Goal: Task Accomplishment & Management: Complete application form

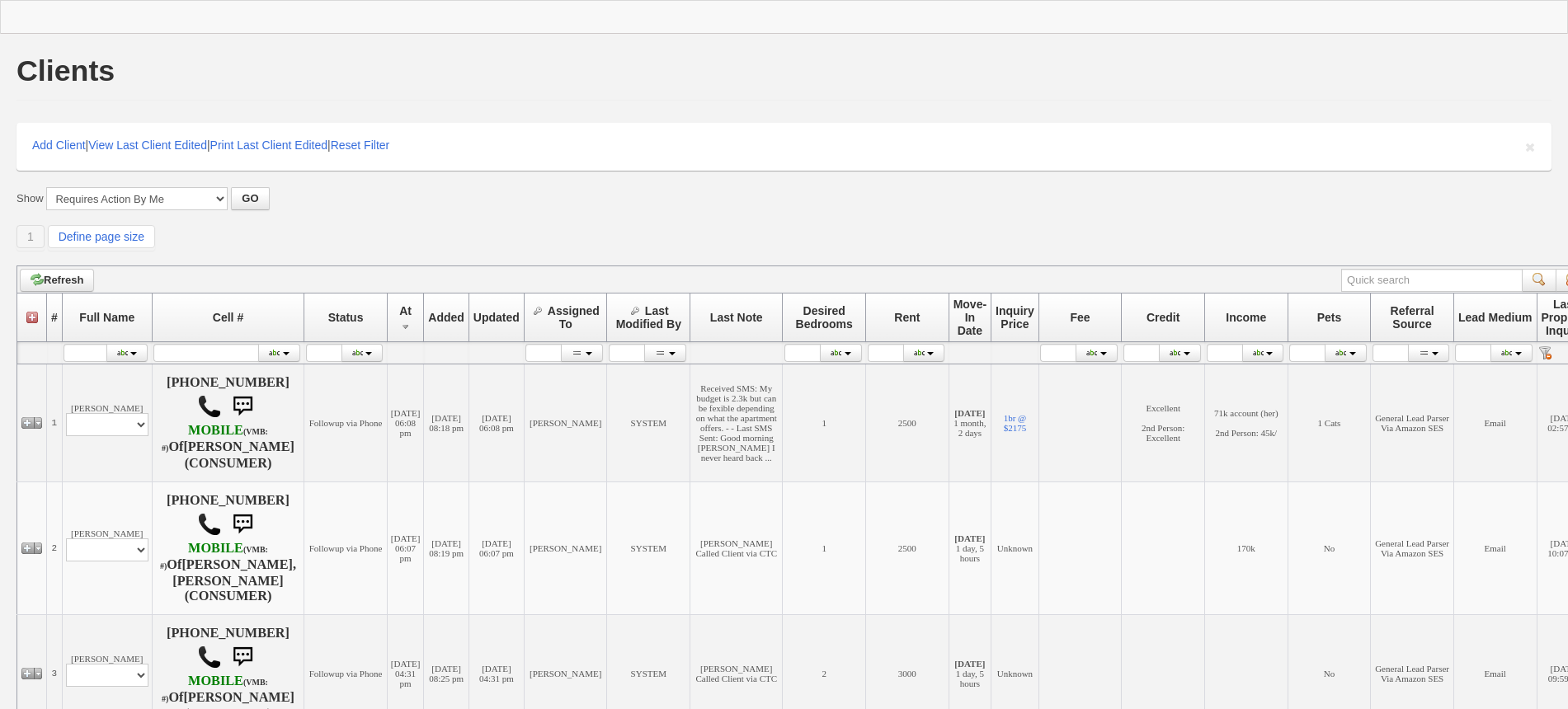
click at [450, 257] on div "Clients Add Client | View Last Client Edited | Print Last Client Edited | Reset…" at bounding box center [784, 583] width 1535 height 1070
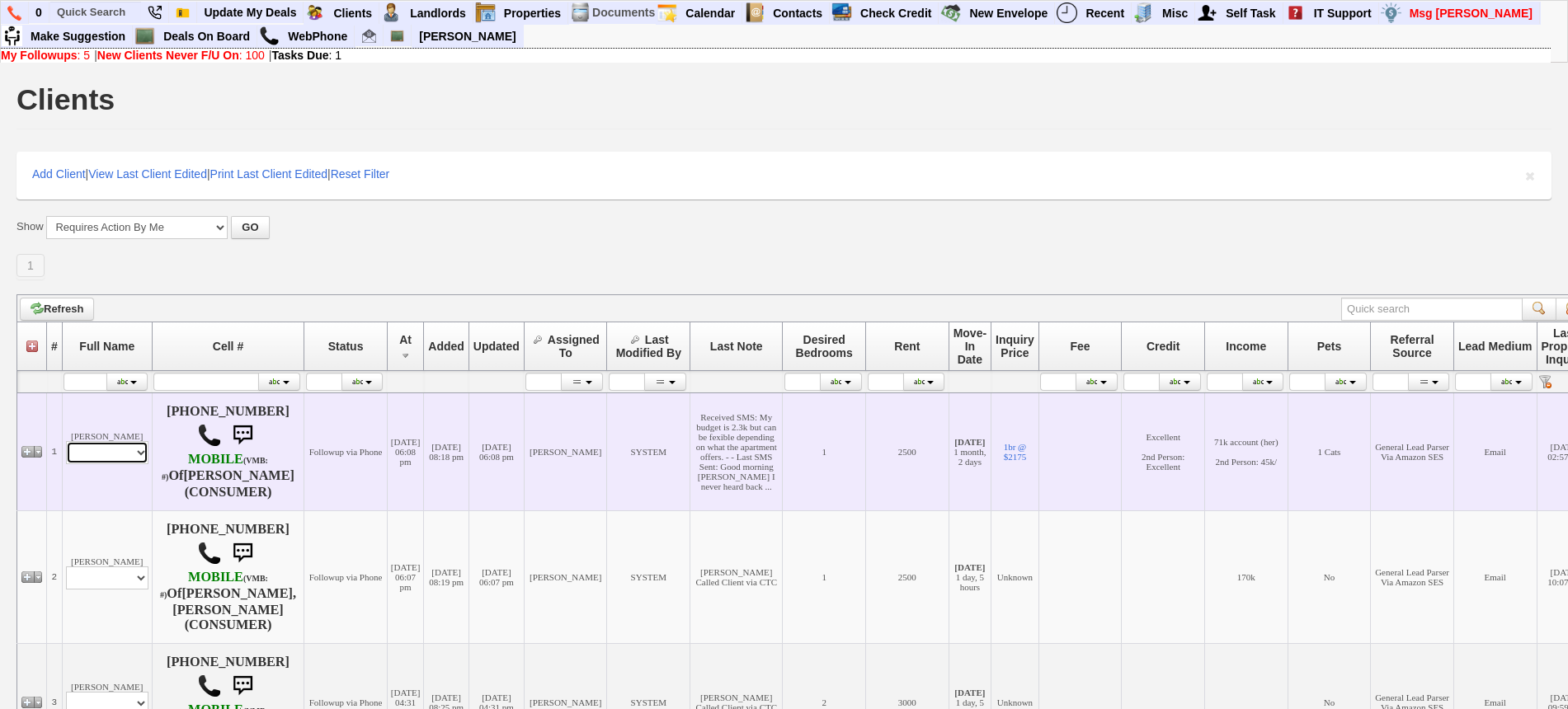
click at [122, 464] on select "Profile Edit Print Email Externally (Will Not Be Tracked In CRM) Closed Deals" at bounding box center [107, 452] width 83 height 23
select select "ChangeURL,/crm/custom/edit_client_form.php?redirect=%2Fcrm%2Fclients.php&id=123…"
click at [66, 450] on select "Profile Edit Print Email Externally (Will Not Be Tracked In CRM) Closed Deals" at bounding box center [107, 452] width 83 height 23
select select
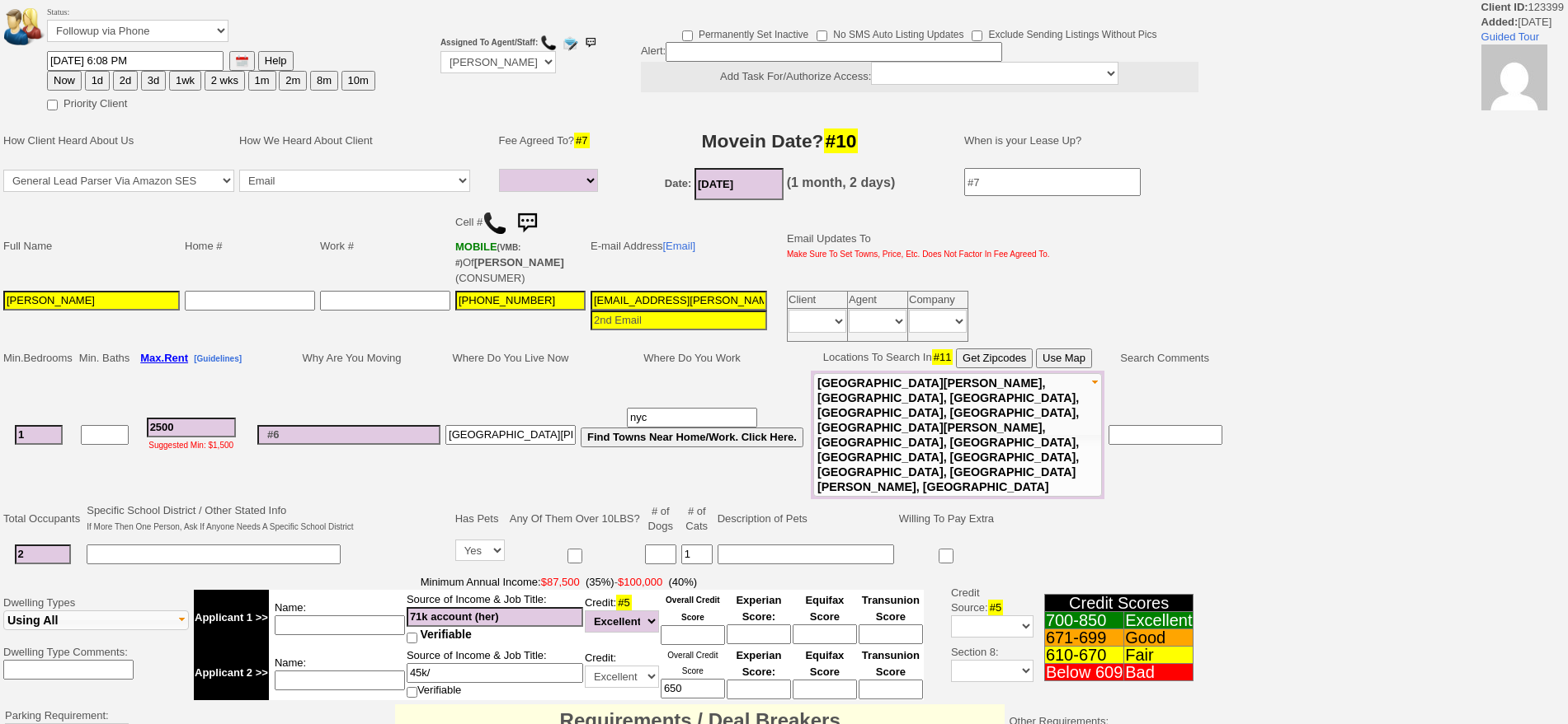
select select
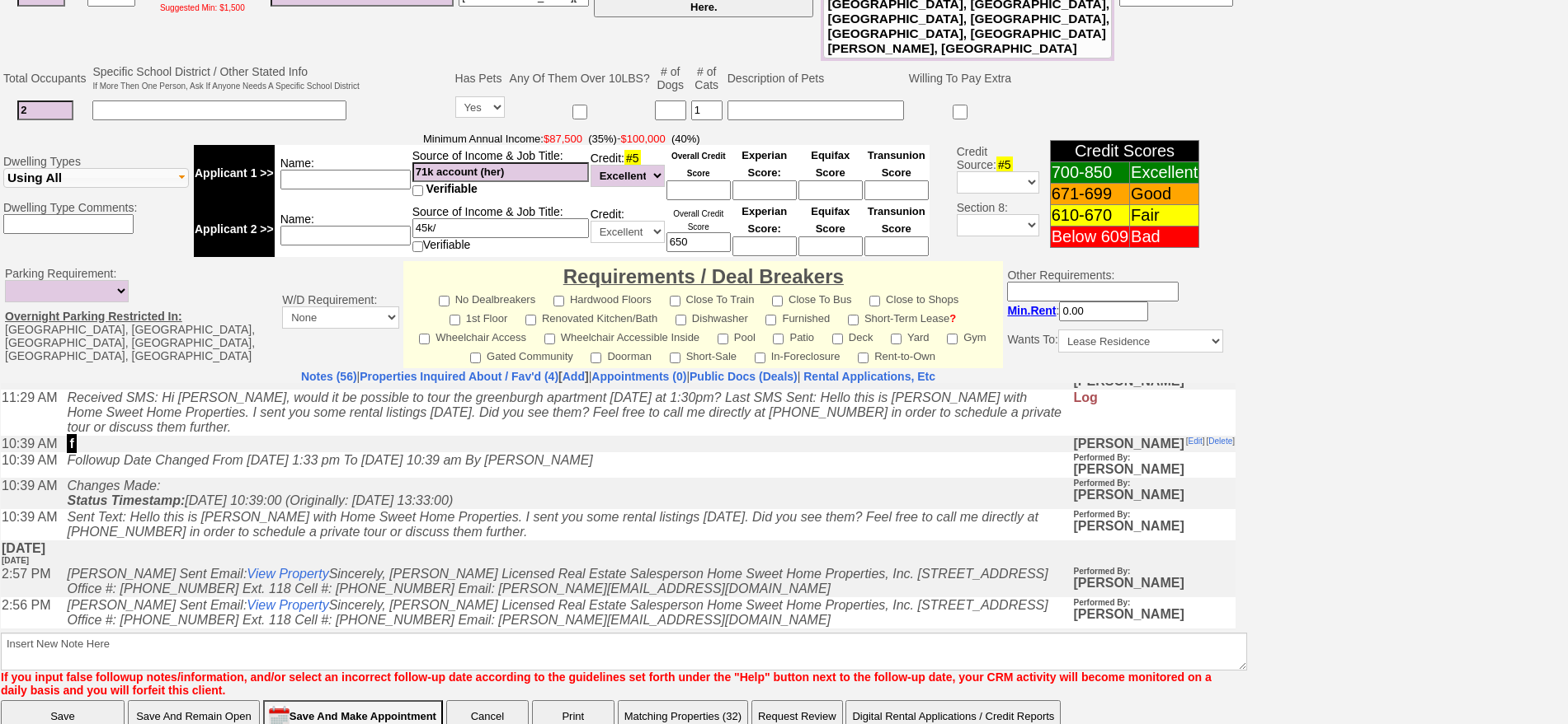
scroll to position [412, 0]
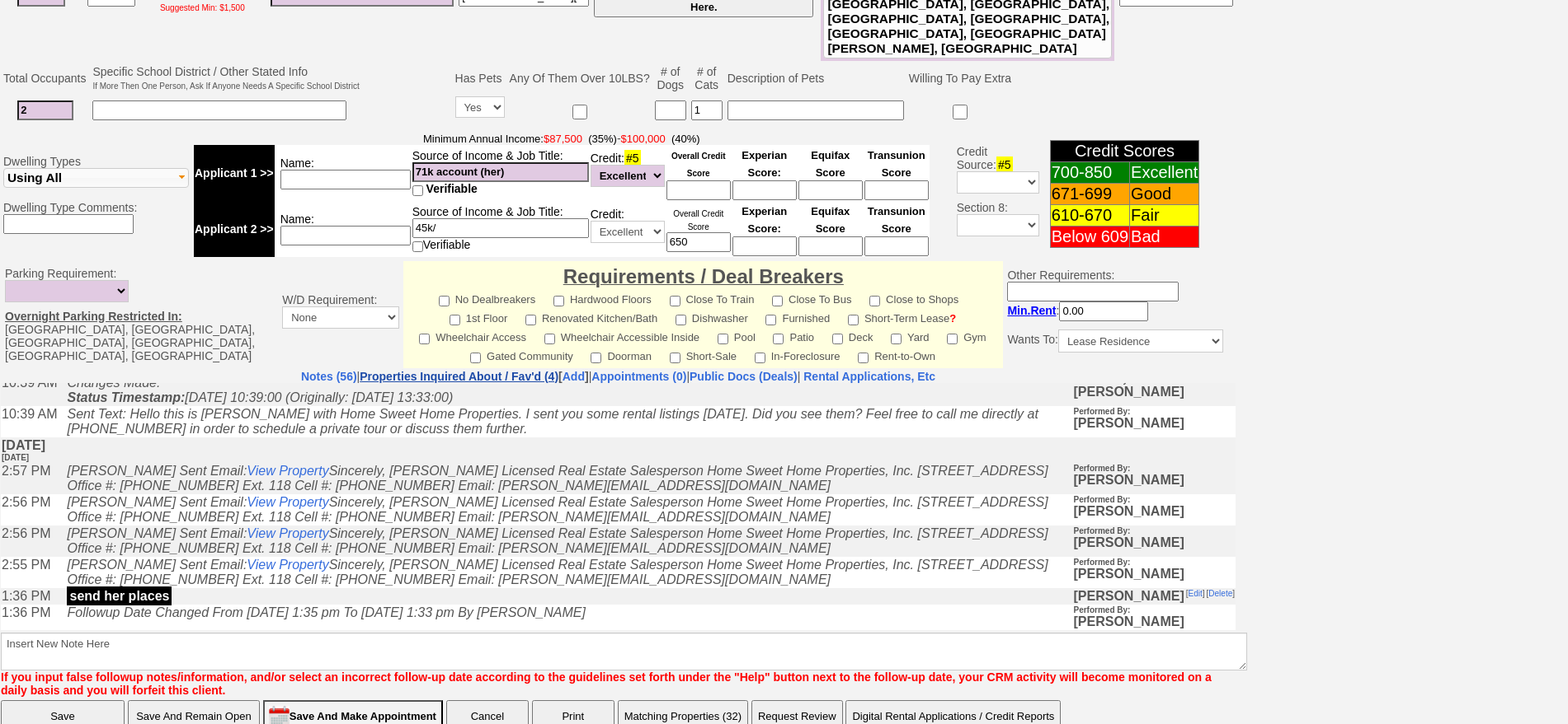
click at [434, 370] on link "Properties Inquired About / Fav'd (4)" at bounding box center [459, 377] width 199 height 13
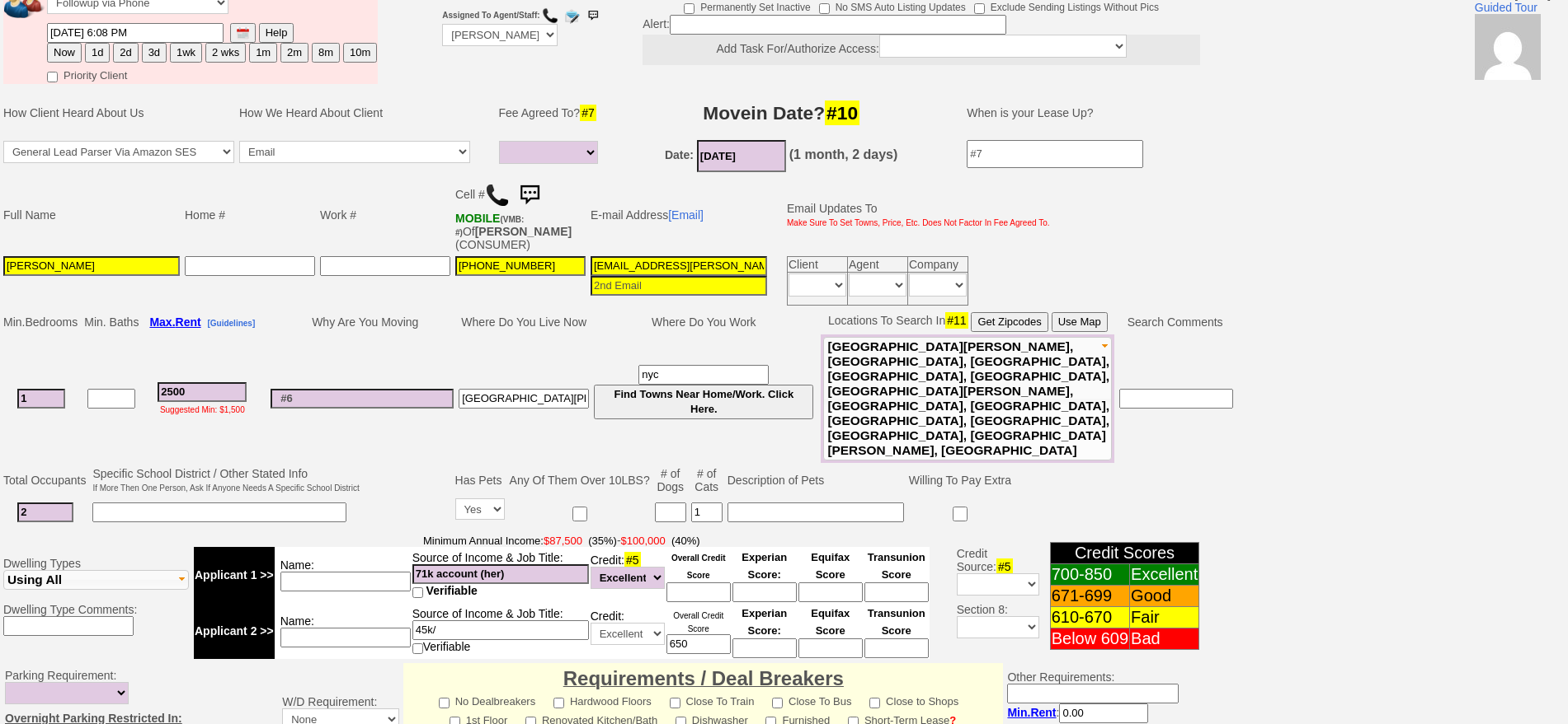
scroll to position [0, 0]
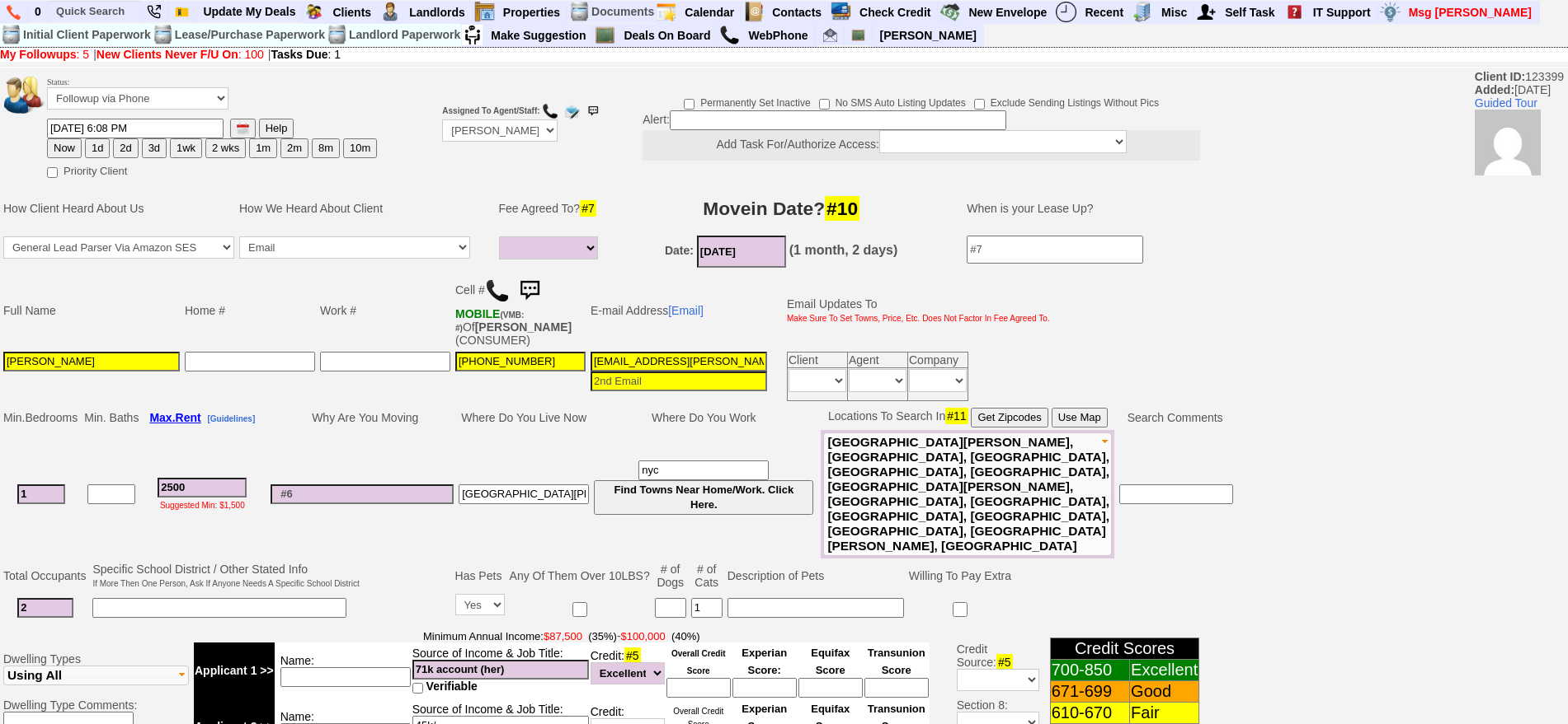
click at [532, 286] on img at bounding box center [529, 290] width 33 height 33
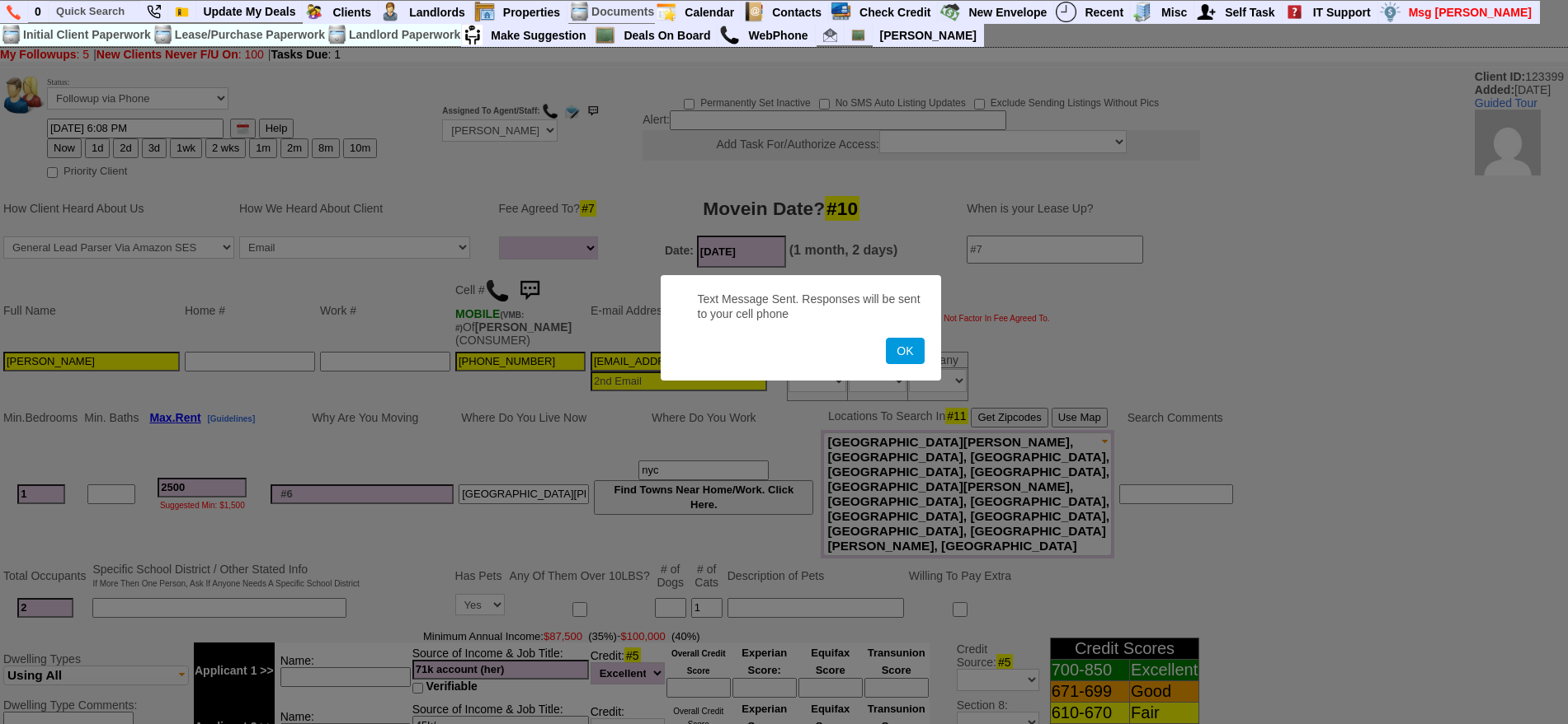
click at [885, 338] on button "OK" at bounding box center [904, 351] width 38 height 27
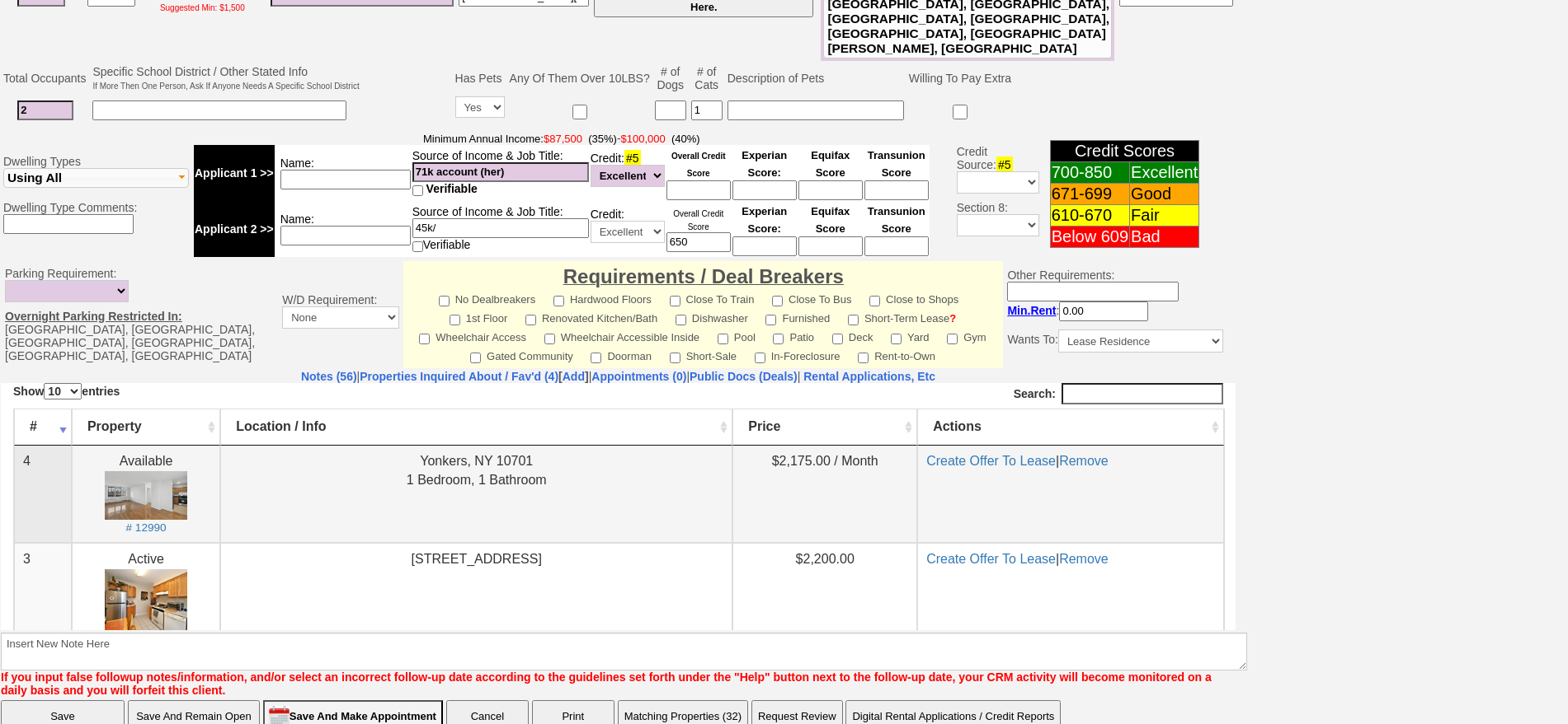
scroll to position [498, 0]
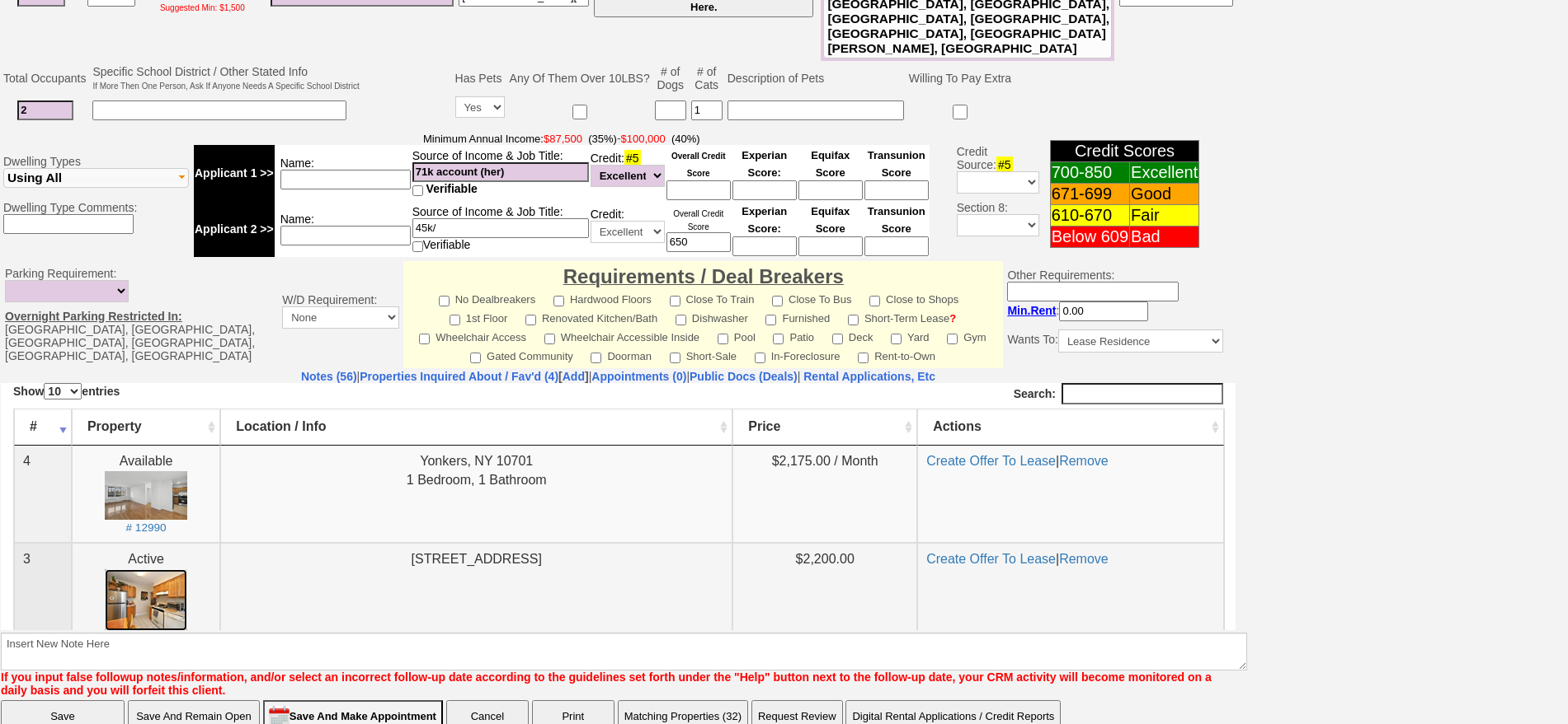
click at [117, 582] on img at bounding box center [146, 599] width 83 height 62
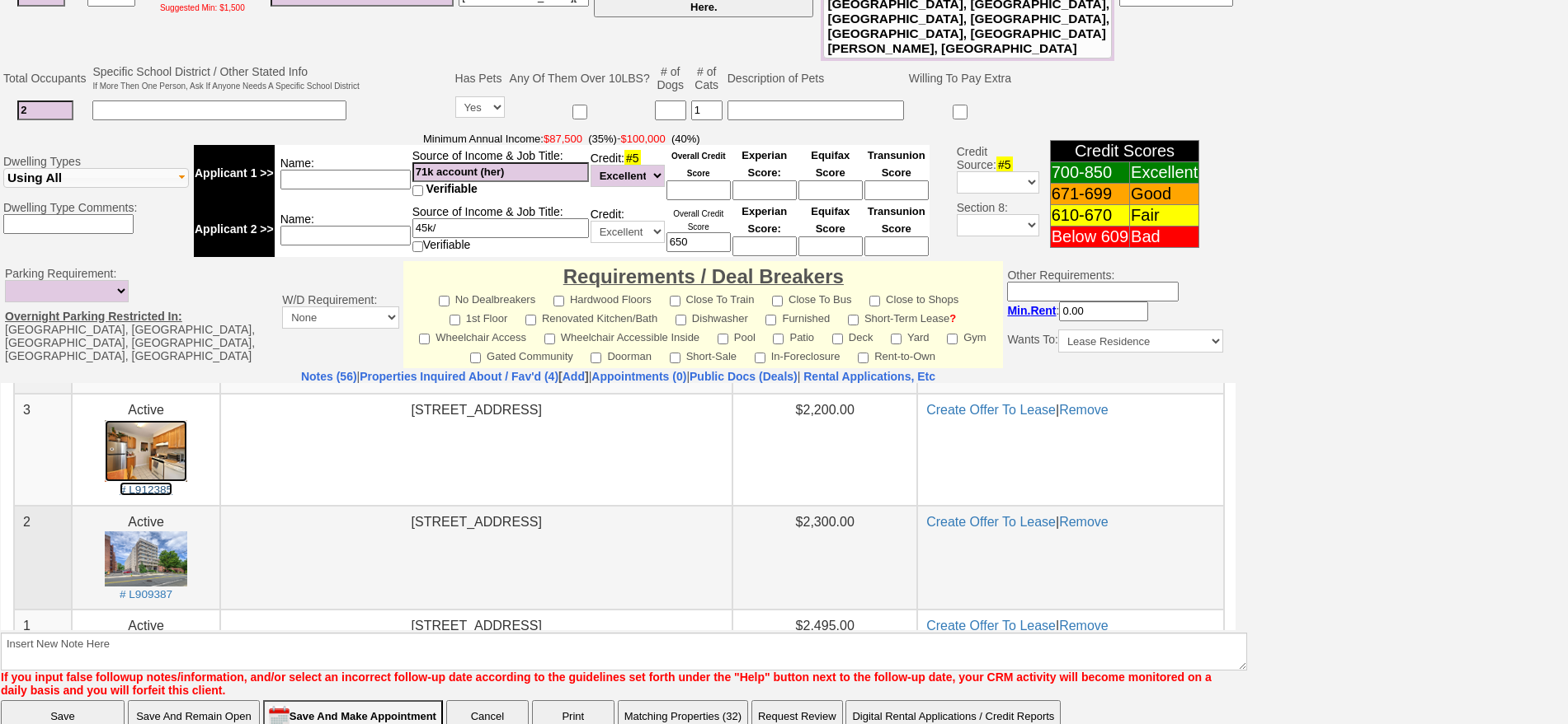
scroll to position [206, 0]
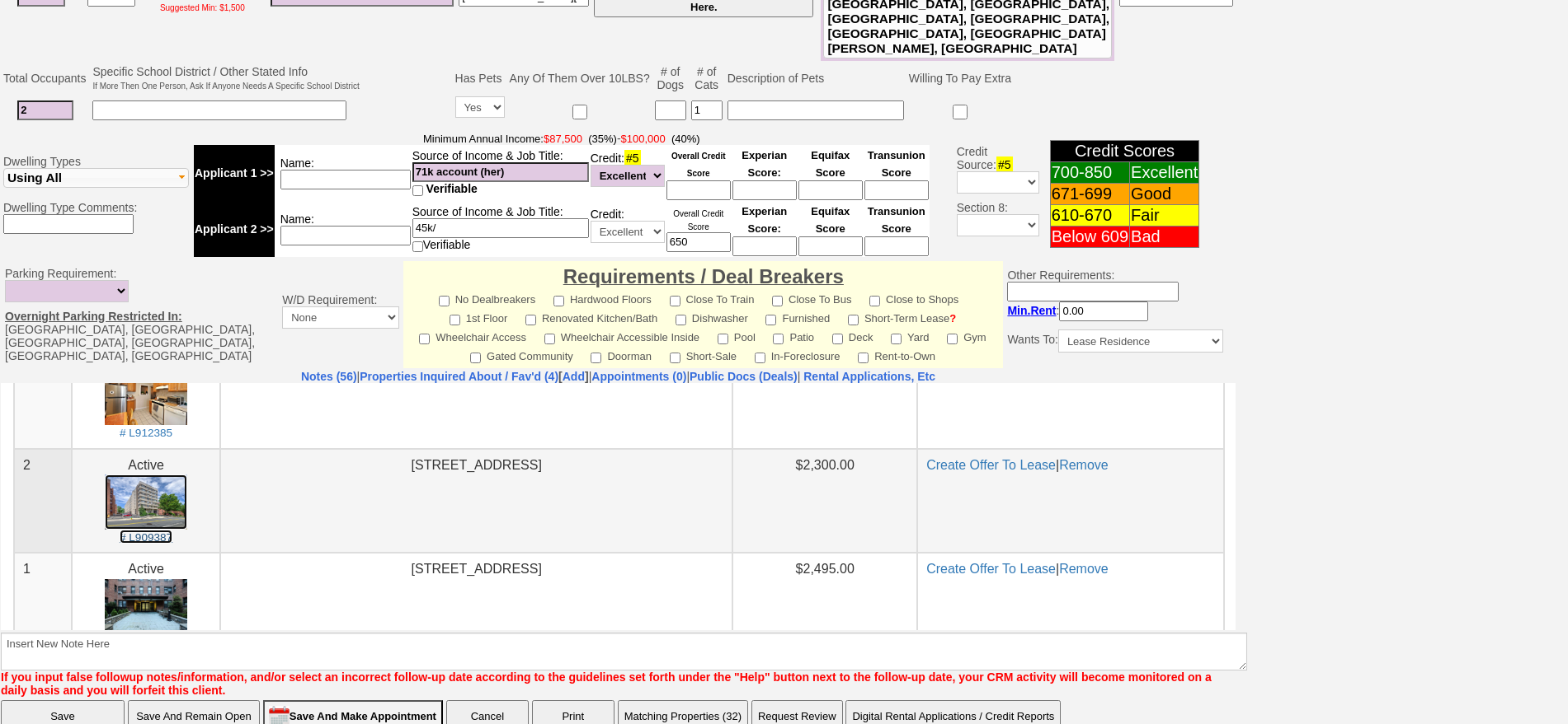
click at [137, 490] on img at bounding box center [146, 501] width 83 height 55
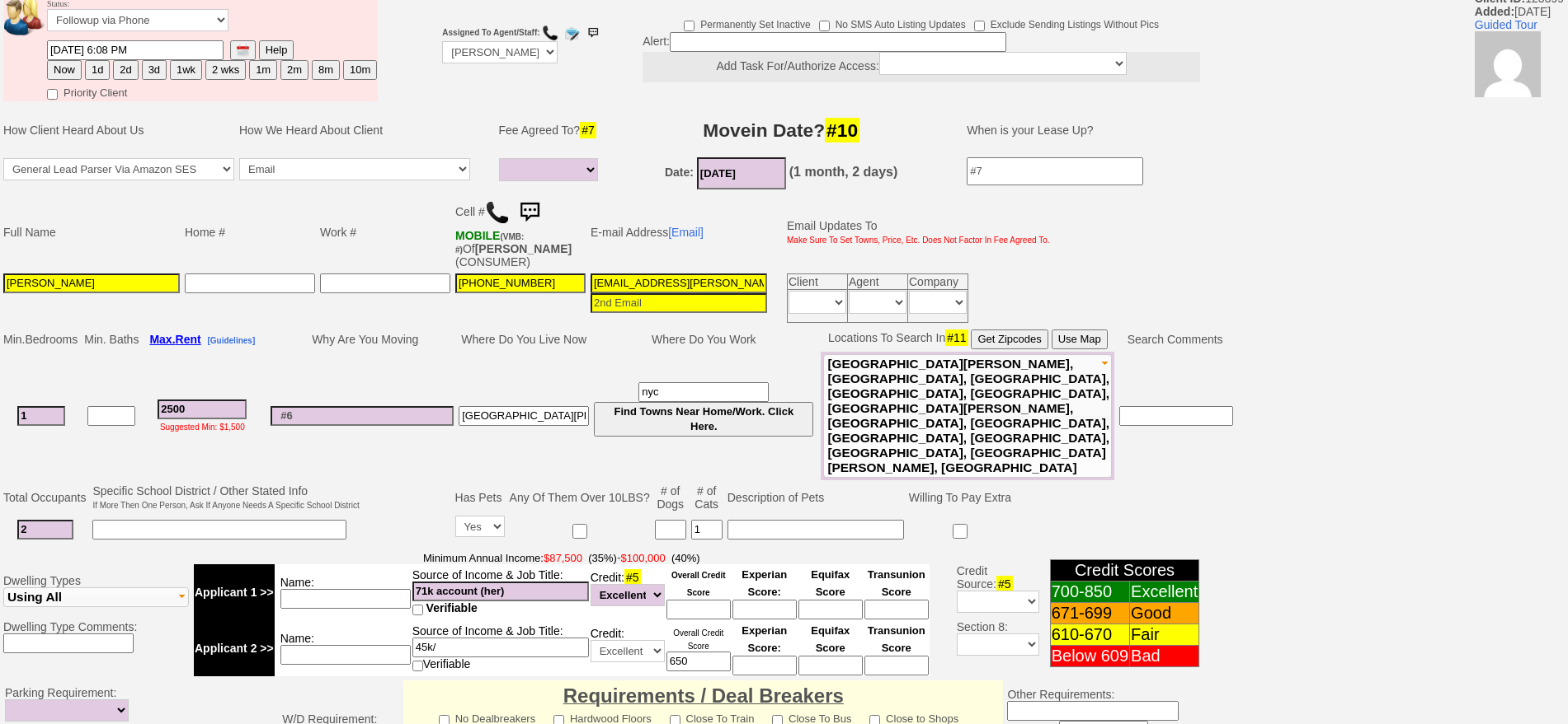
scroll to position [0, 0]
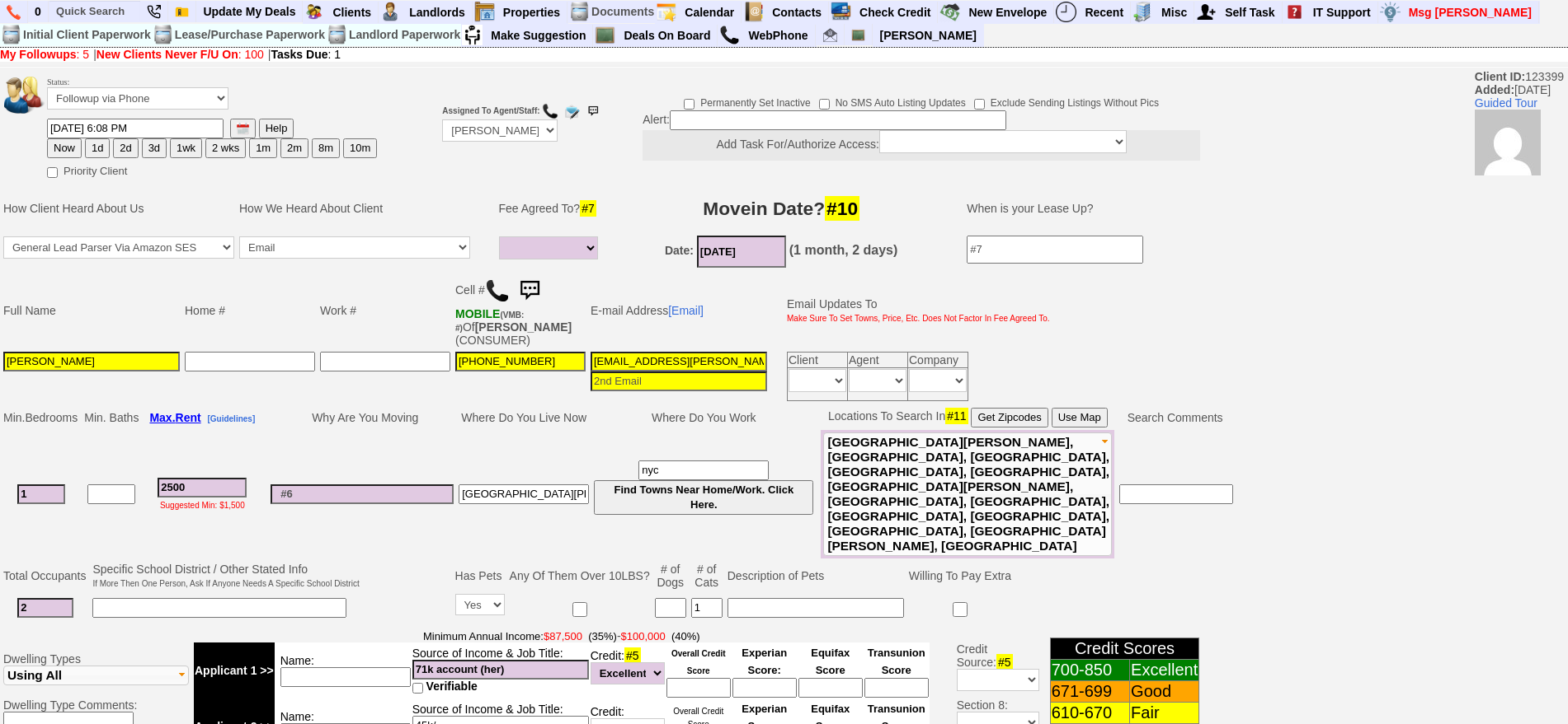
click at [533, 284] on img at bounding box center [529, 290] width 33 height 33
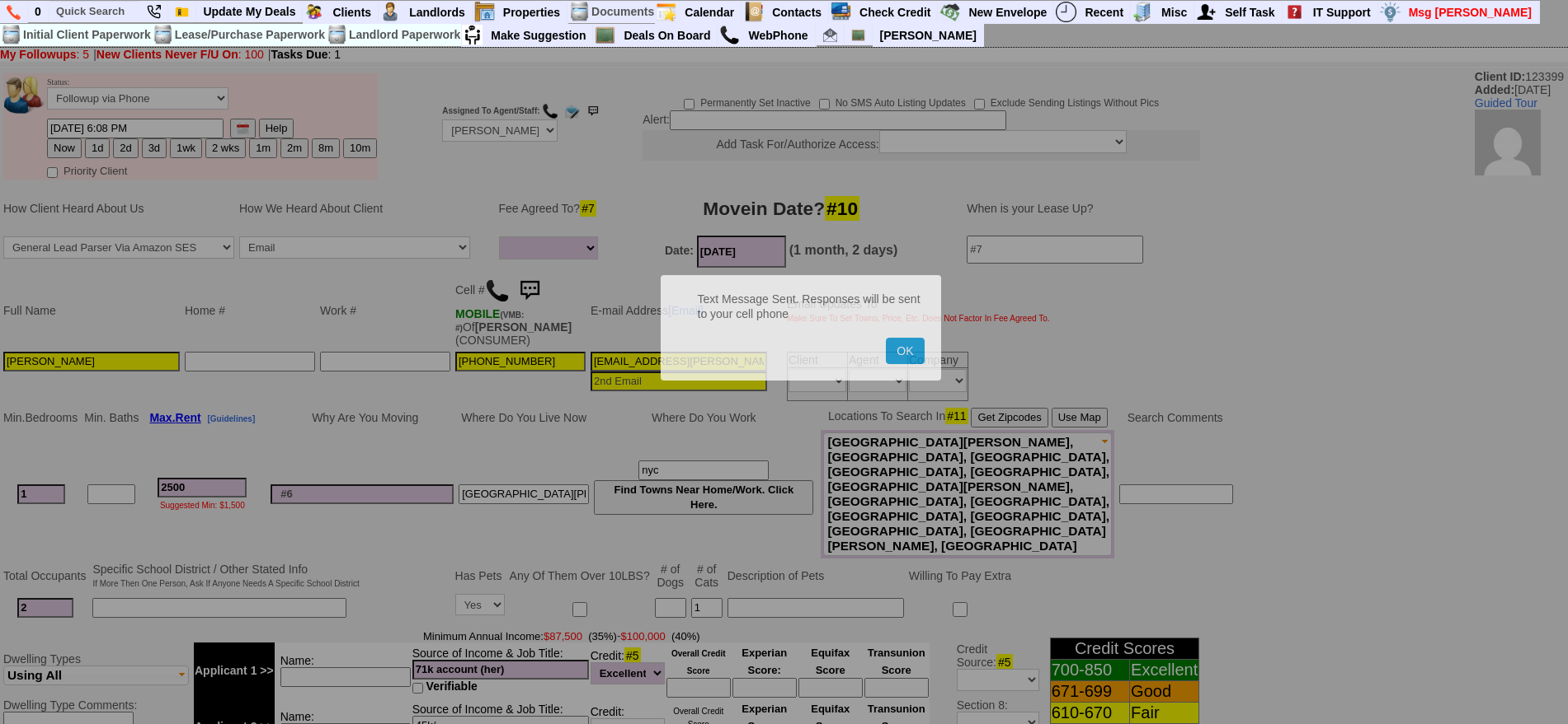
click at [885, 338] on button "OK" at bounding box center [904, 351] width 38 height 27
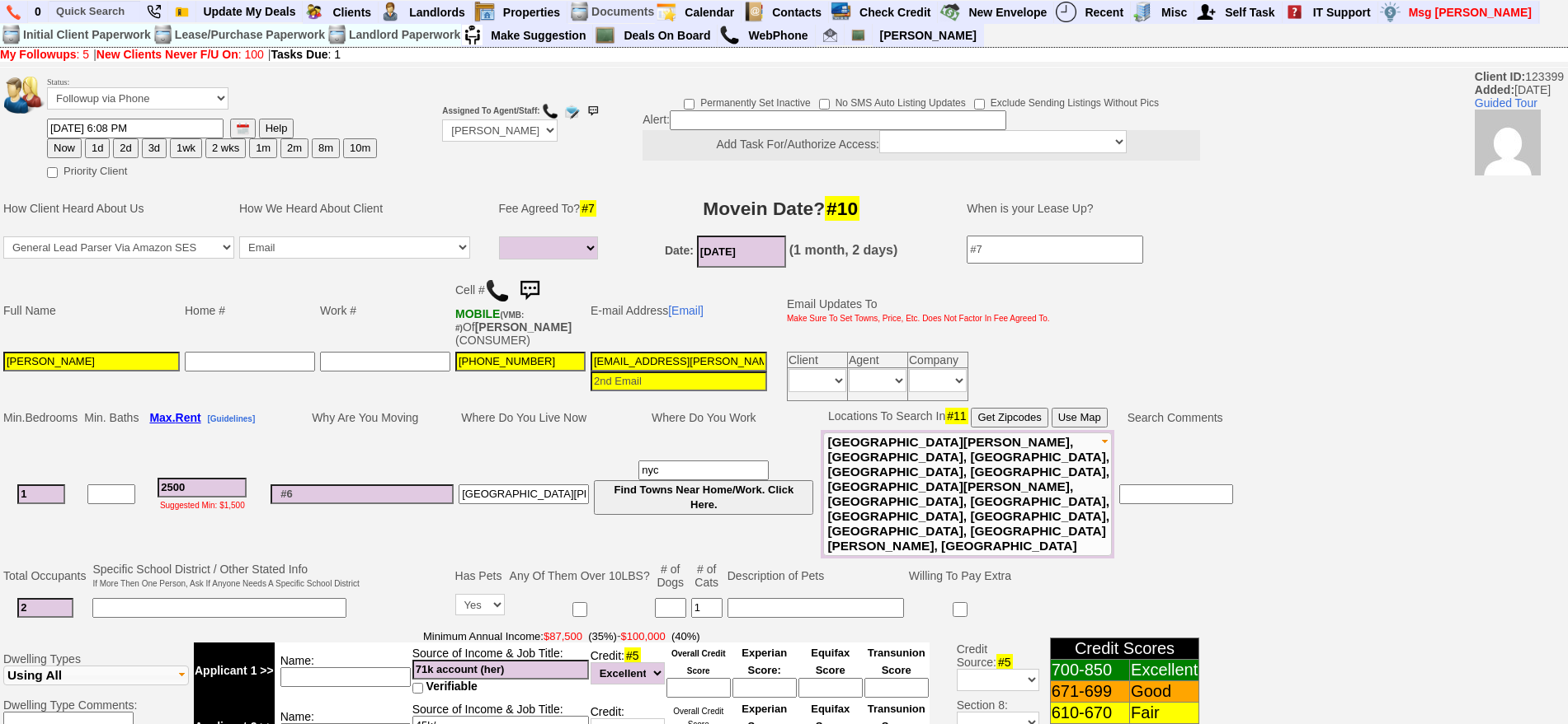
click at [540, 280] on img at bounding box center [529, 290] width 33 height 33
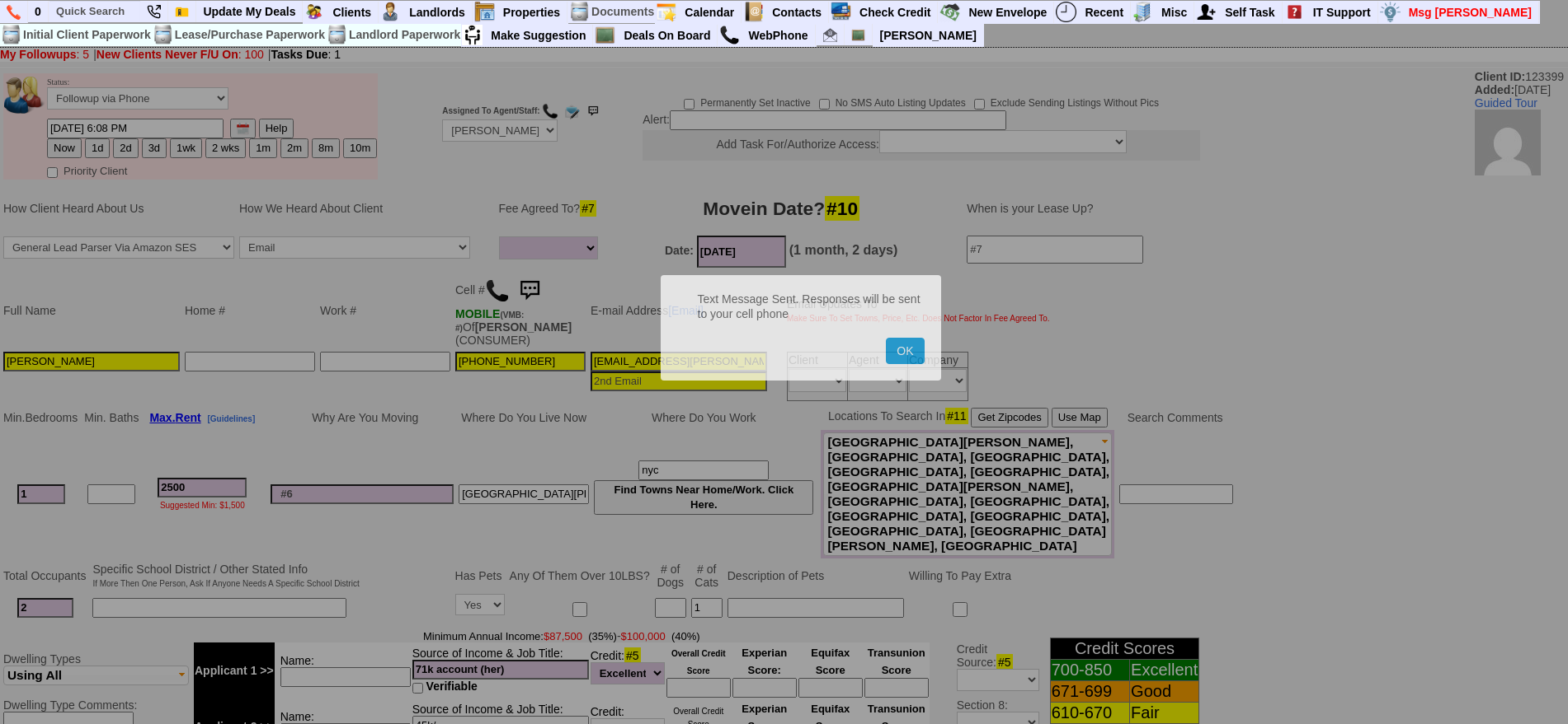
click at [885, 338] on button "OK" at bounding box center [904, 351] width 38 height 27
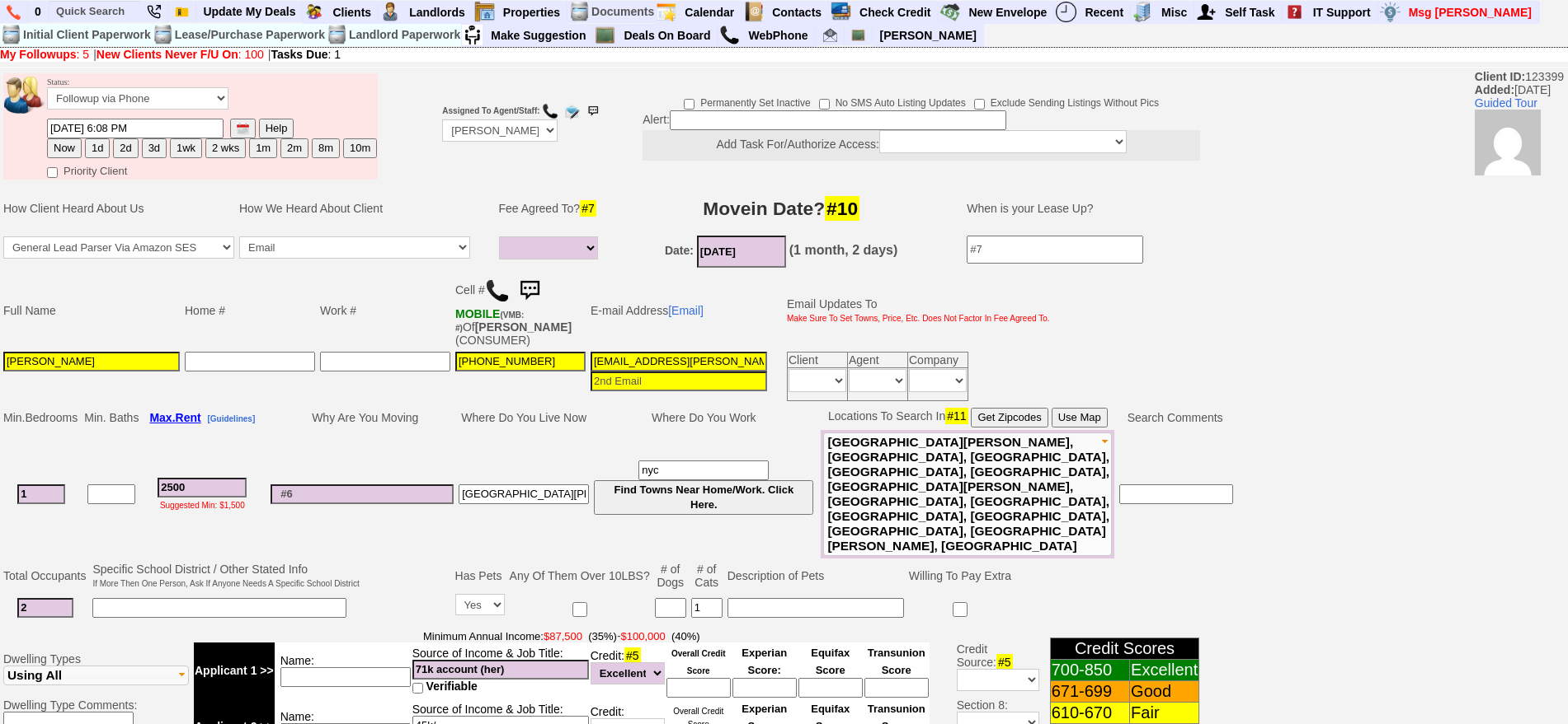
click at [540, 272] on td "Cell # MOBILE (VMB: #) Of KEYSI M. ROMERO (CONSUMER)" at bounding box center [521, 310] width 135 height 77
click at [533, 291] on img at bounding box center [529, 290] width 33 height 33
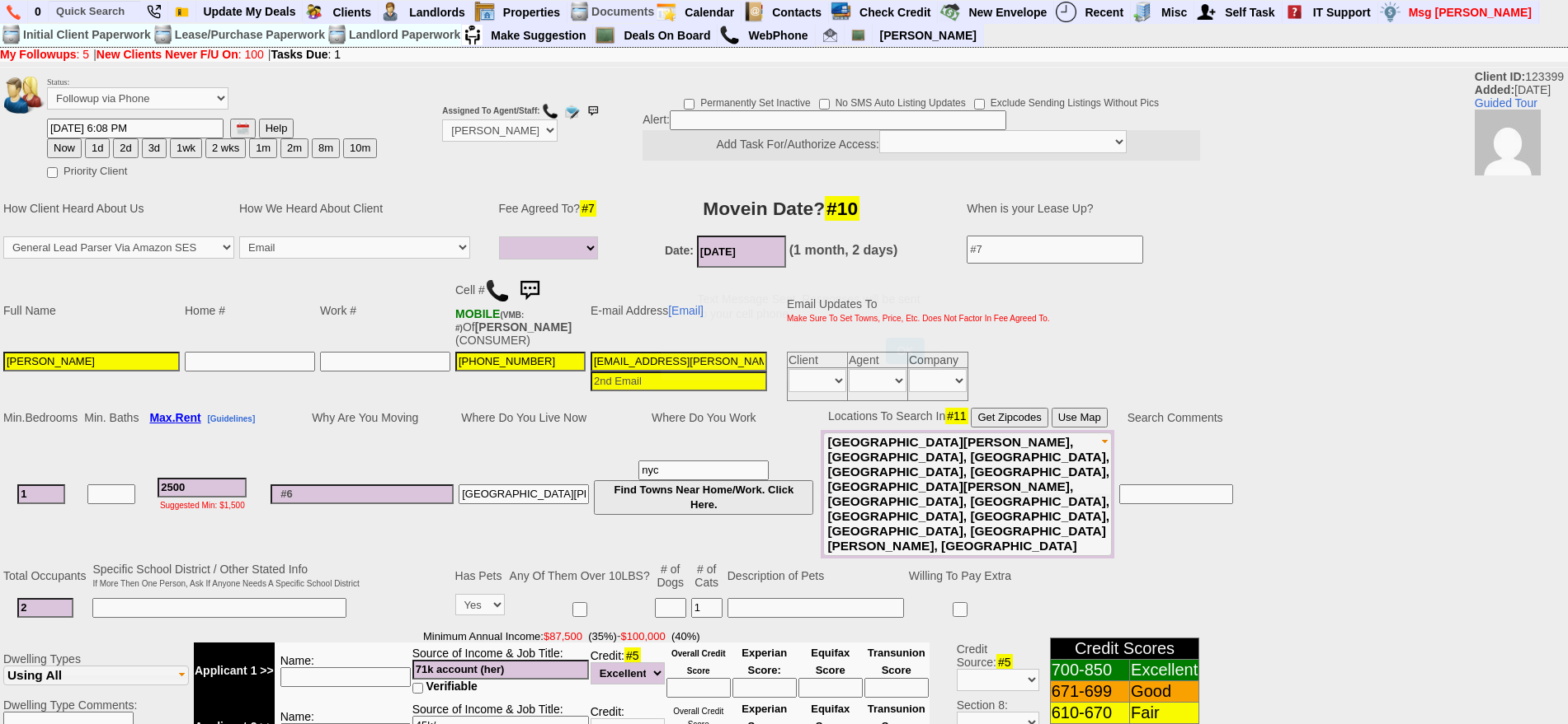
click at [885, 338] on button "OK" at bounding box center [904, 351] width 38 height 27
drag, startPoint x: 212, startPoint y: 453, endPoint x: 107, endPoint y: 449, distance: 105.1
click at [108, 449] on tr "1 2500 Suggested Min: $1,500 new rochelle nyc Find Towns Near Home/Work. Click …" at bounding box center [618, 494] width 1235 height 128
type input "2"
select select
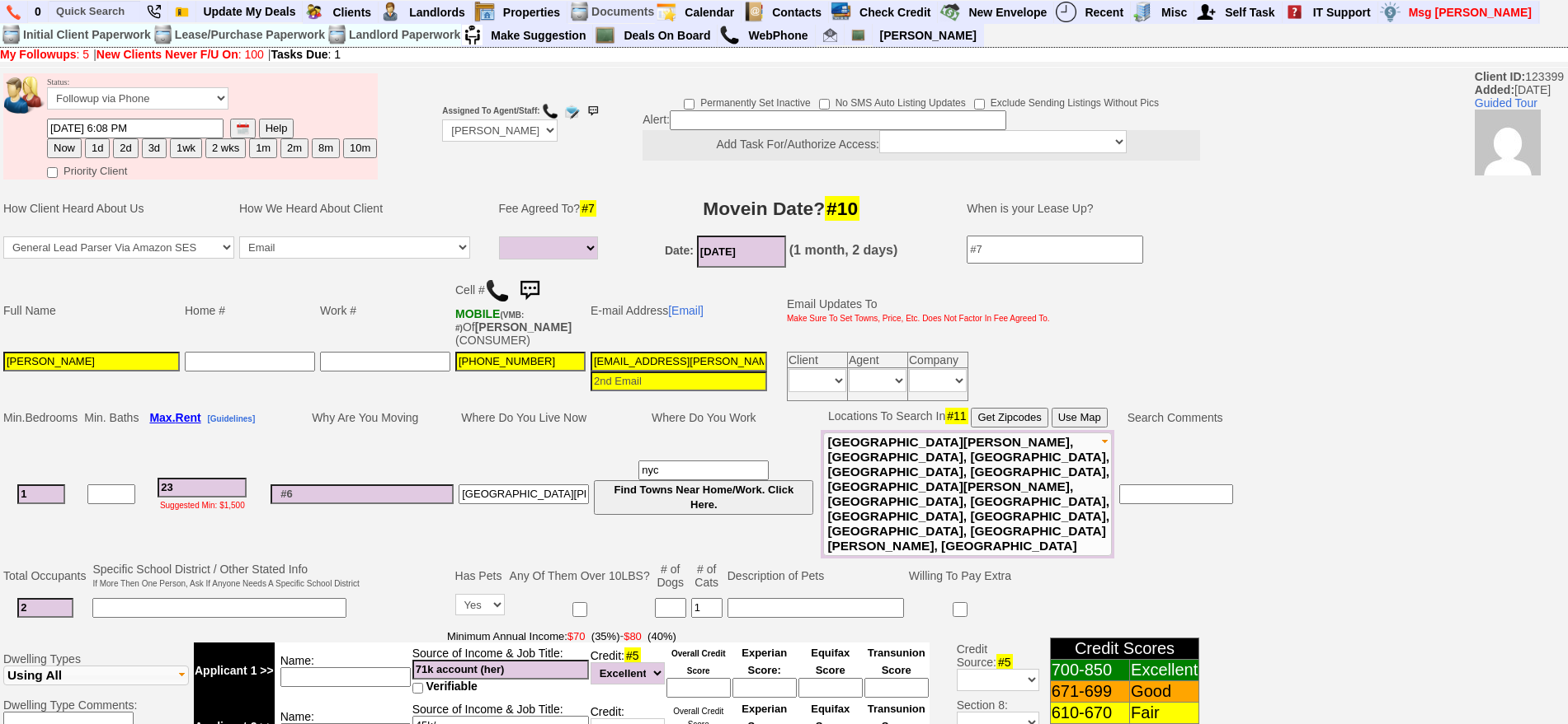
type input "235"
select select
type input "2350"
select select
type input "2350"
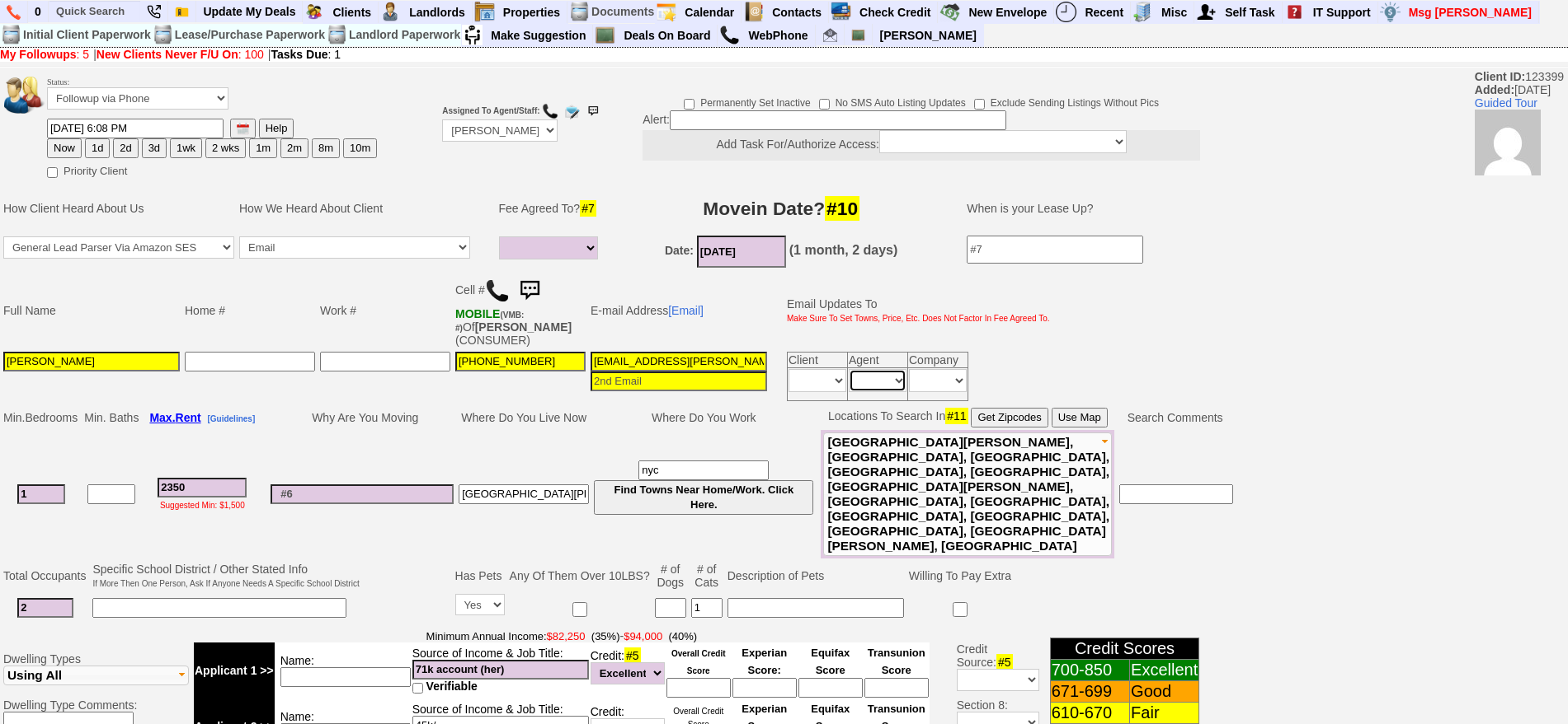
select select
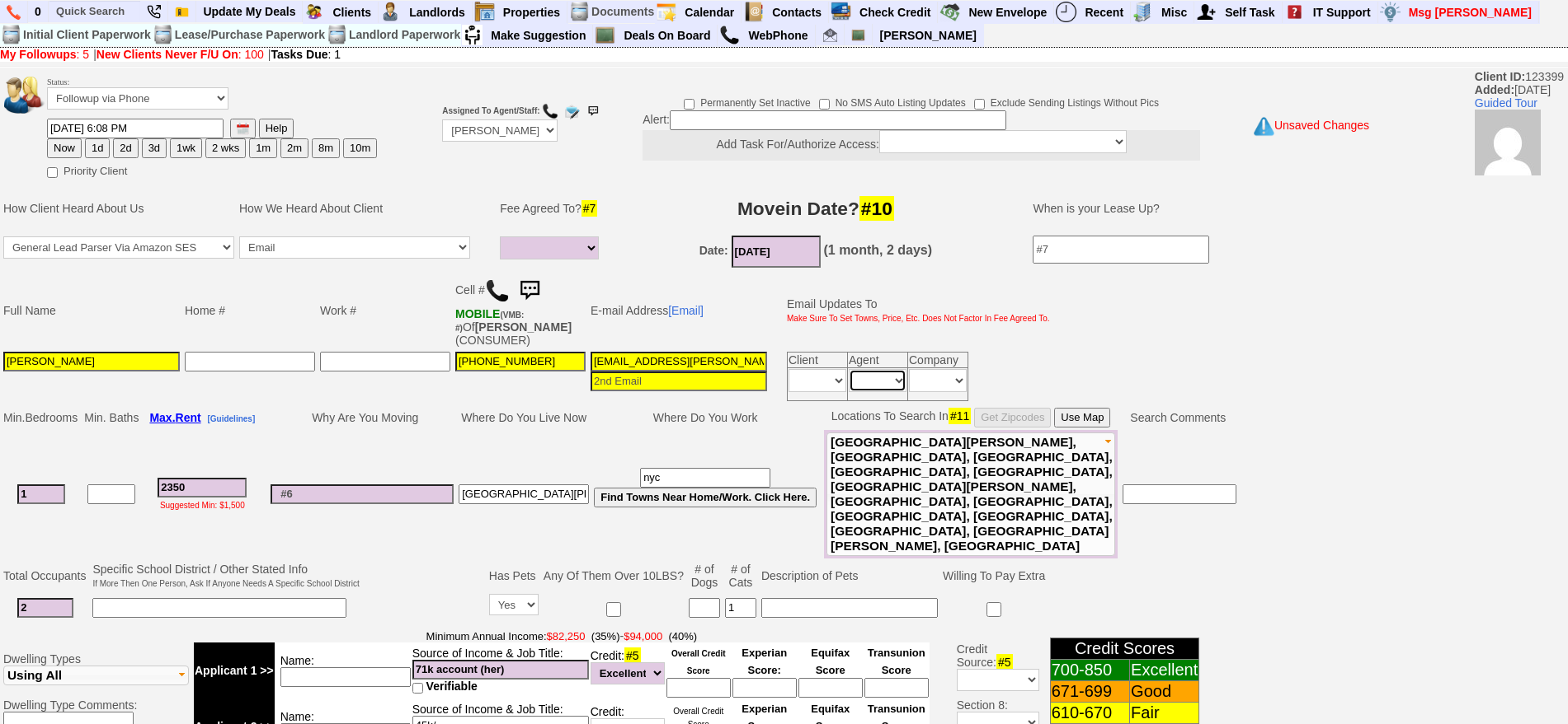
click at [898, 385] on select "Immediately Daily" at bounding box center [877, 381] width 58 height 23
select select "Immediately"
click at [848, 369] on select "Immediately Daily" at bounding box center [877, 381] width 58 height 23
click at [149, 152] on button "3d" at bounding box center [154, 148] width 25 height 20
type input "10/02/2025 06:53 PM"
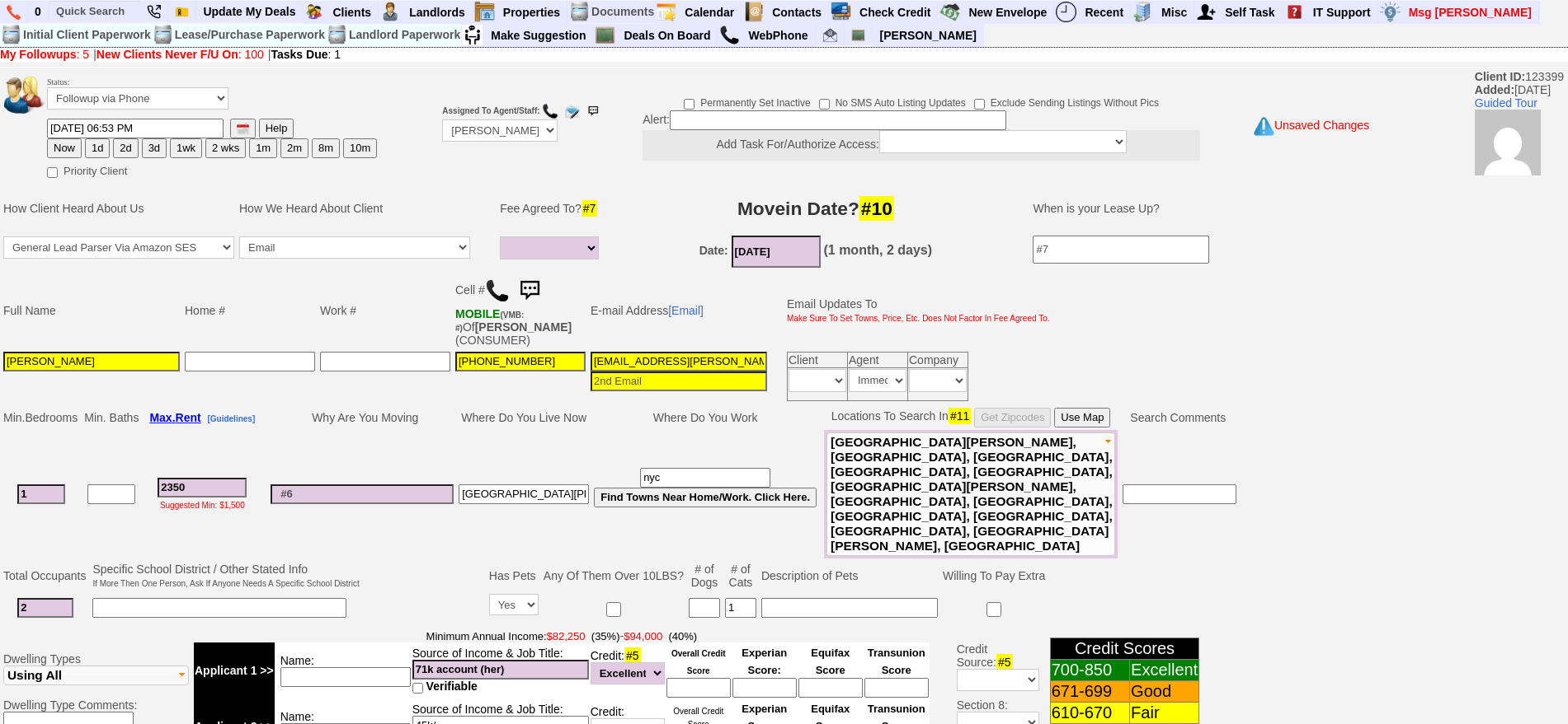
scroll to position [487, 0]
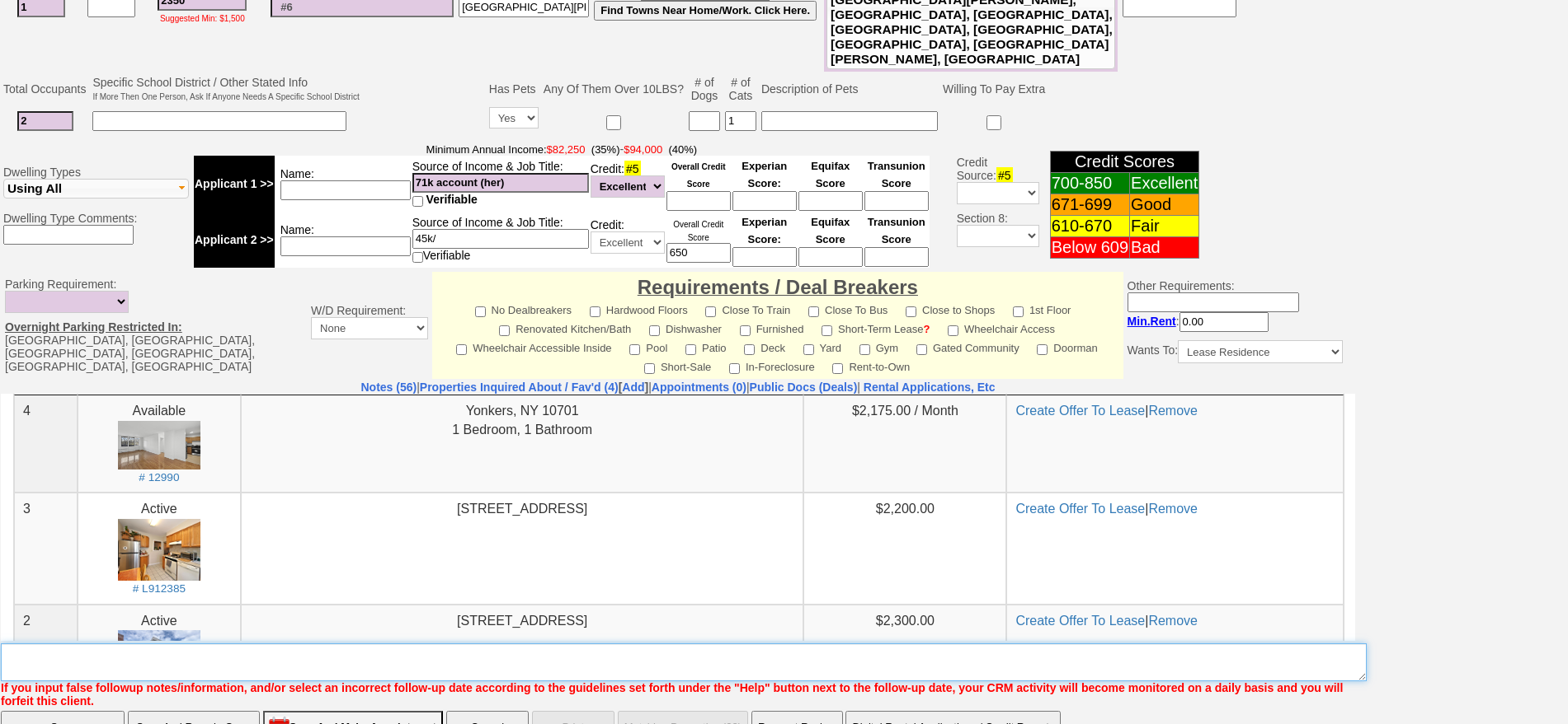
click at [835, 644] on textarea "Insert New Note Here" at bounding box center [684, 663] width 1365 height 38
type textarea "f"
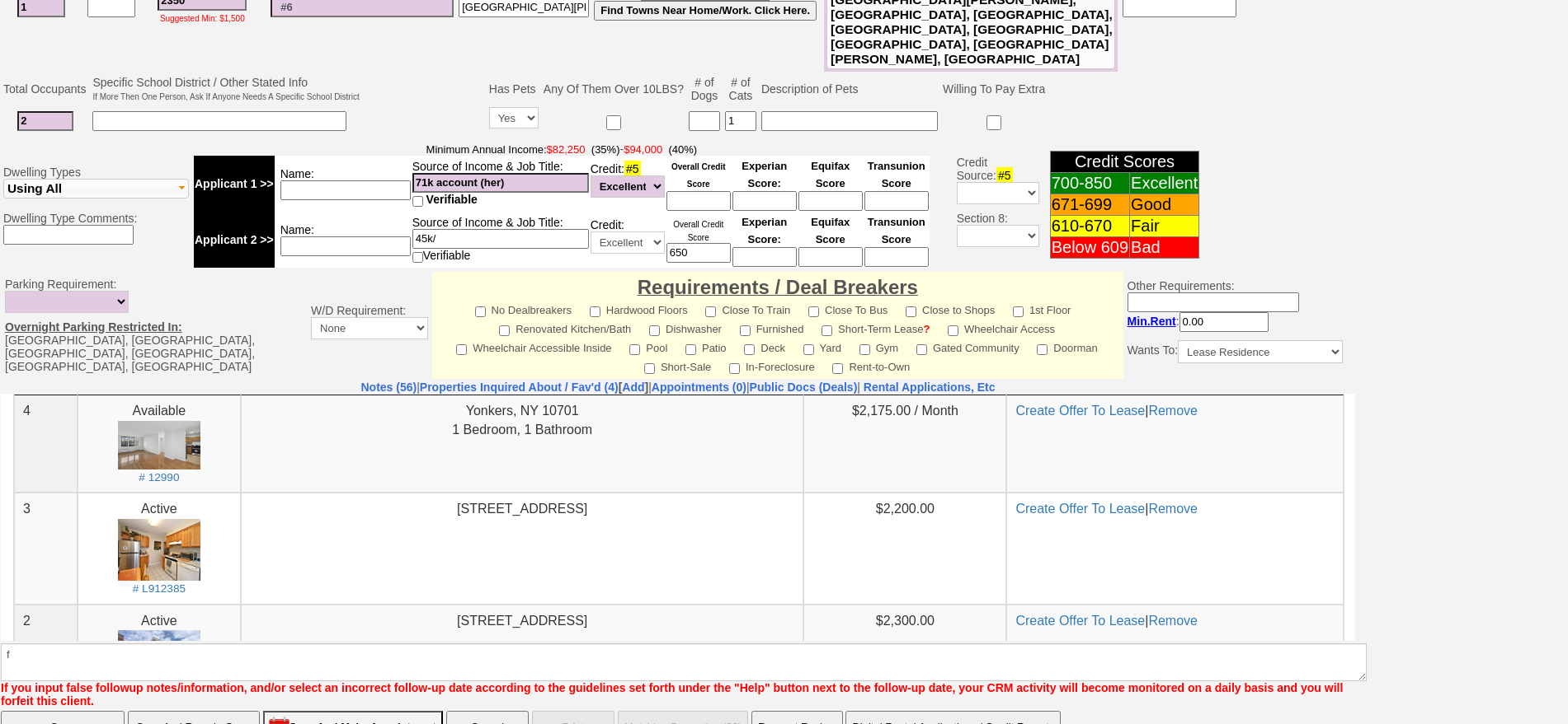
click input "Save" at bounding box center [63, 728] width 124 height 33
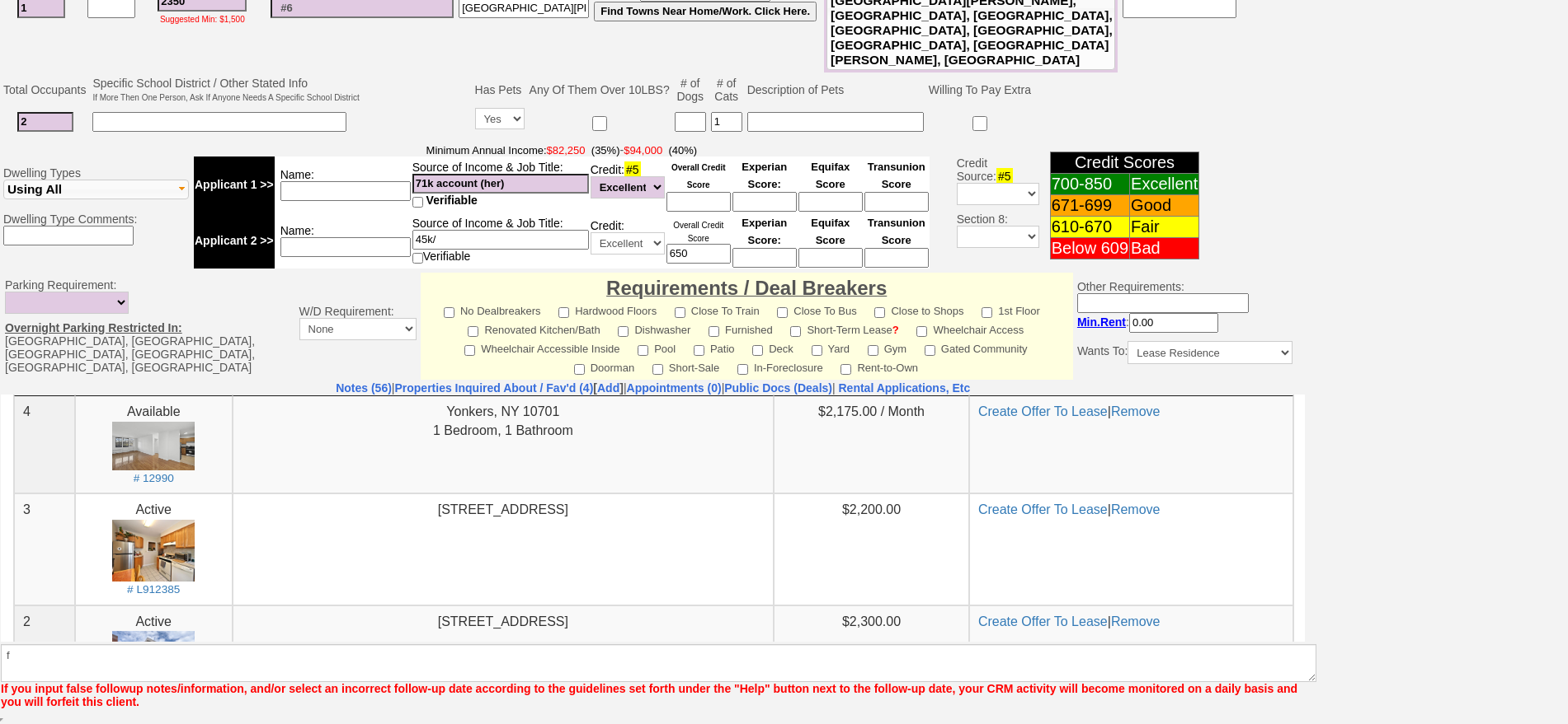
scroll to position [427, 0]
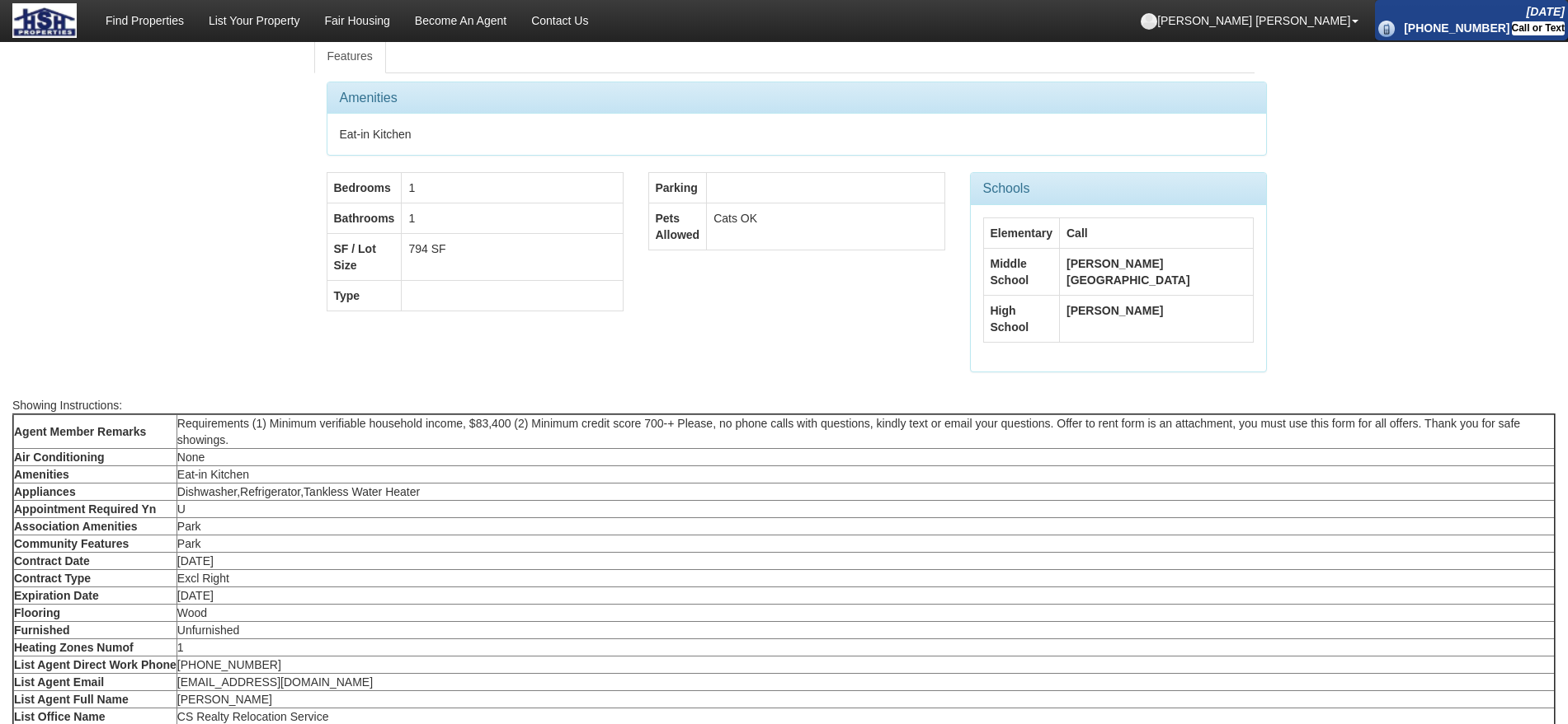
scroll to position [1093, 0]
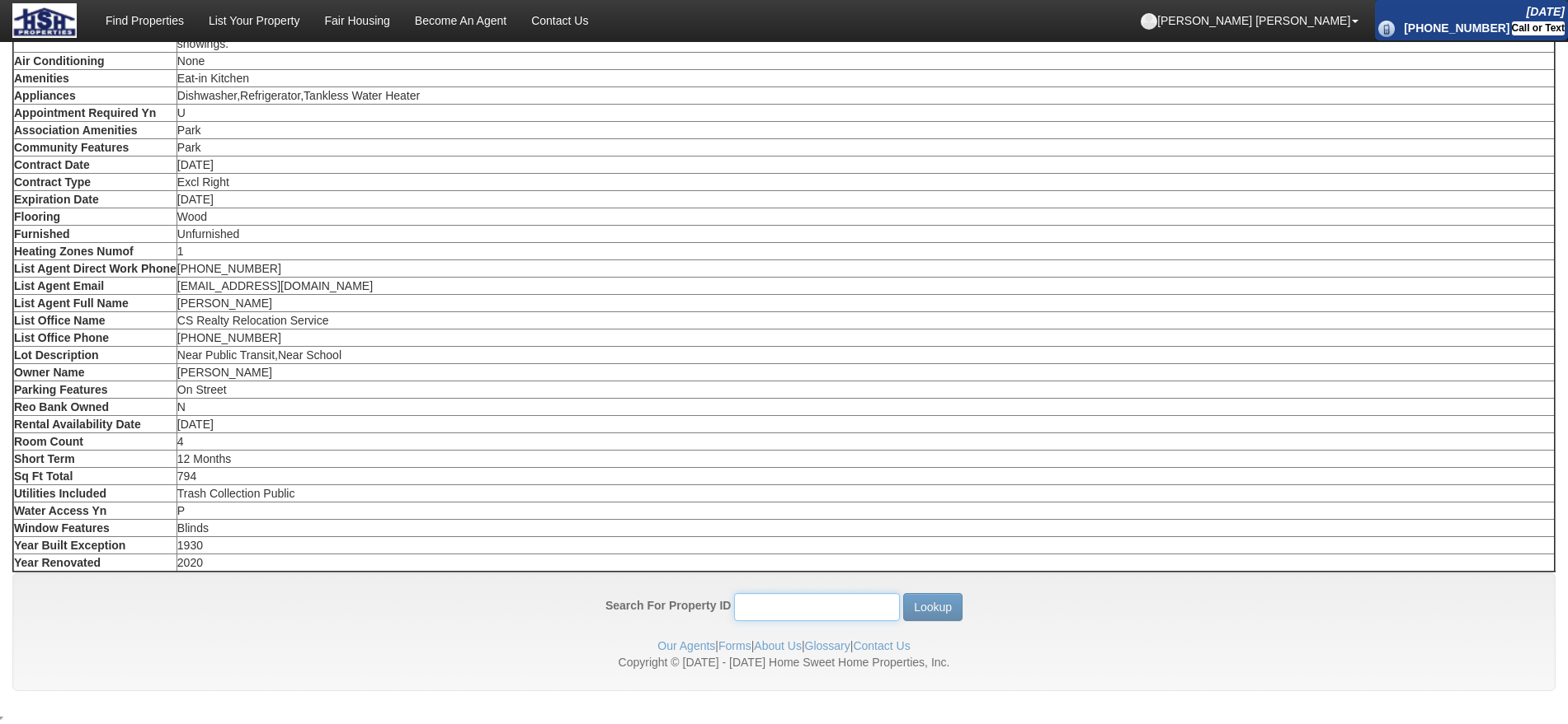
click at [811, 616] on input "Search For Property ID" at bounding box center [817, 607] width 166 height 28
type input "12990"
click at [903, 594] on button "Lookup" at bounding box center [933, 607] width 59 height 28
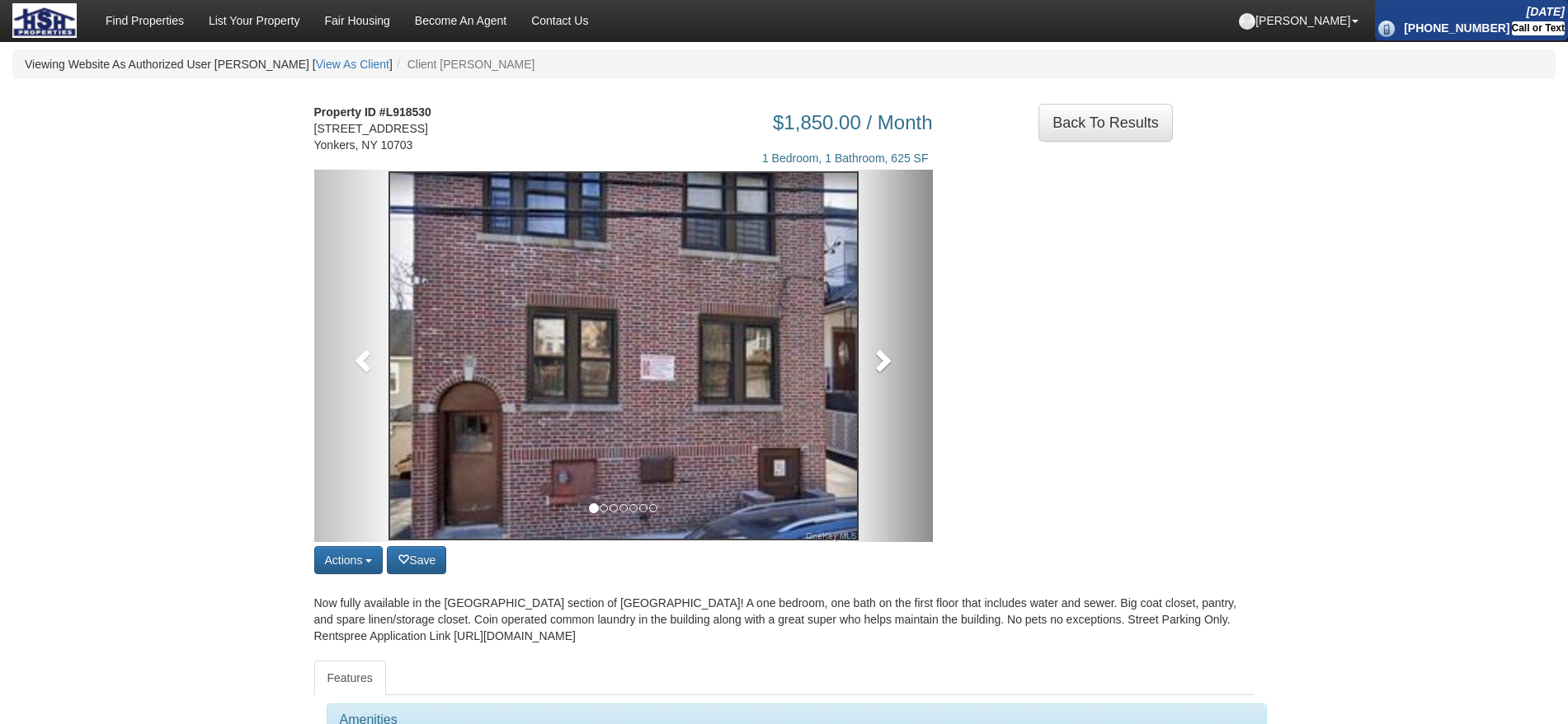
click at [874, 373] on span at bounding box center [882, 361] width 25 height 25
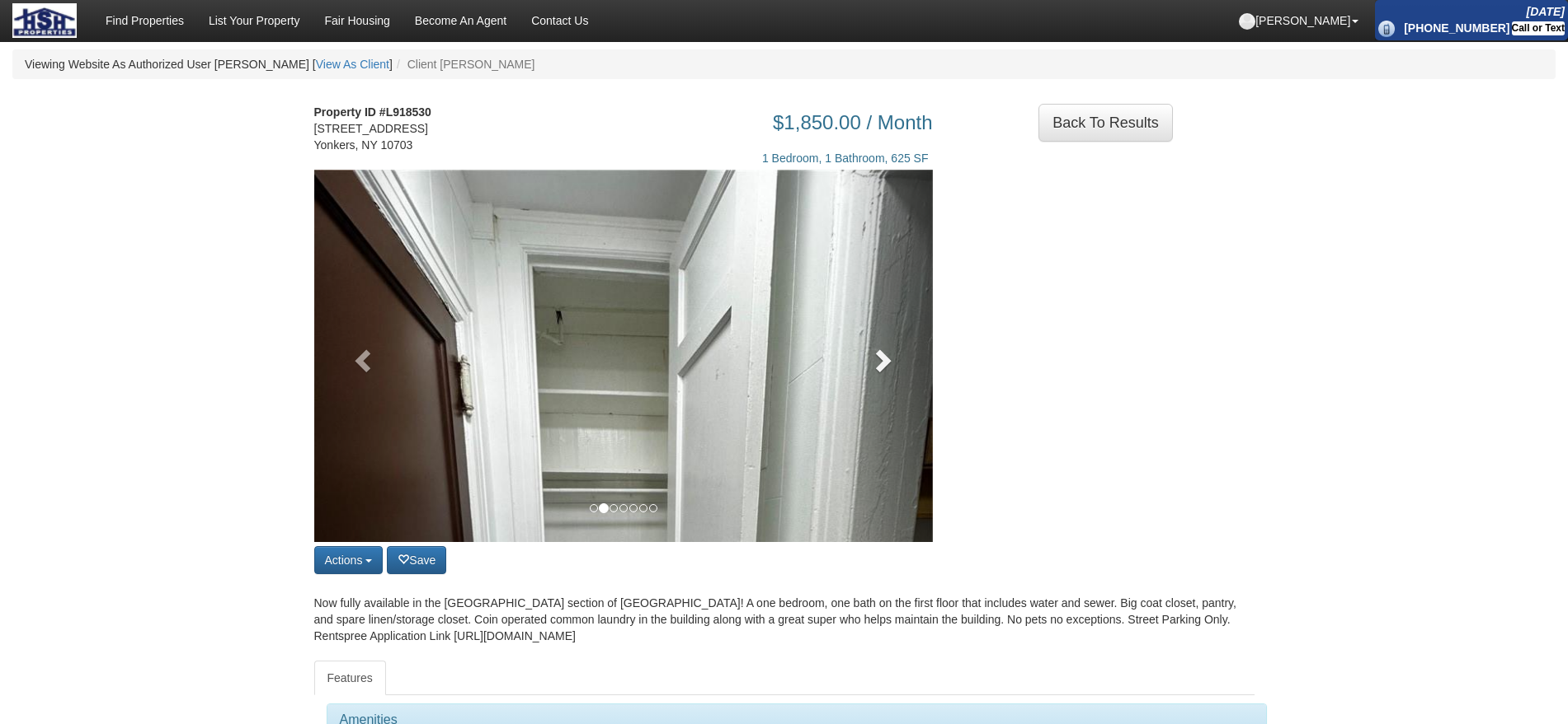
click at [874, 375] on link at bounding box center [886, 356] width 93 height 373
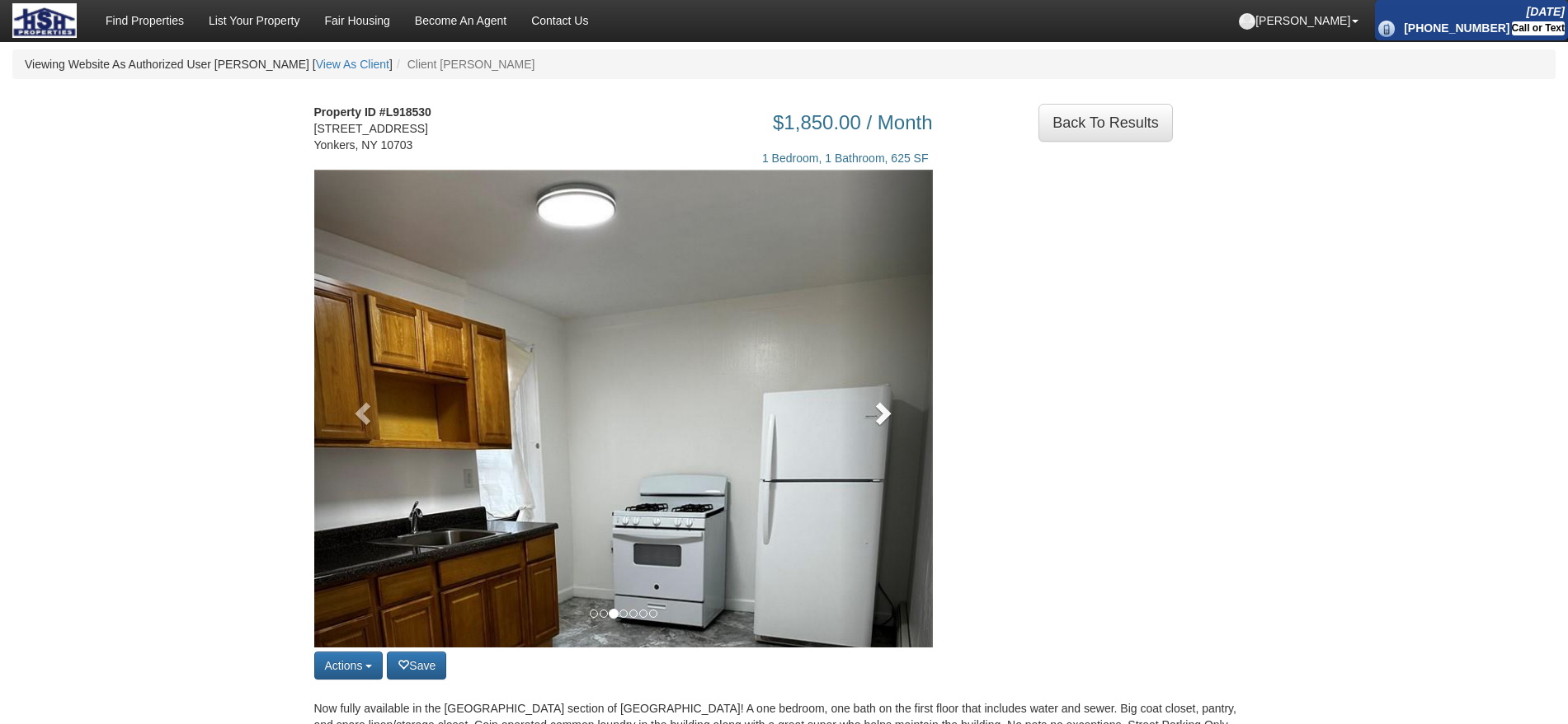
click at [874, 375] on link at bounding box center [886, 408] width 93 height 478
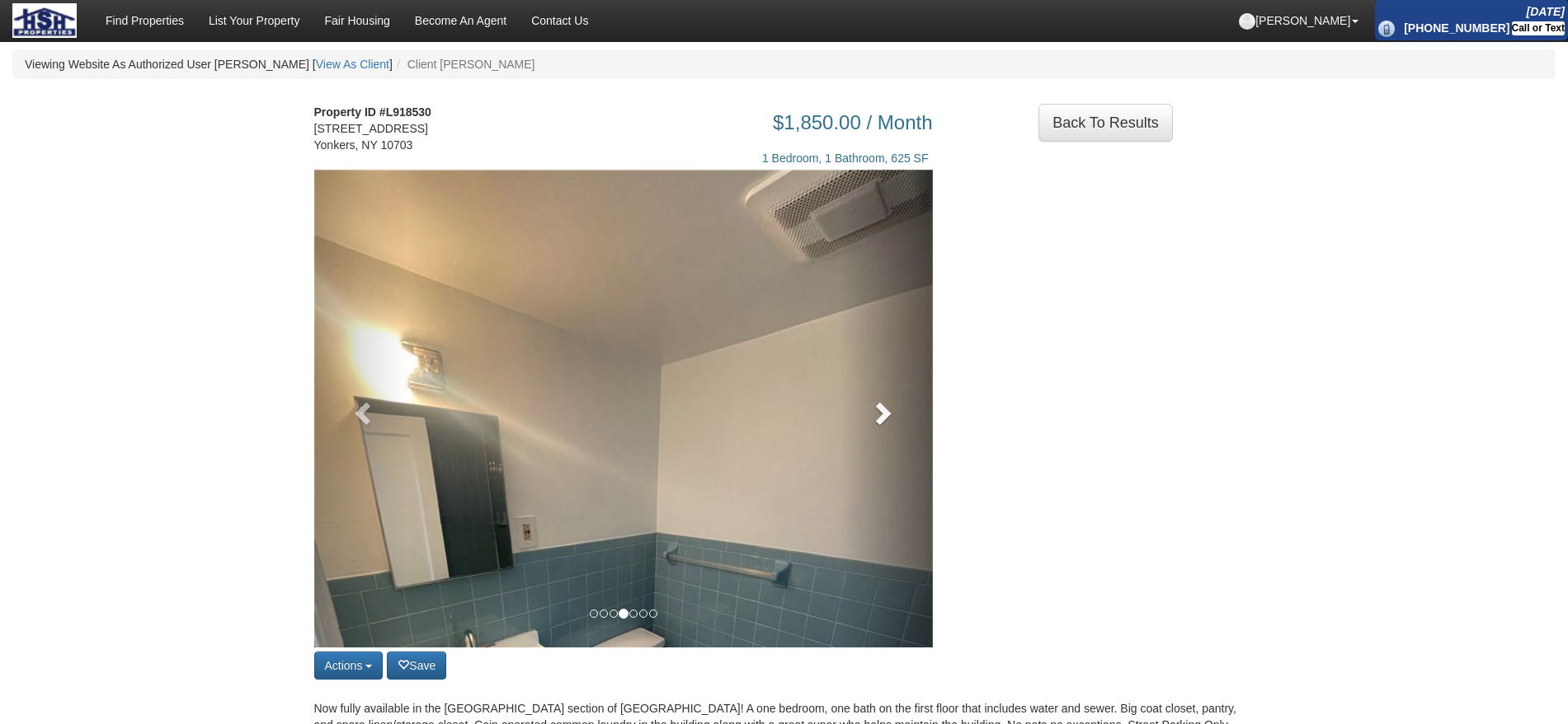
click at [874, 375] on link at bounding box center [886, 408] width 93 height 478
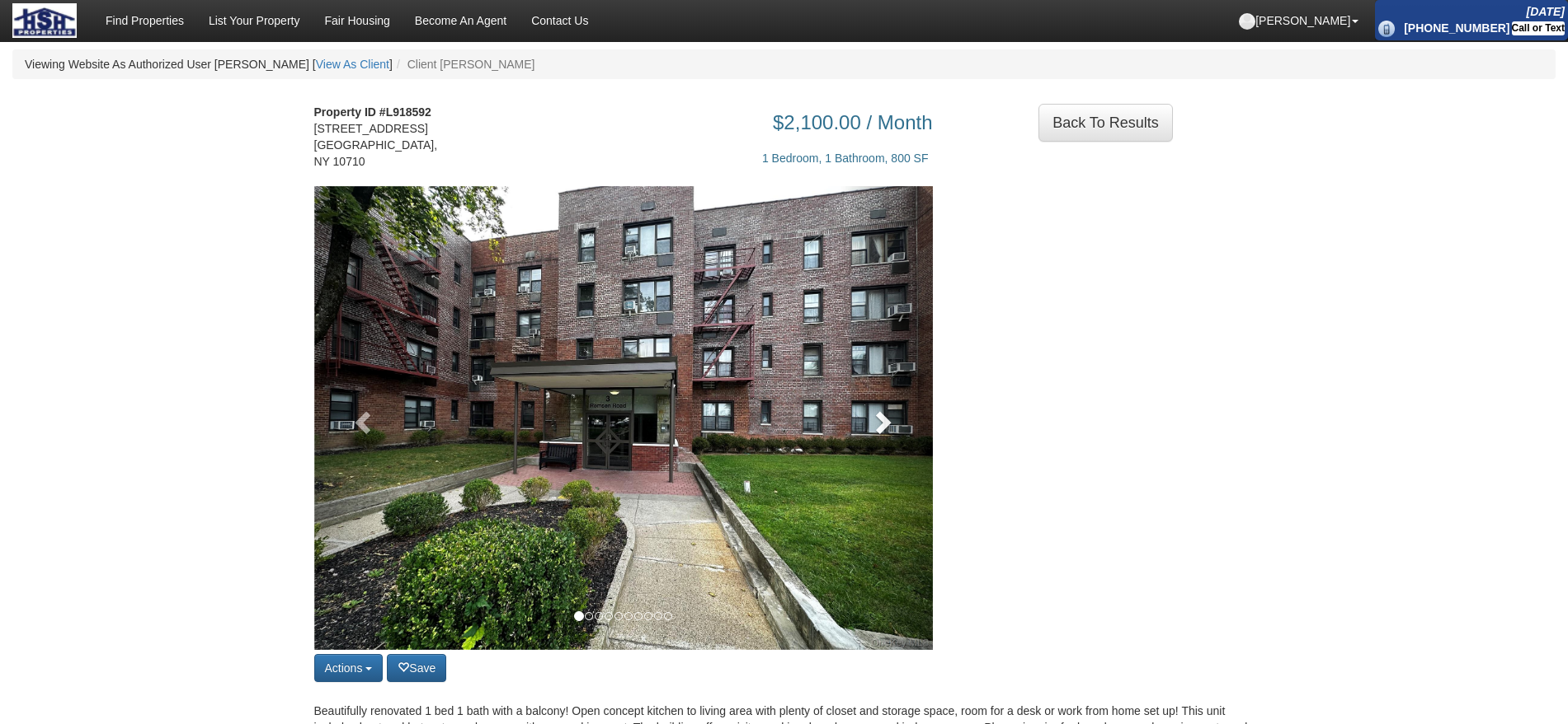
click at [865, 419] on link at bounding box center [886, 419] width 93 height 464
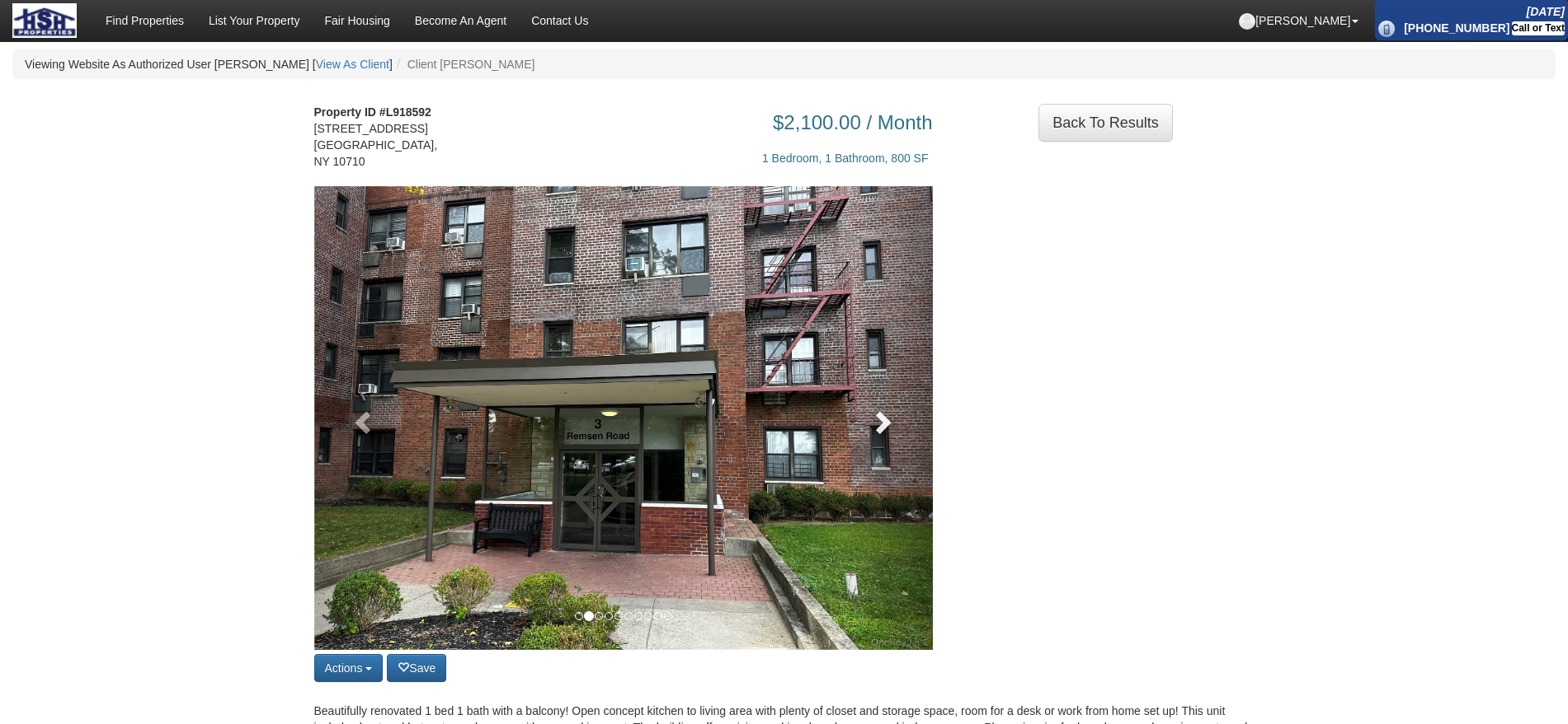
click at [865, 419] on link at bounding box center [886, 419] width 93 height 464
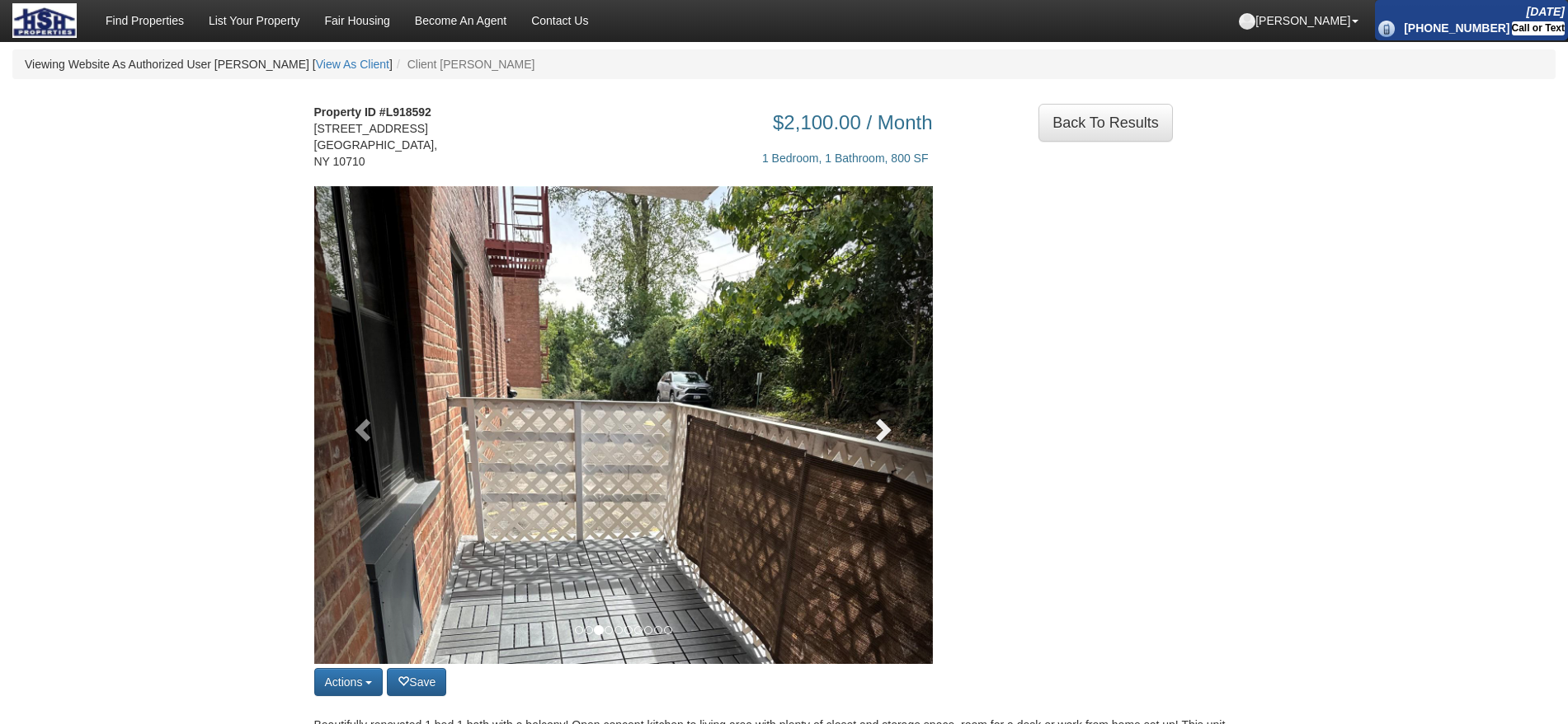
click at [865, 419] on link at bounding box center [886, 425] width 93 height 478
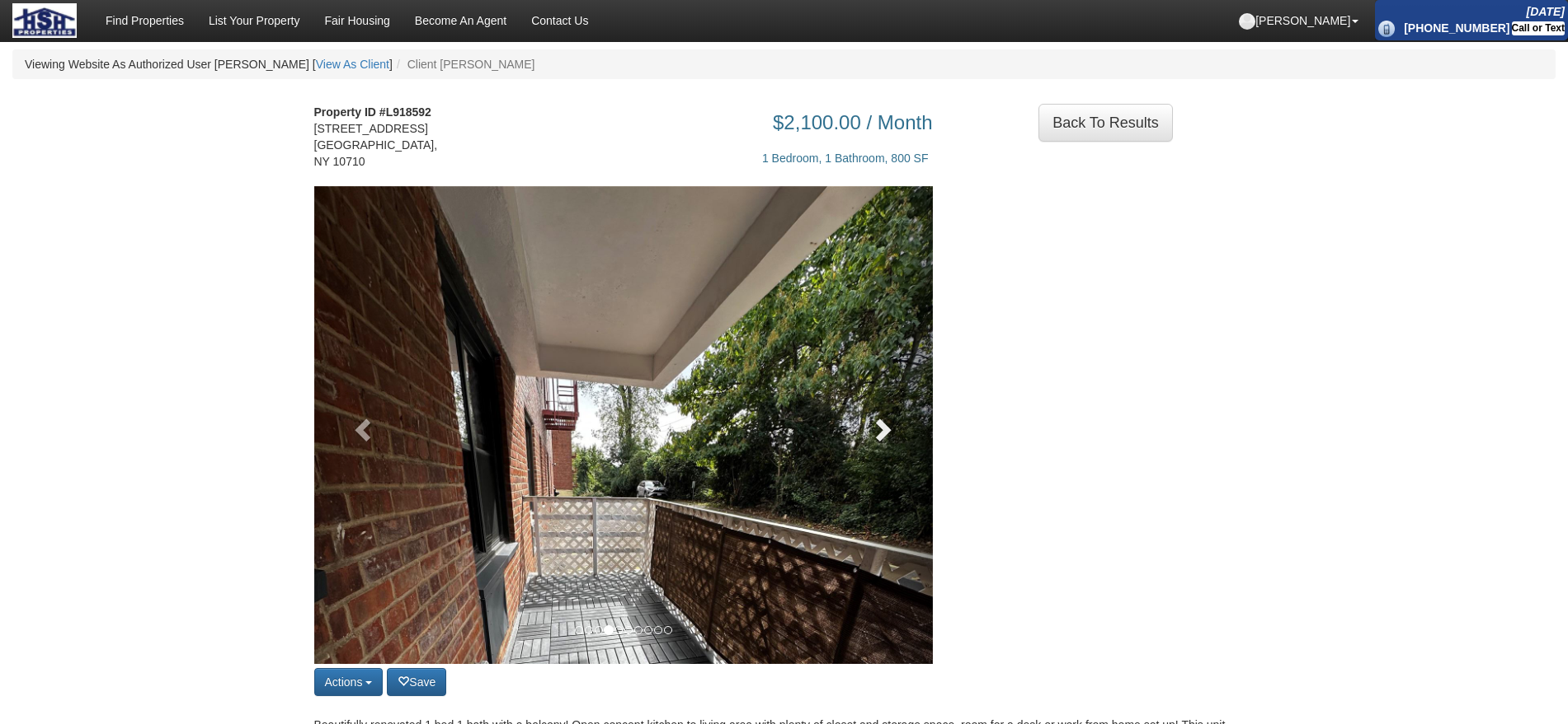
click at [865, 419] on link at bounding box center [886, 425] width 93 height 478
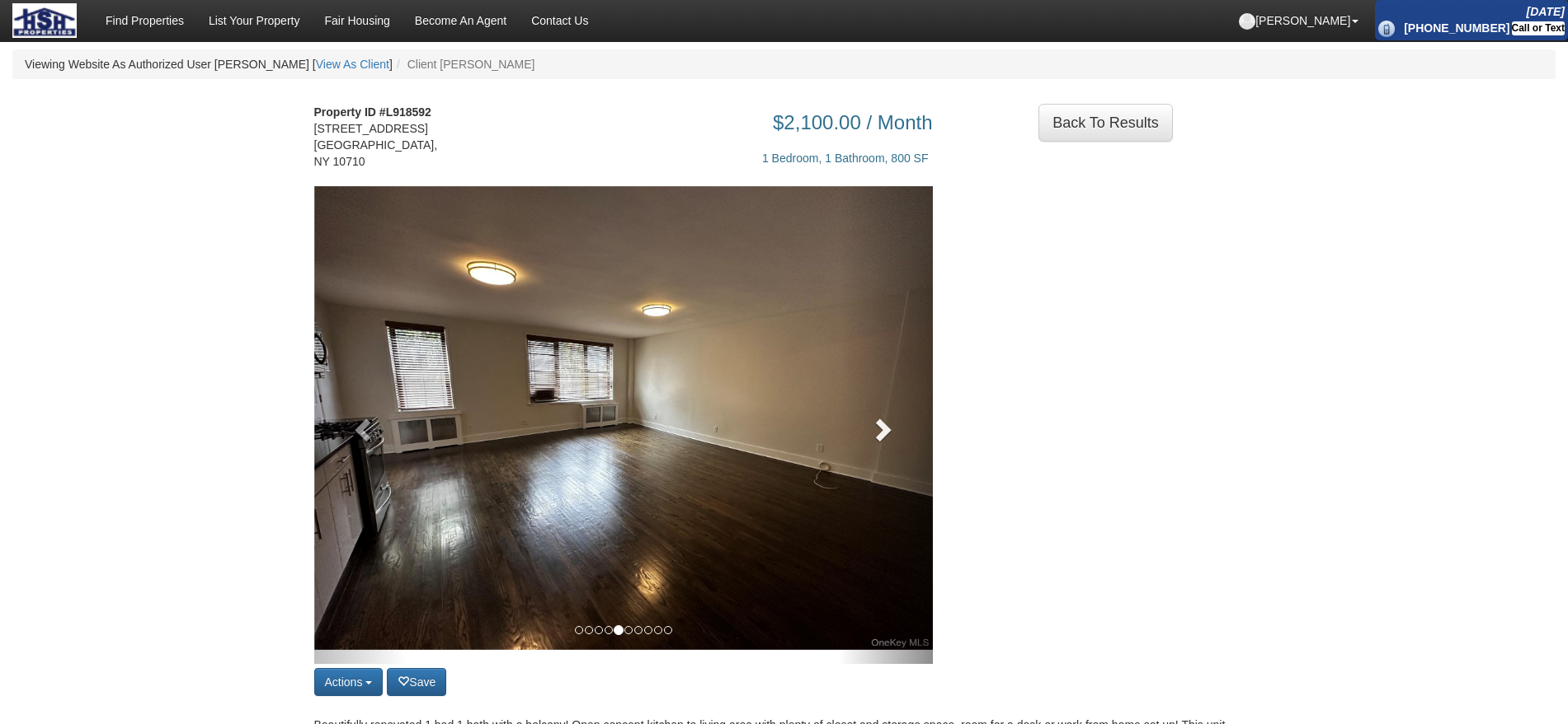
click at [865, 419] on link at bounding box center [886, 425] width 93 height 478
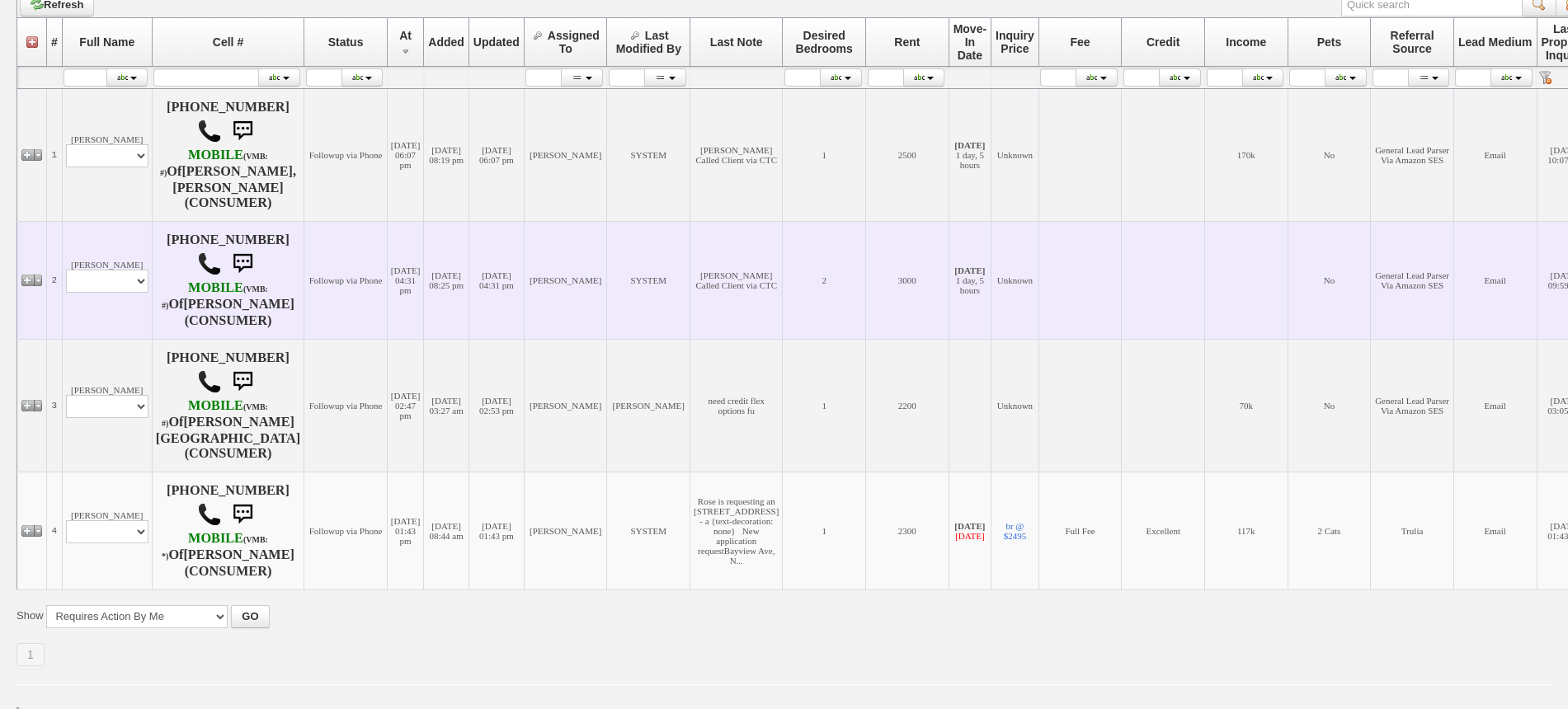
scroll to position [201, 0]
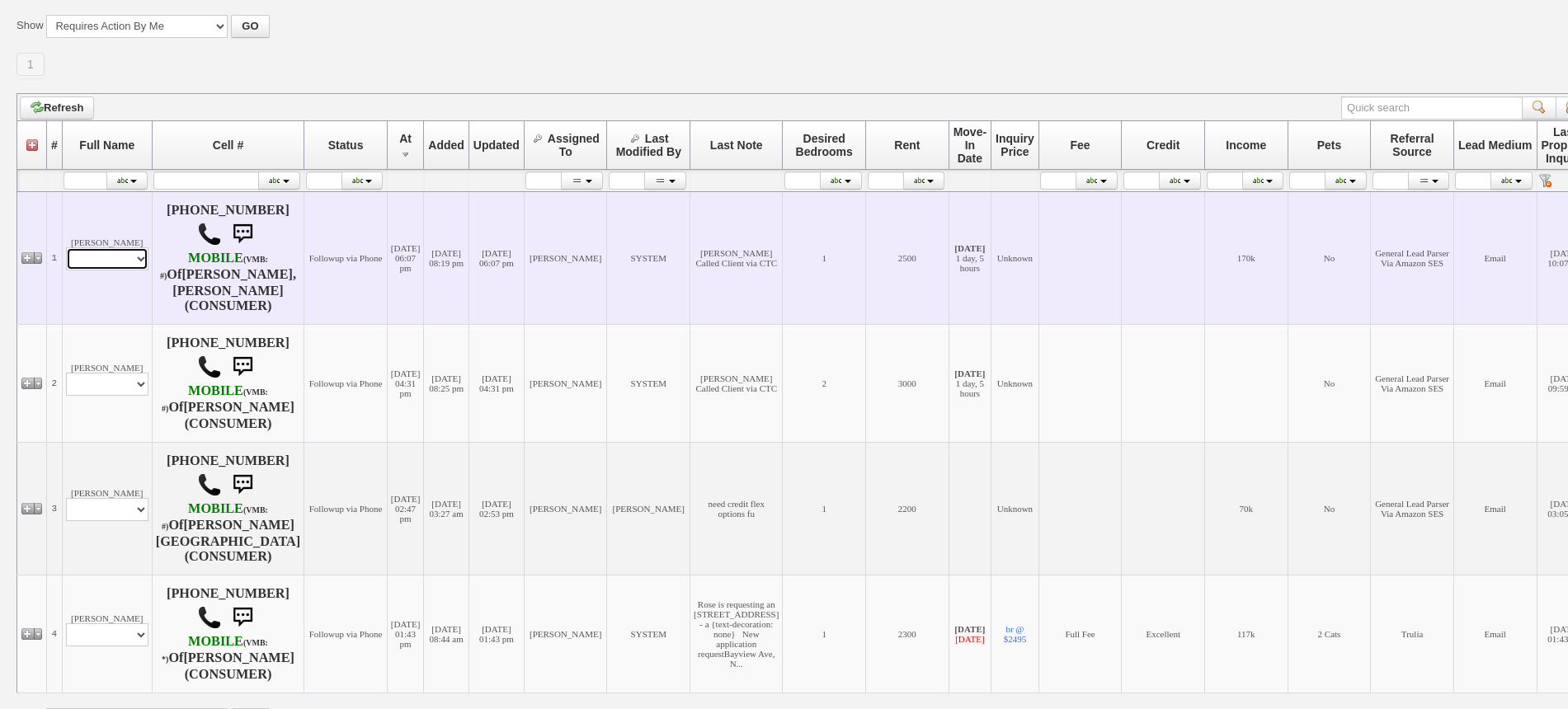
click at [97, 250] on select "Profile Edit Print Email Externally (Will Not Be Tracked In CRM) Closed Deals" at bounding box center [107, 259] width 83 height 23
select select "ChangeURL,/crm/custom/edit_client_form.php?redirect=%2Fcrm%2Fclients.php&id=167…"
click at [66, 247] on select "Profile Edit Print Email Externally (Will Not Be Tracked In CRM) Closed Deals" at bounding box center [107, 259] width 83 height 23
select select
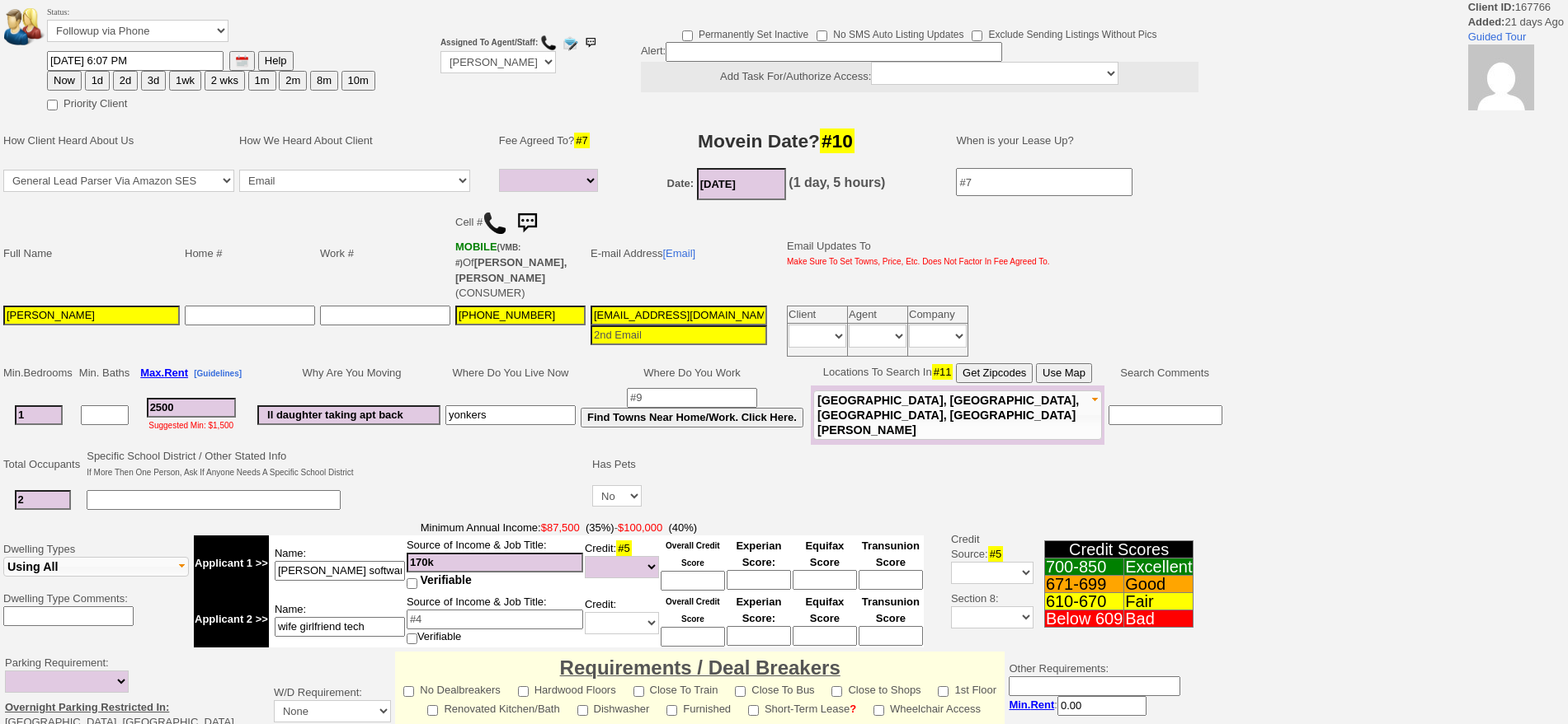
select select
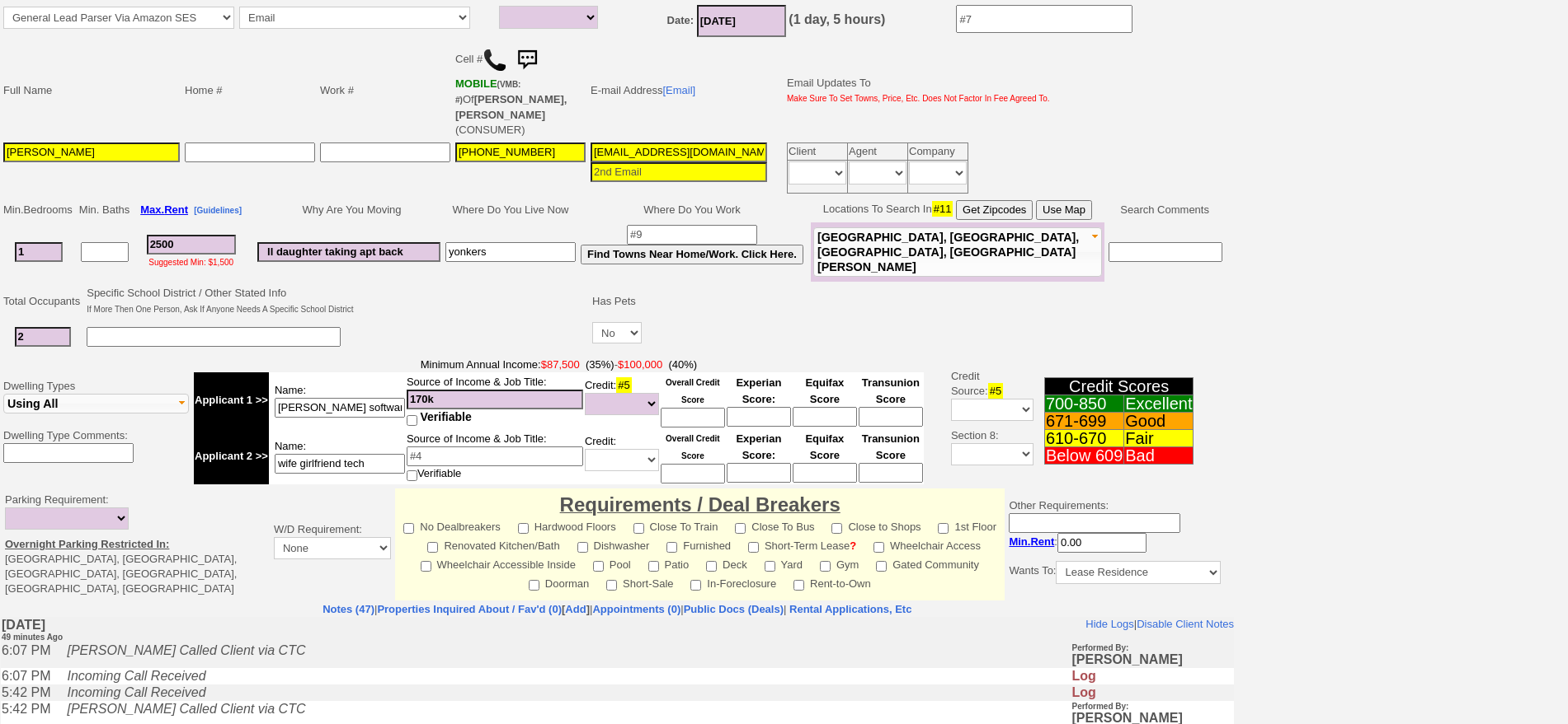
scroll to position [187, 0]
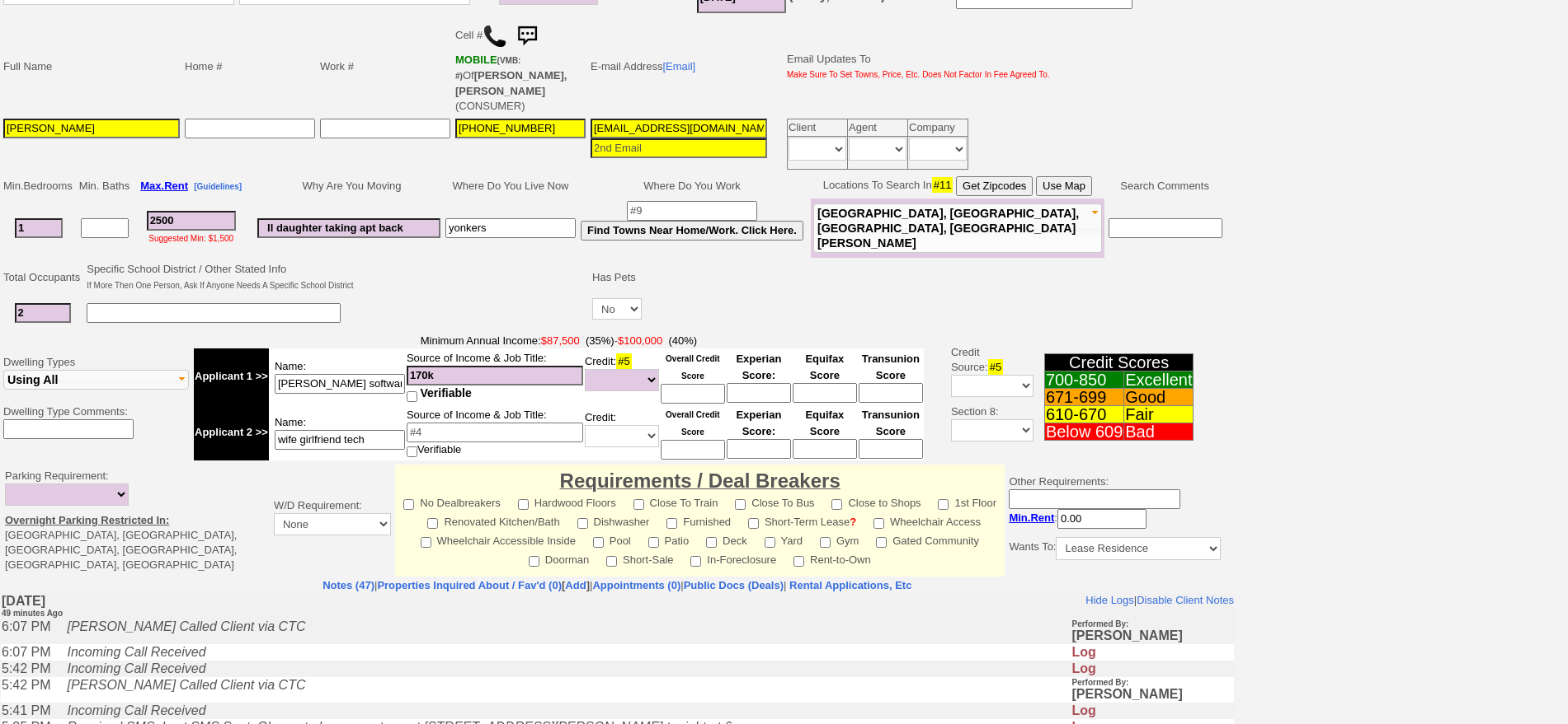
click at [512, 422] on input at bounding box center [494, 432] width 176 height 20
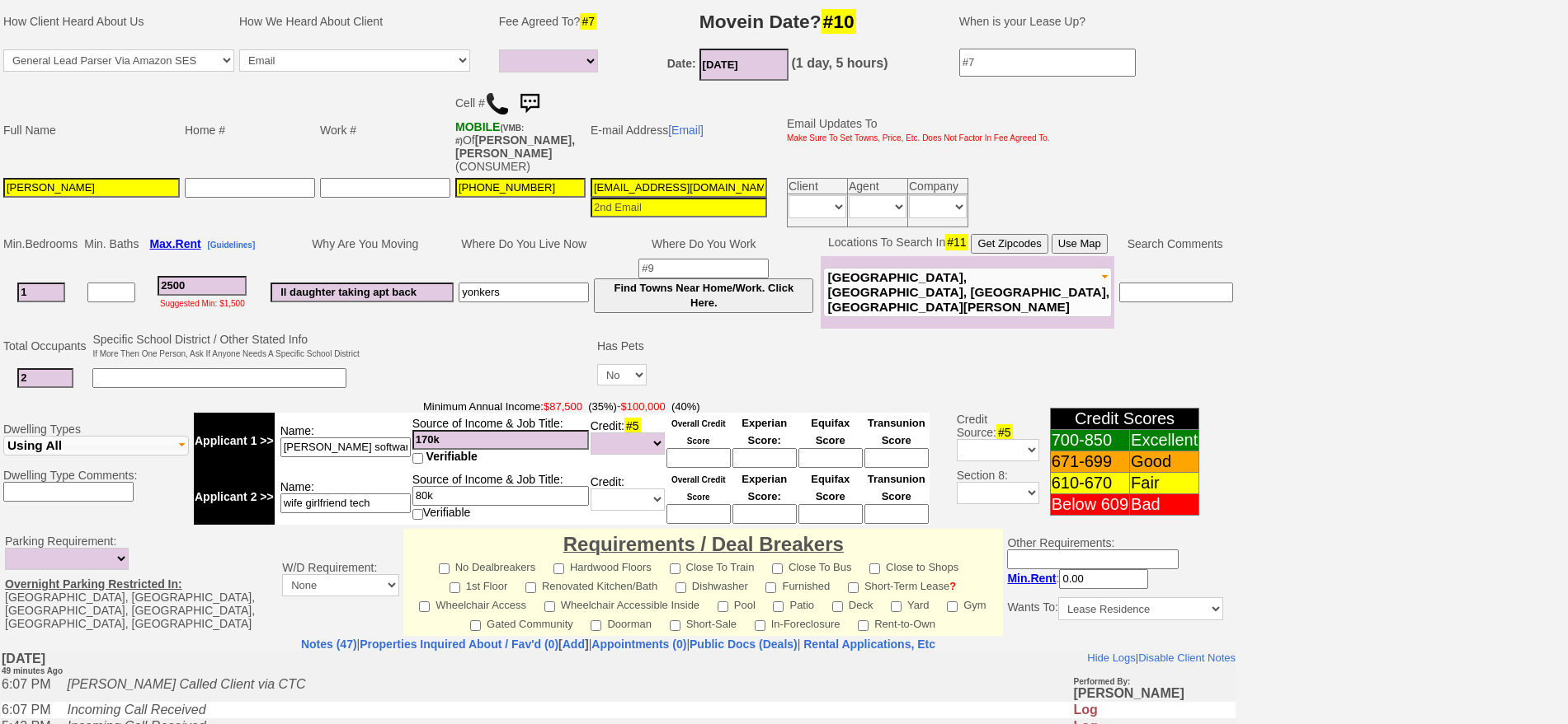
scroll to position [255, 0]
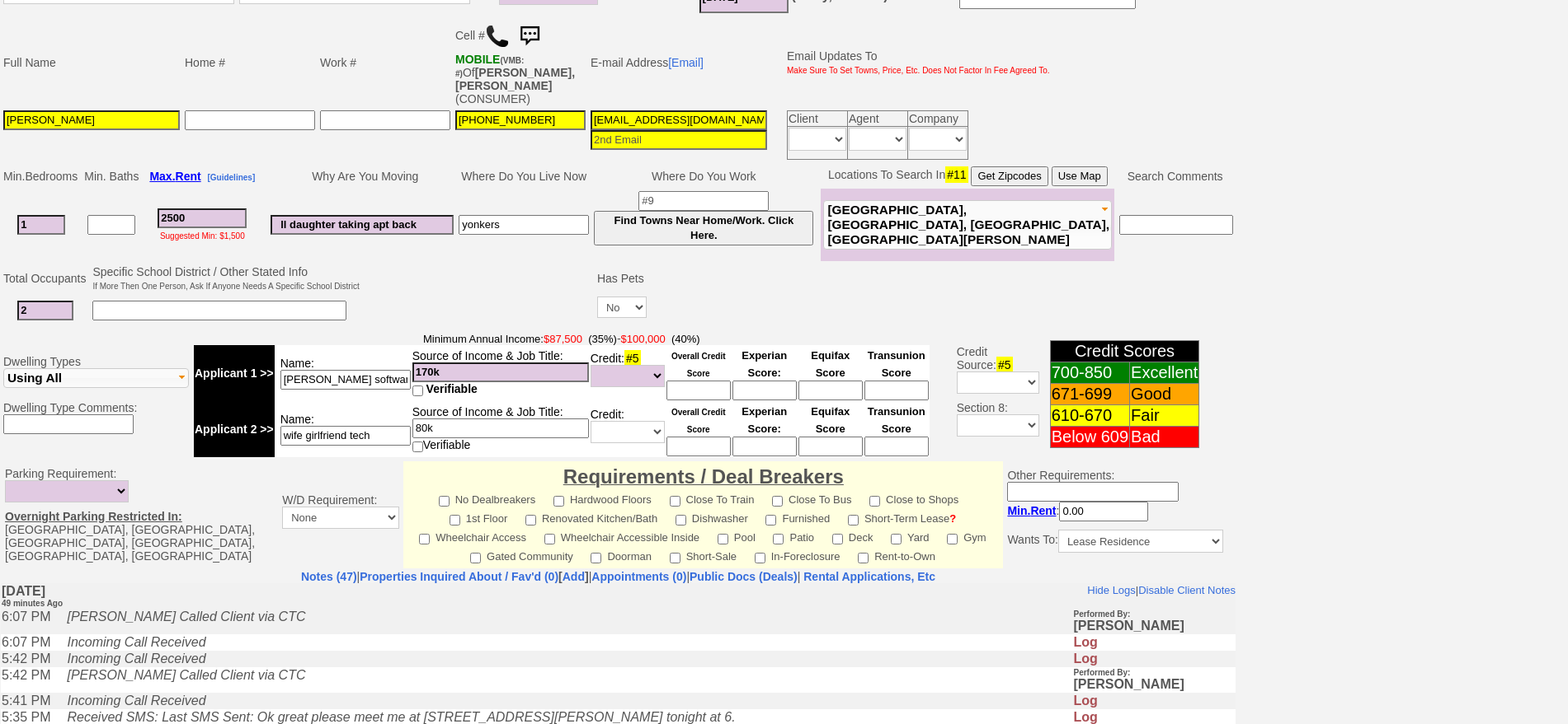
type input "80k"
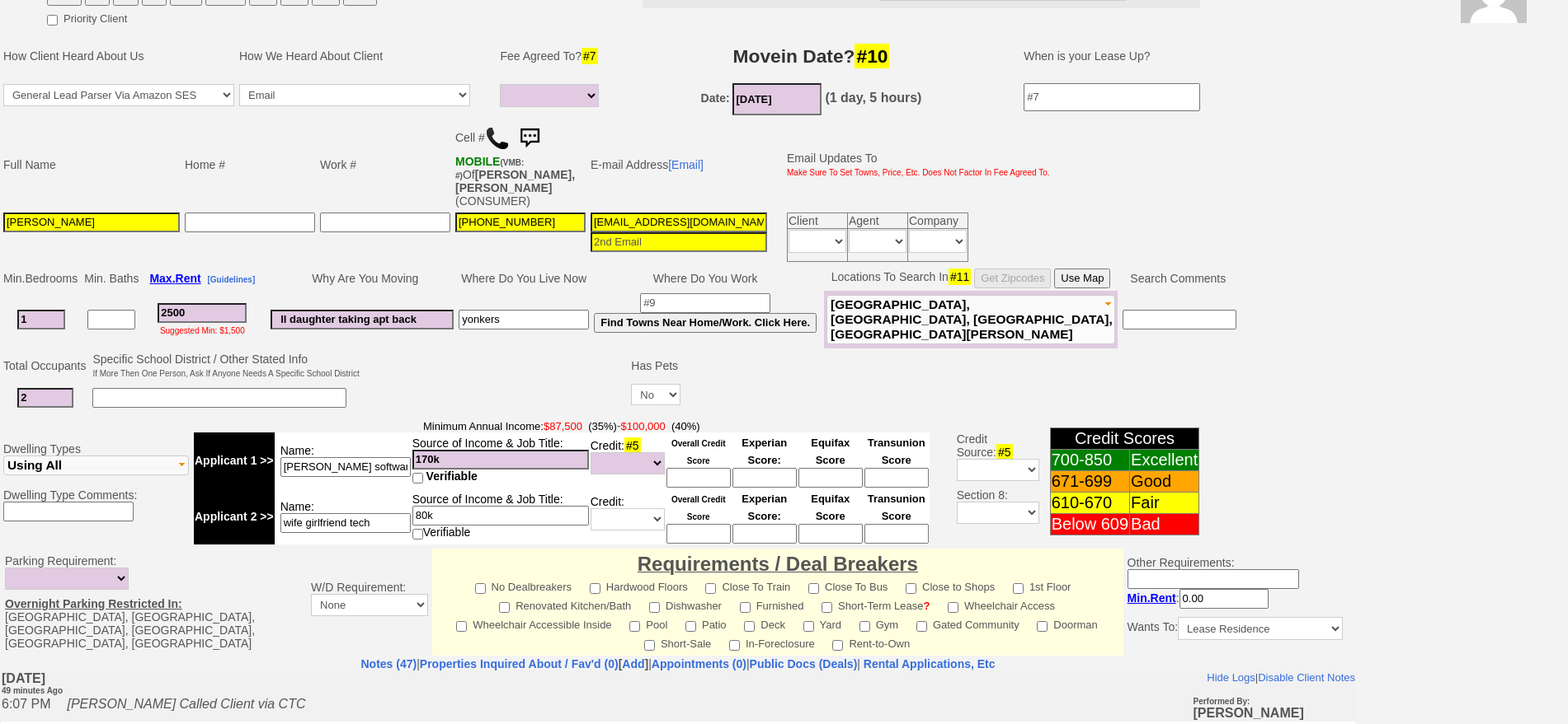
scroll to position [0, 0]
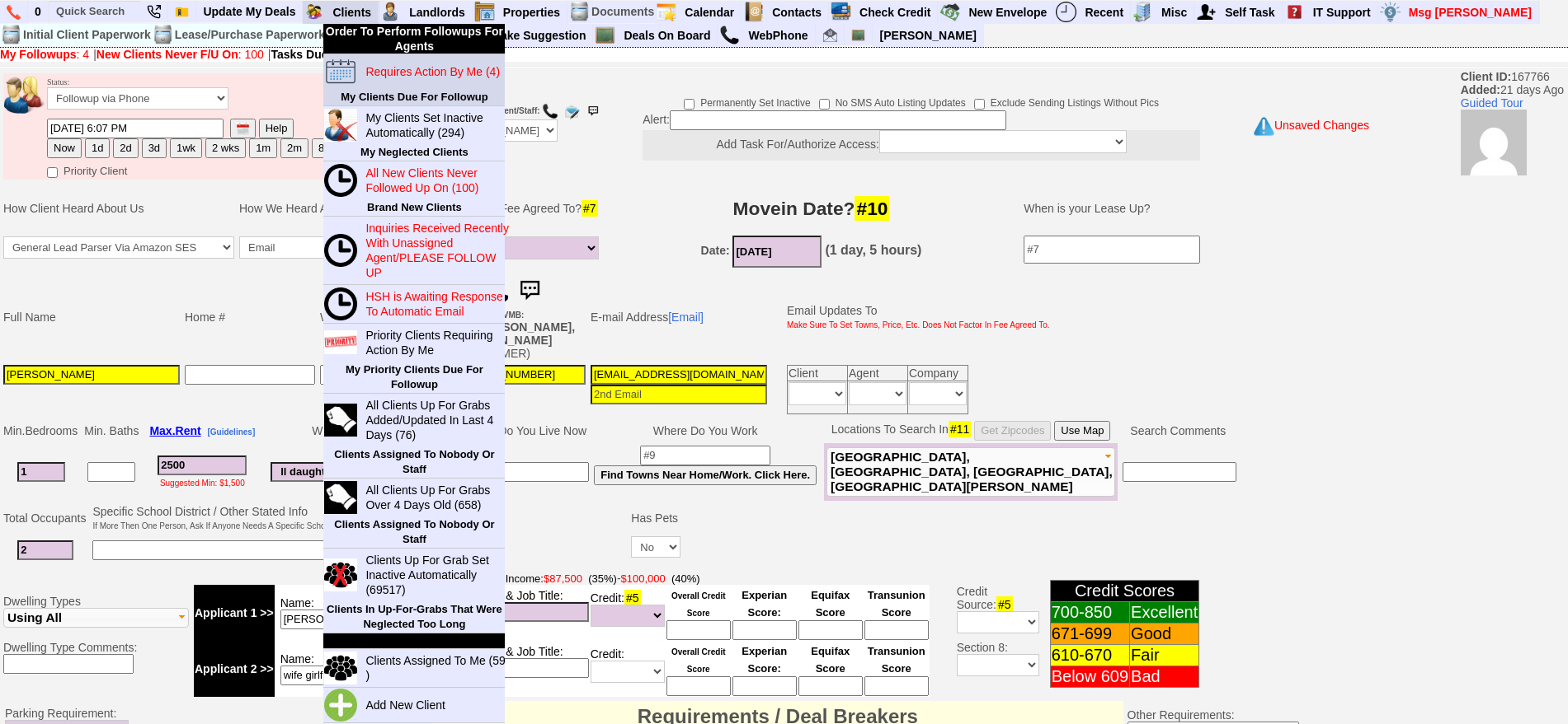
click at [390, 65] on blink "Requires Action By Me (4)" at bounding box center [432, 71] width 134 height 13
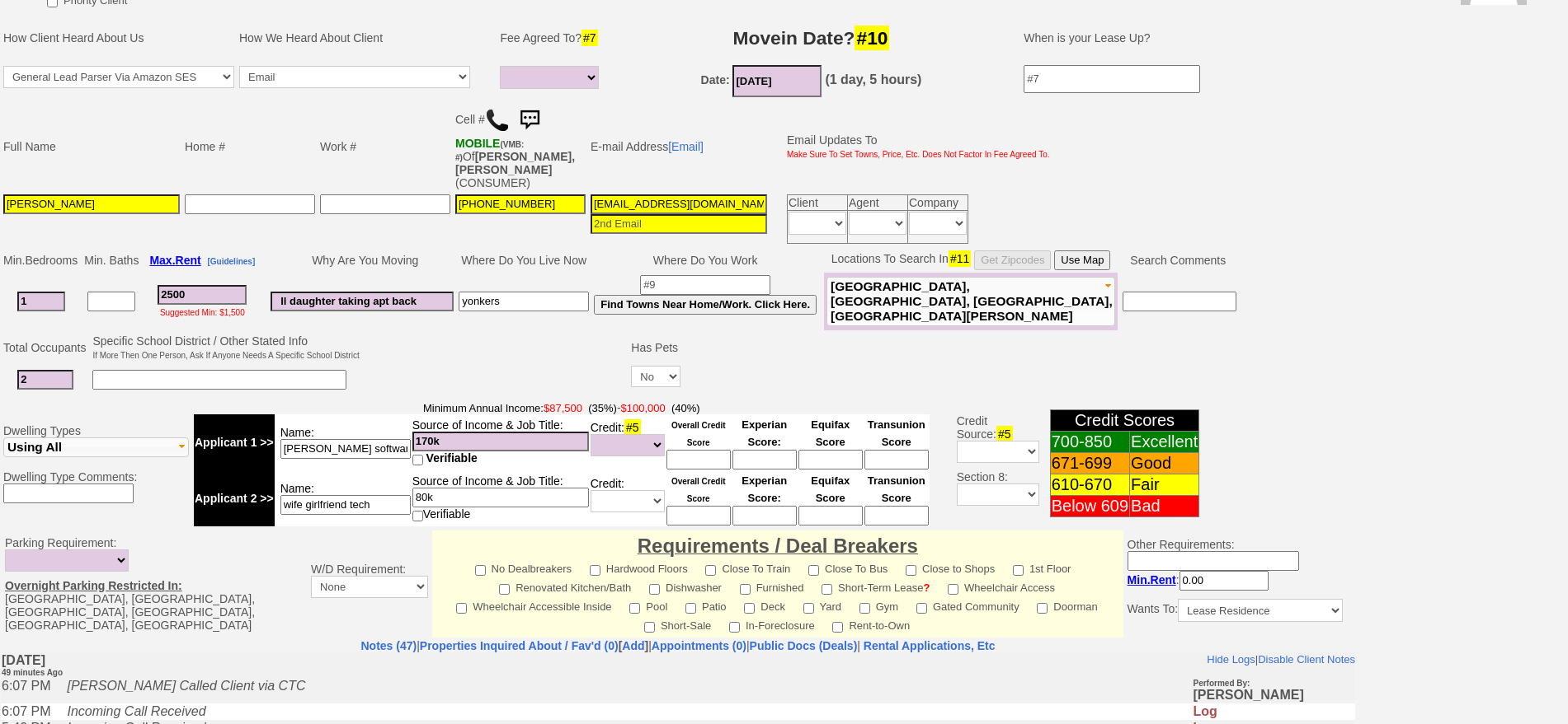
scroll to position [166, 0]
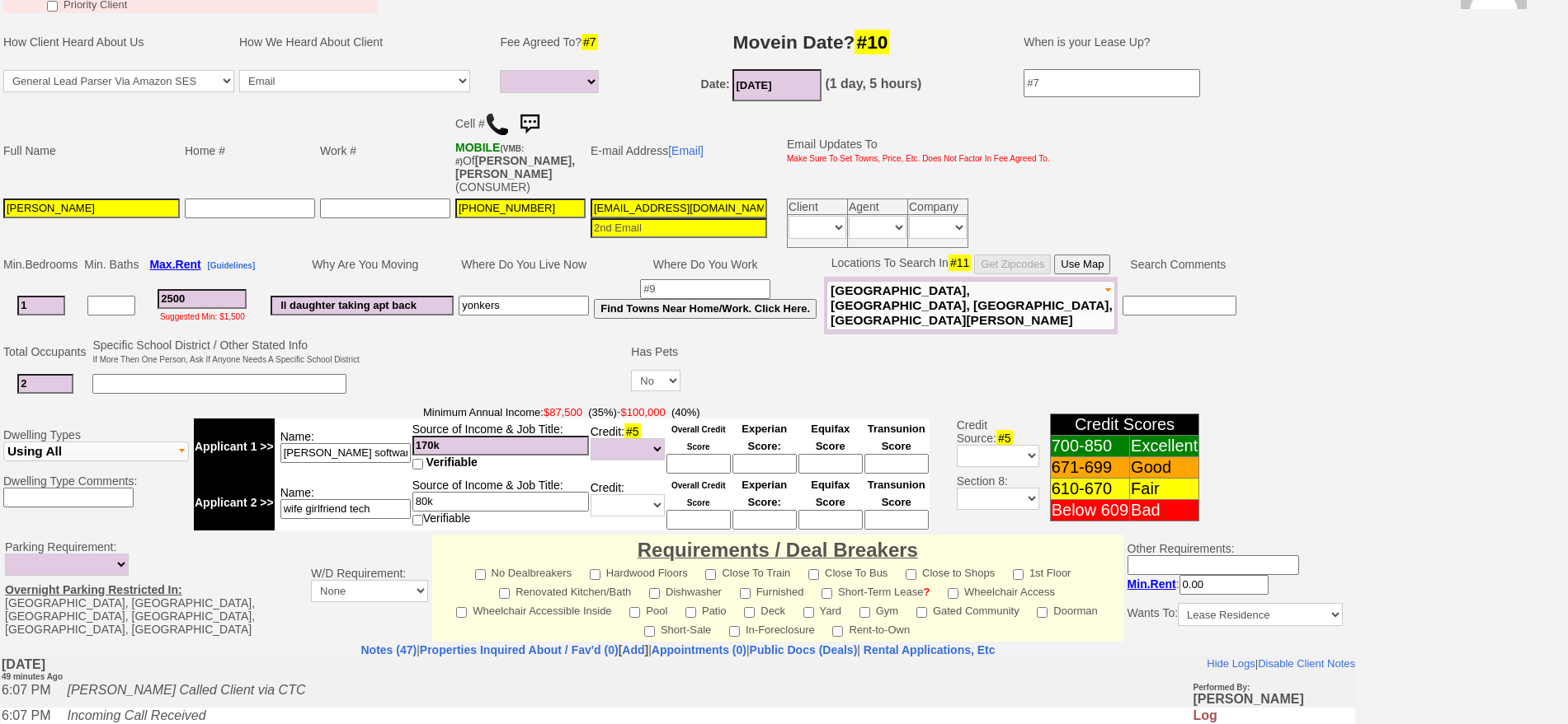
drag, startPoint x: 204, startPoint y: 290, endPoint x: 103, endPoint y: 292, distance: 101.0
click at [103, 292] on tr "1 2500 Suggested Min: $1,500 ll daughter taking apt back yonkers Find Towns Nea…" at bounding box center [620, 305] width 1238 height 58
type input "2"
select select
type input "260"
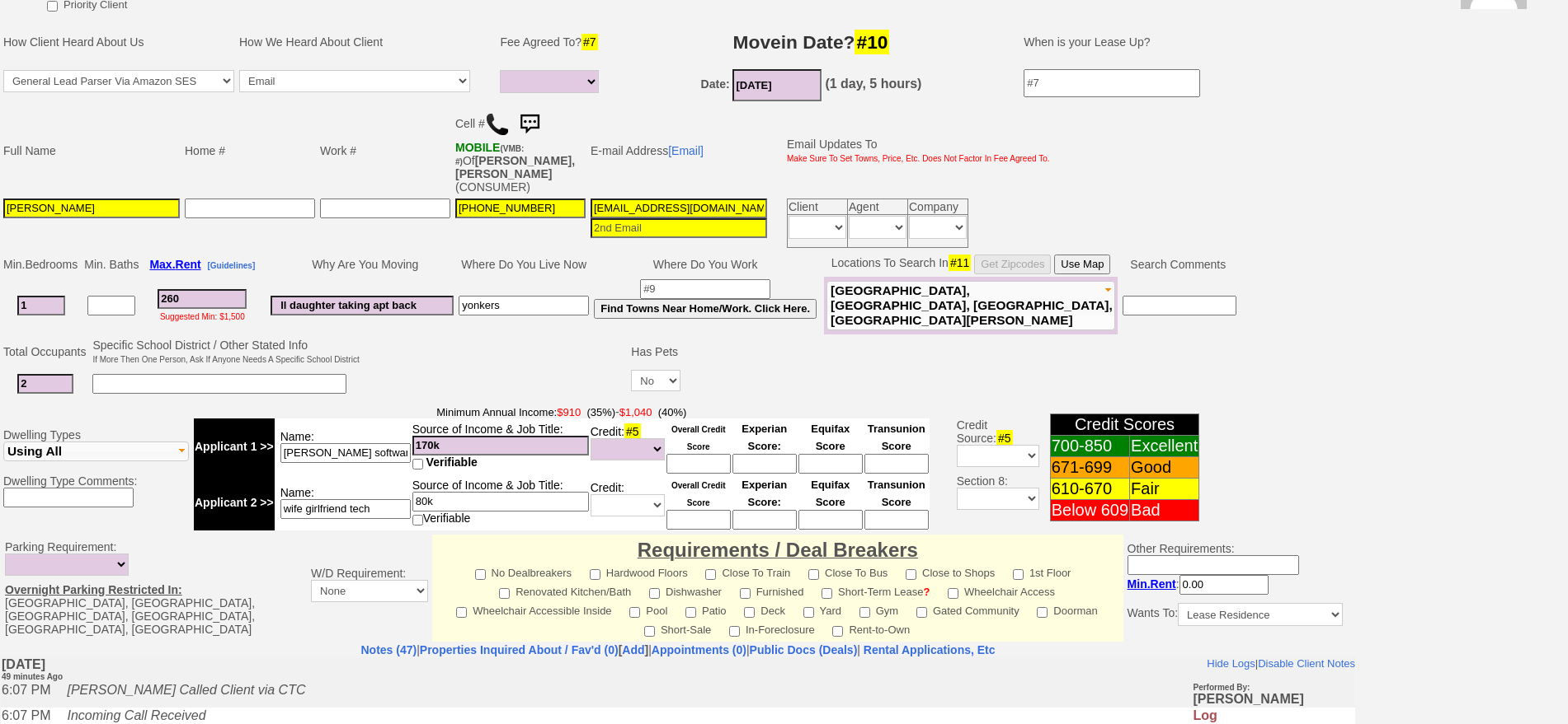
select select
type input "2600"
select select
type input "2600"
select select
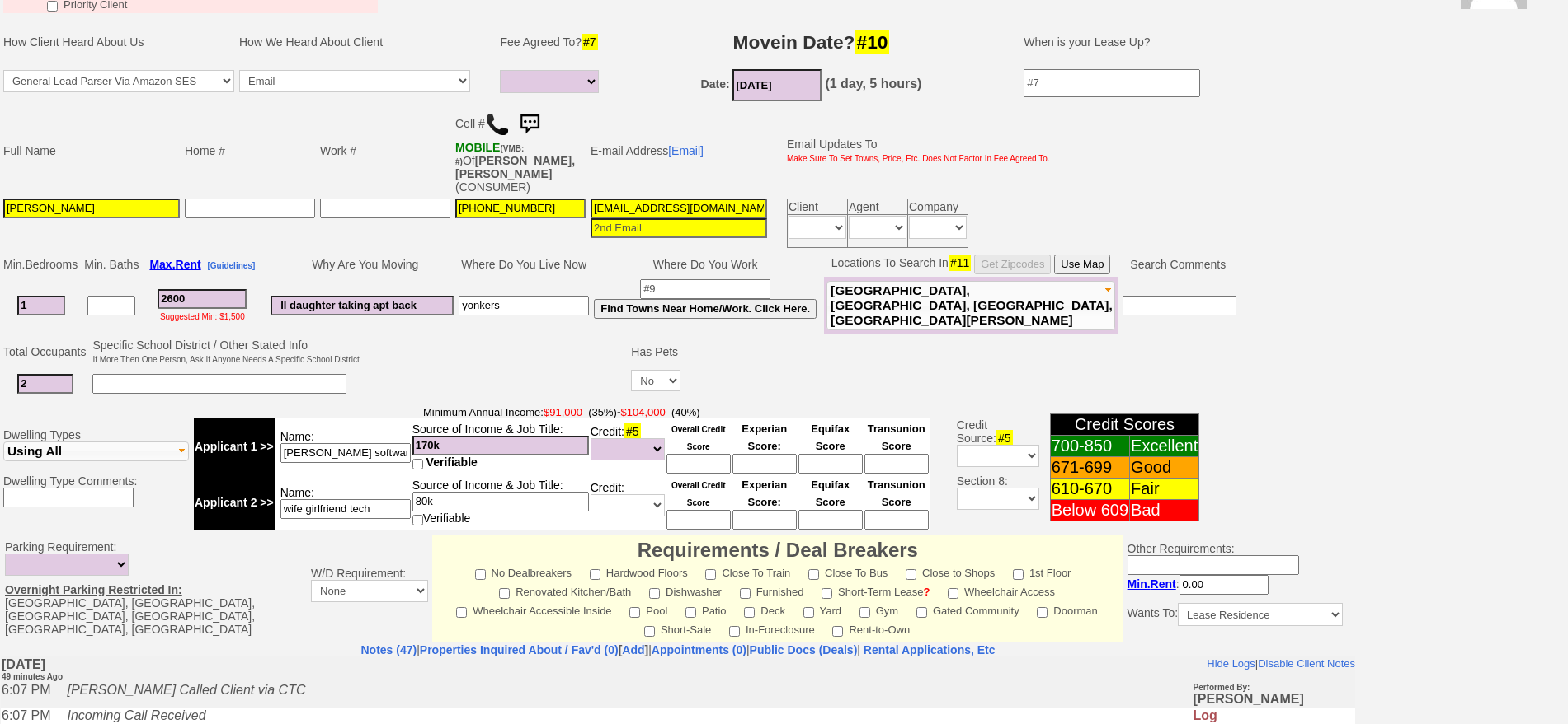
click at [1094, 255] on button "Use Map" at bounding box center [1082, 264] width 56 height 20
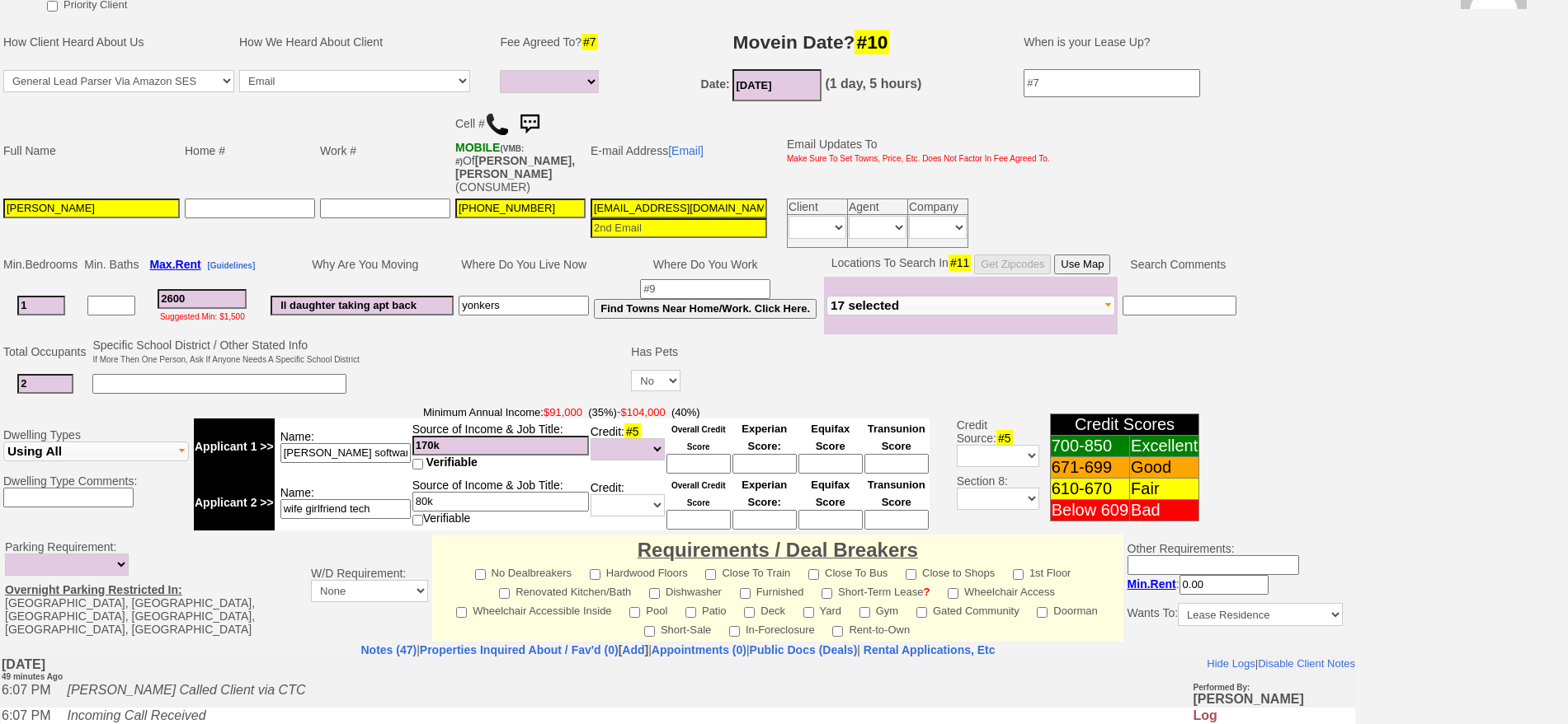
click at [946, 300] on button "17 selected" at bounding box center [970, 305] width 288 height 20
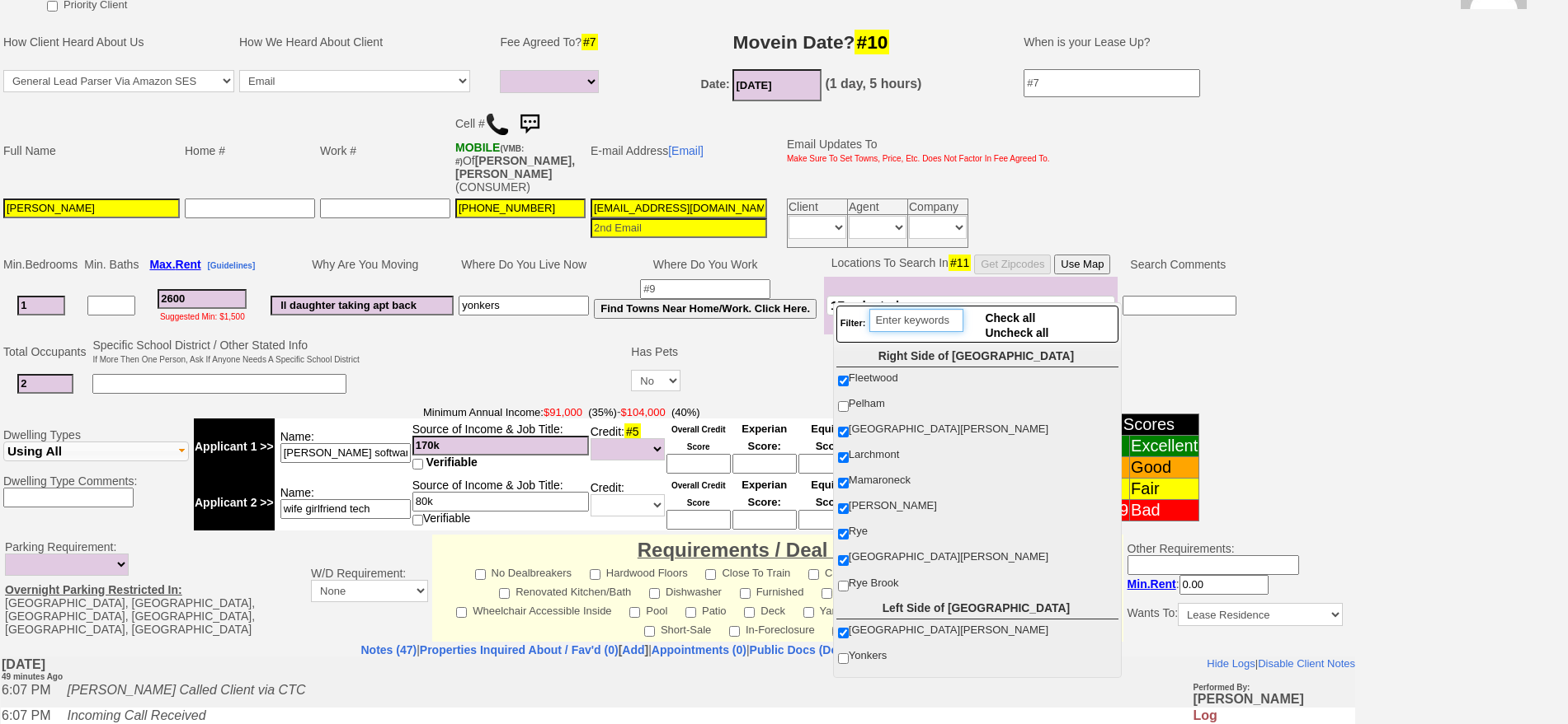
click at [946, 321] on input "search" at bounding box center [916, 321] width 94 height 23
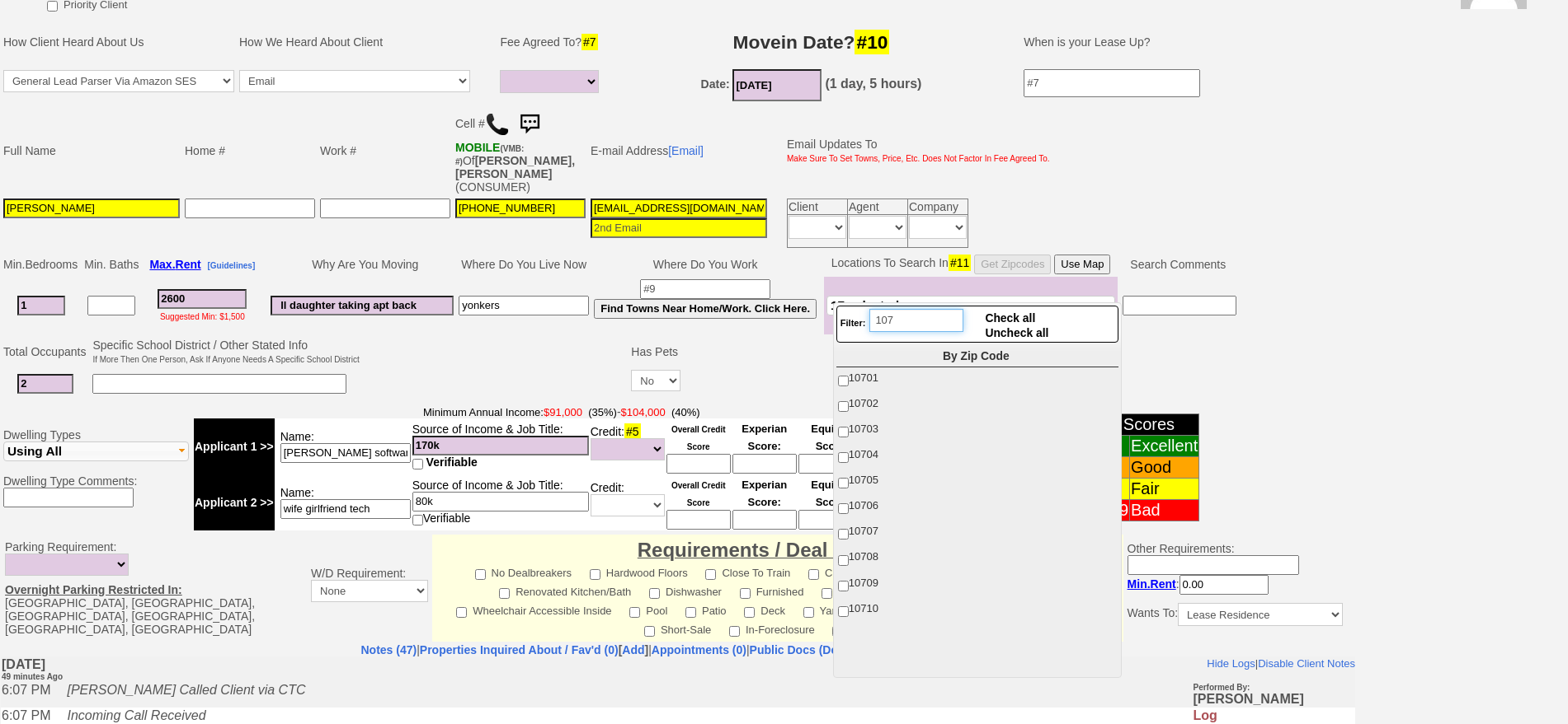
type input "107"
click at [882, 429] on label "10703" at bounding box center [976, 429] width 280 height 22
click at [848, 429] on input "10703" at bounding box center [843, 432] width 10 height 10
checkbox input "true"
click at [883, 451] on label "10704" at bounding box center [976, 455] width 280 height 22
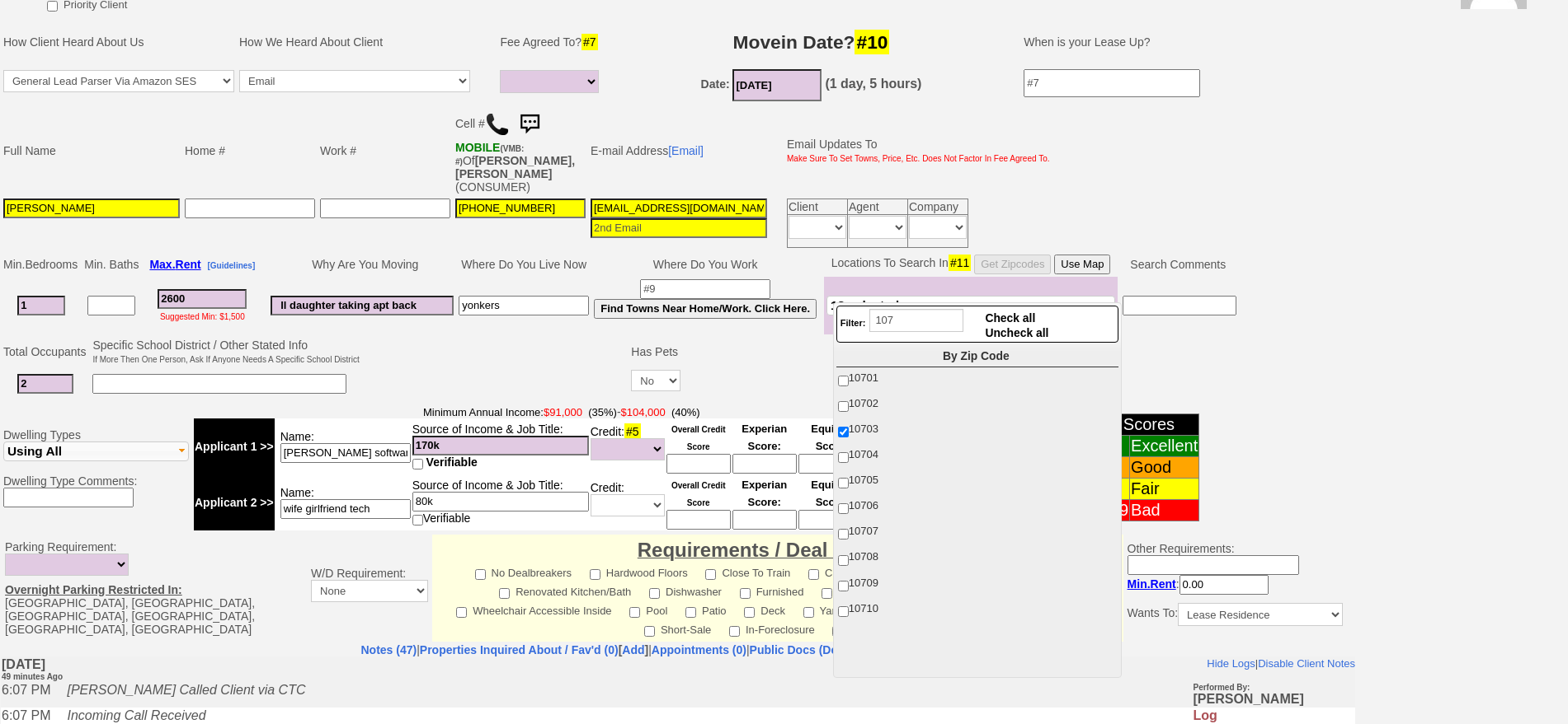
click at [848, 453] on input "10704" at bounding box center [843, 458] width 10 height 10
checkbox input "true"
click at [879, 479] on label "10705" at bounding box center [976, 480] width 280 height 22
click at [848, 479] on input "10705" at bounding box center [843, 482] width 10 height 10
checkbox input "true"
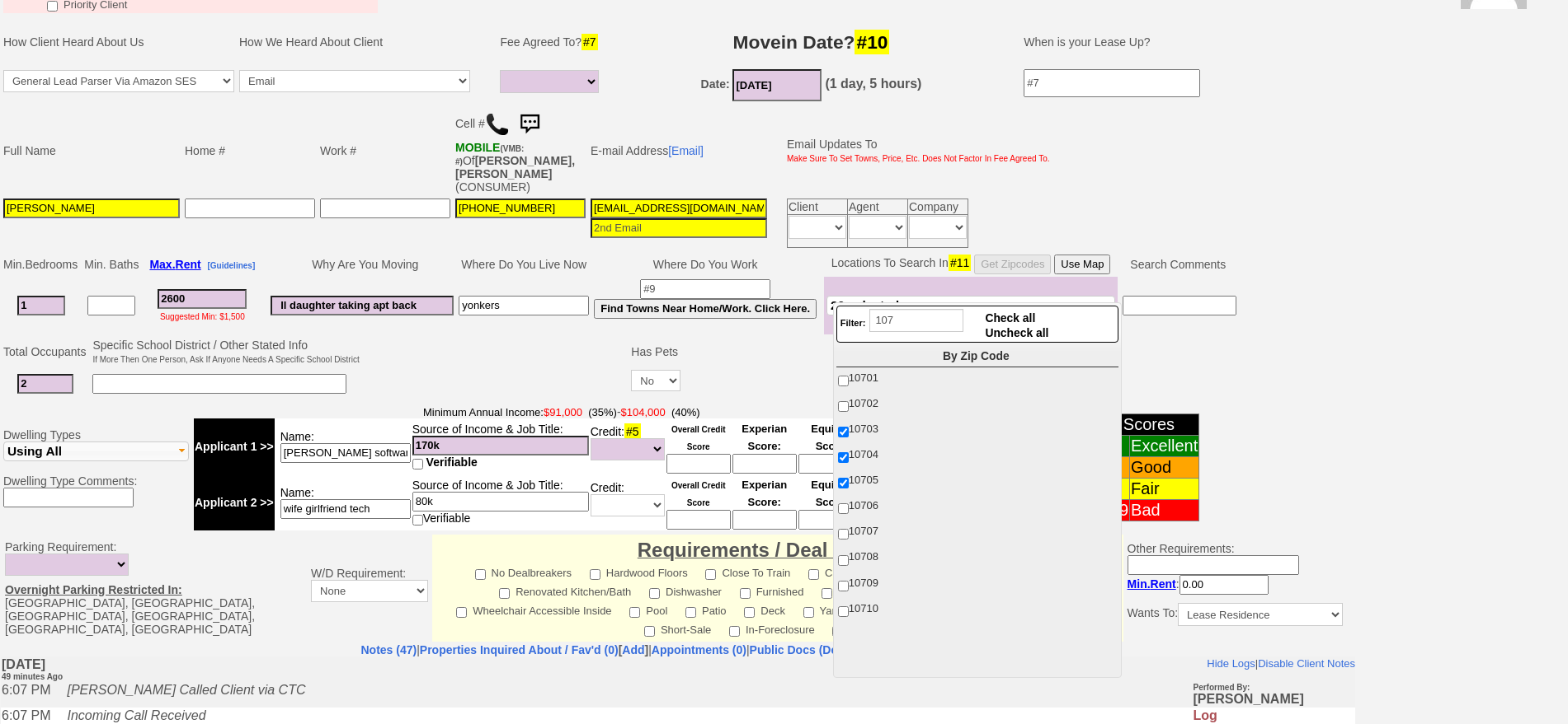
click at [872, 613] on span "10710" at bounding box center [863, 608] width 30 height 12
click at [848, 613] on input "10710" at bounding box center [843, 612] width 10 height 10
checkbox input "true"
click at [218, 293] on input "2600" at bounding box center [202, 299] width 89 height 20
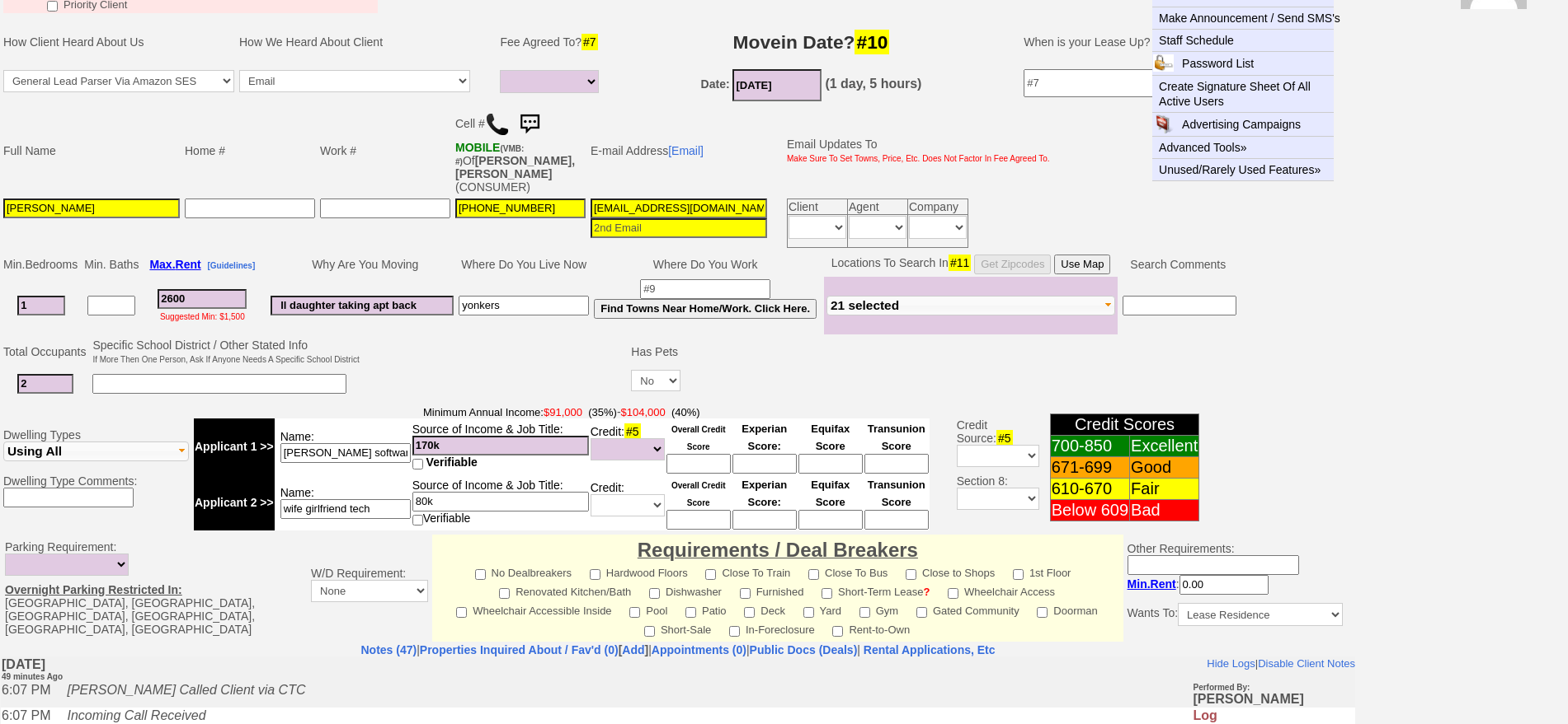
scroll to position [0, 0]
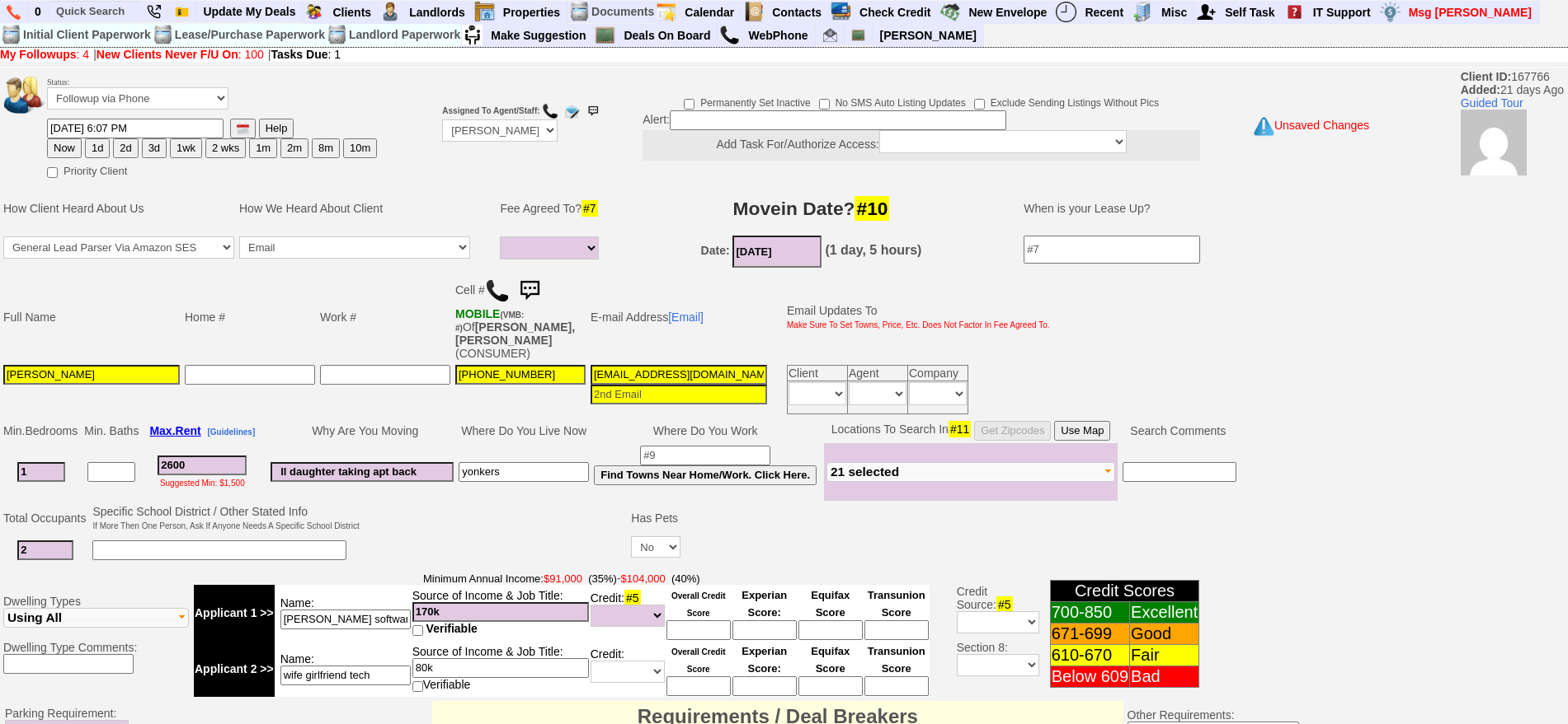
drag, startPoint x: 225, startPoint y: 460, endPoint x: 106, endPoint y: 457, distance: 119.0
click at [106, 457] on tr "1 2600 Suggested Min: $1,500 ll daughter taking apt back yonkers Find Towns Nea…" at bounding box center [620, 472] width 1238 height 58
type input "28"
select select
type input "280"
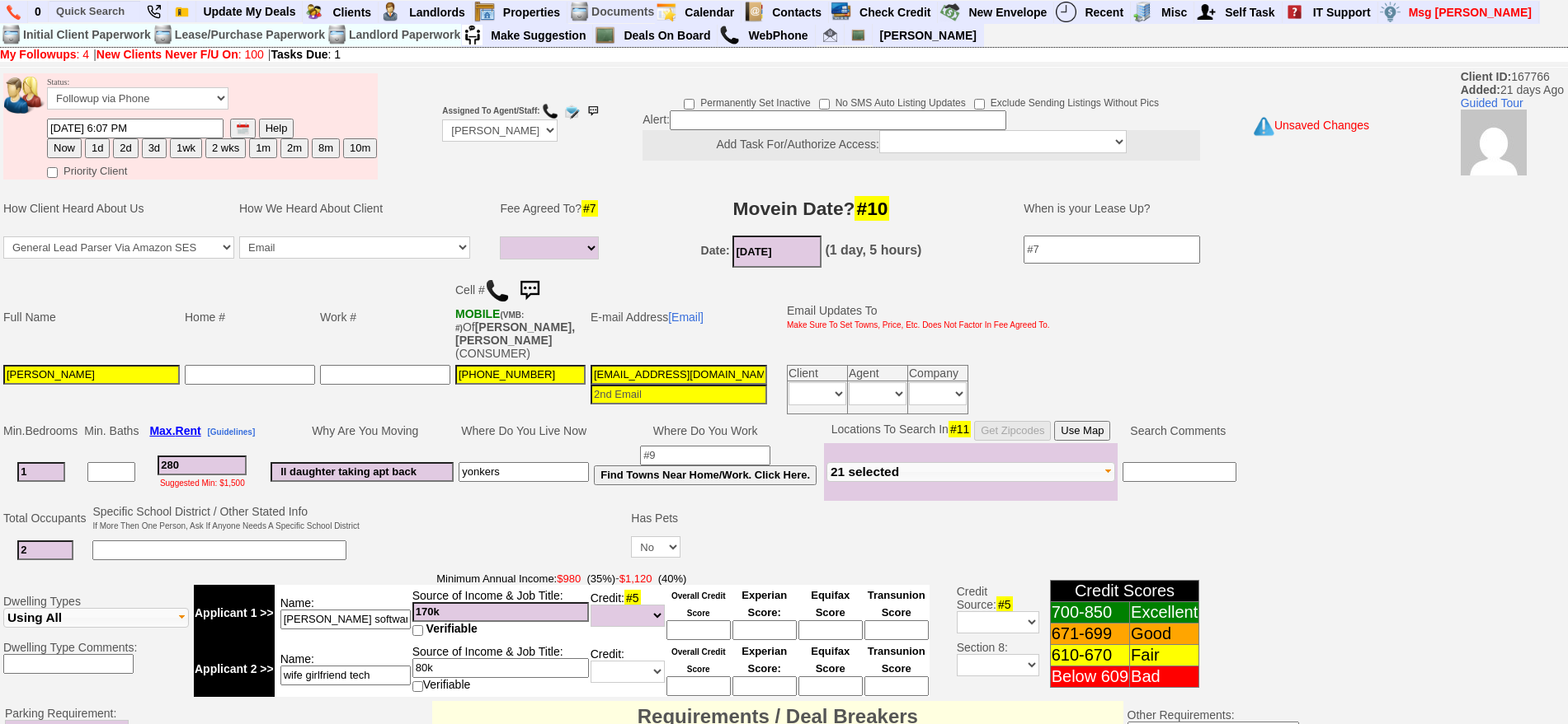
select select
type input "2800"
select select
type input "2800"
select select
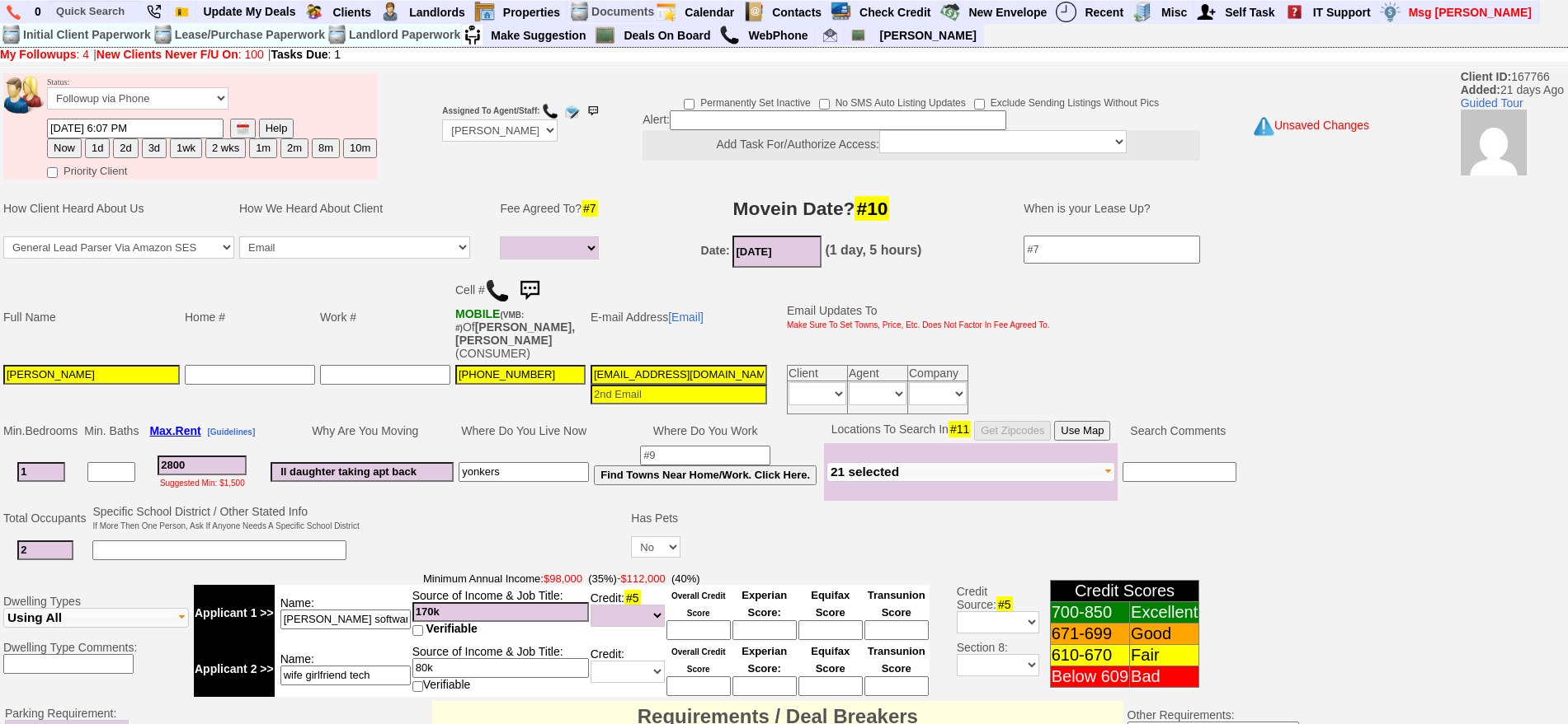
drag, startPoint x: 56, startPoint y: 460, endPoint x: 0, endPoint y: 467, distance: 56.4
click at [0, 467] on td "Min. Bedrooms Min. Baths Max. Rent [Guidelines] Why Are You Moving Where Do You…" at bounding box center [678, 460] width 1356 height 84
type input "2"
select select
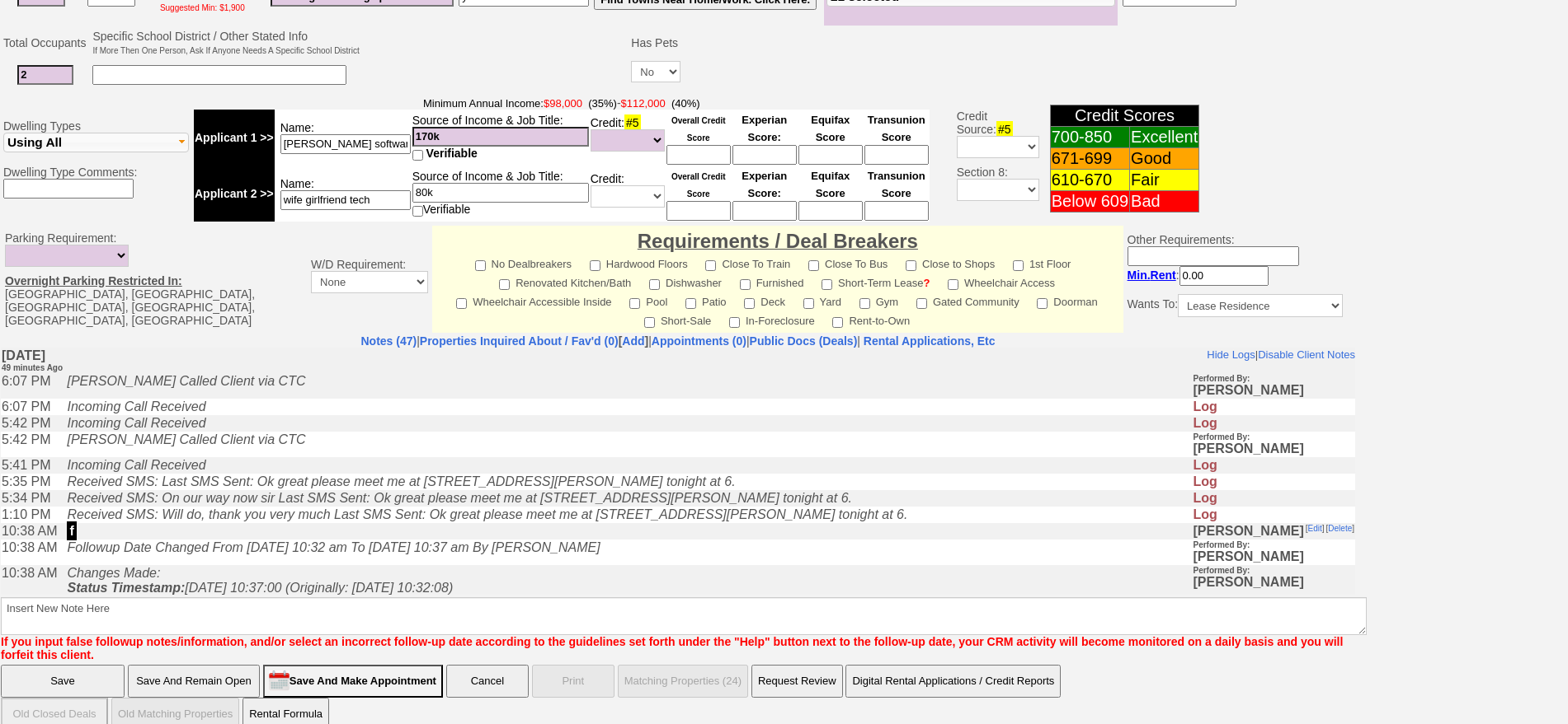
type input "2"
select select
click at [220, 665] on input "Save And Remain Open" at bounding box center [193, 681] width 132 height 33
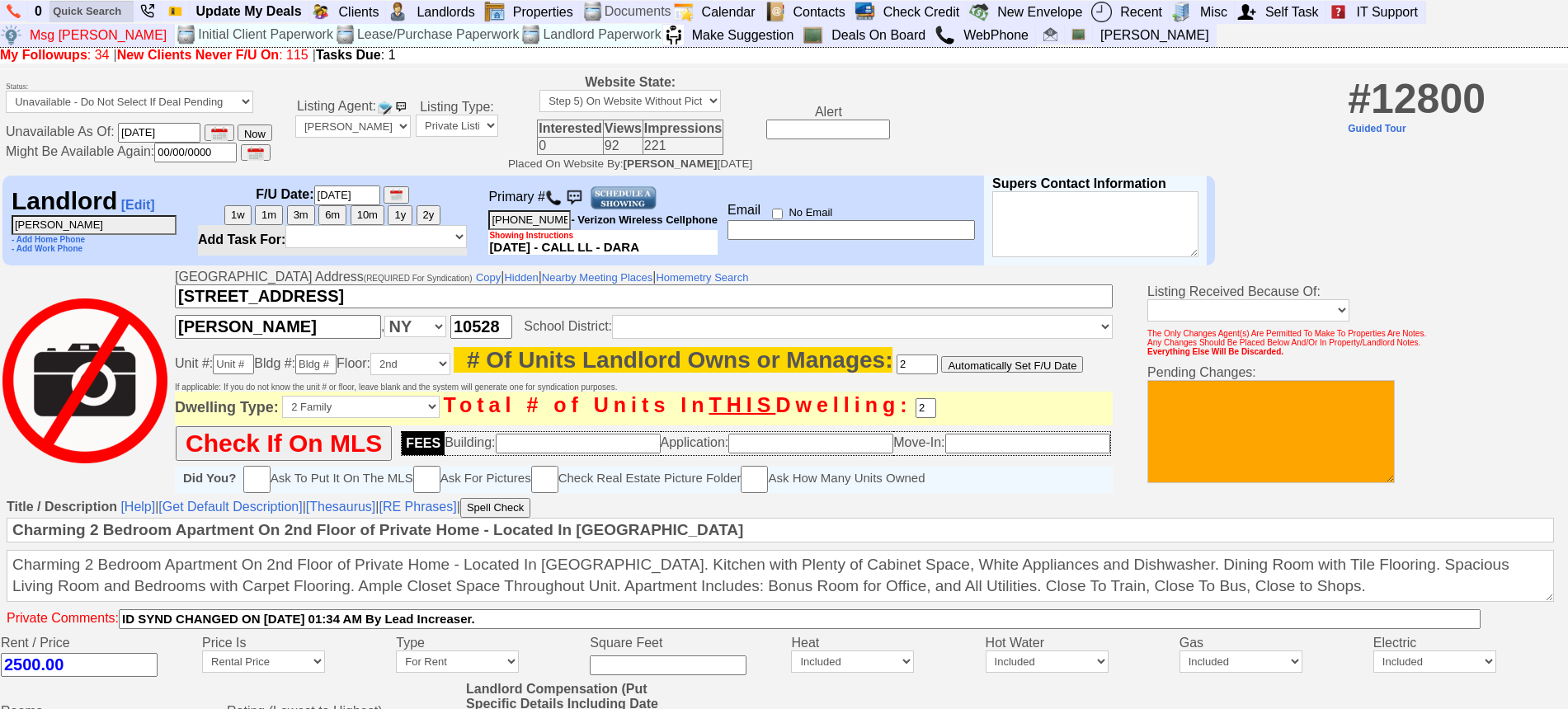
click at [87, 20] on input "text" at bounding box center [91, 11] width 83 height 21
click at [125, 7] on input "[PERSON_NAME]" at bounding box center [91, 11] width 83 height 21
click at [124, 12] on input "[PERSON_NAME]" at bounding box center [91, 11] width 83 height 21
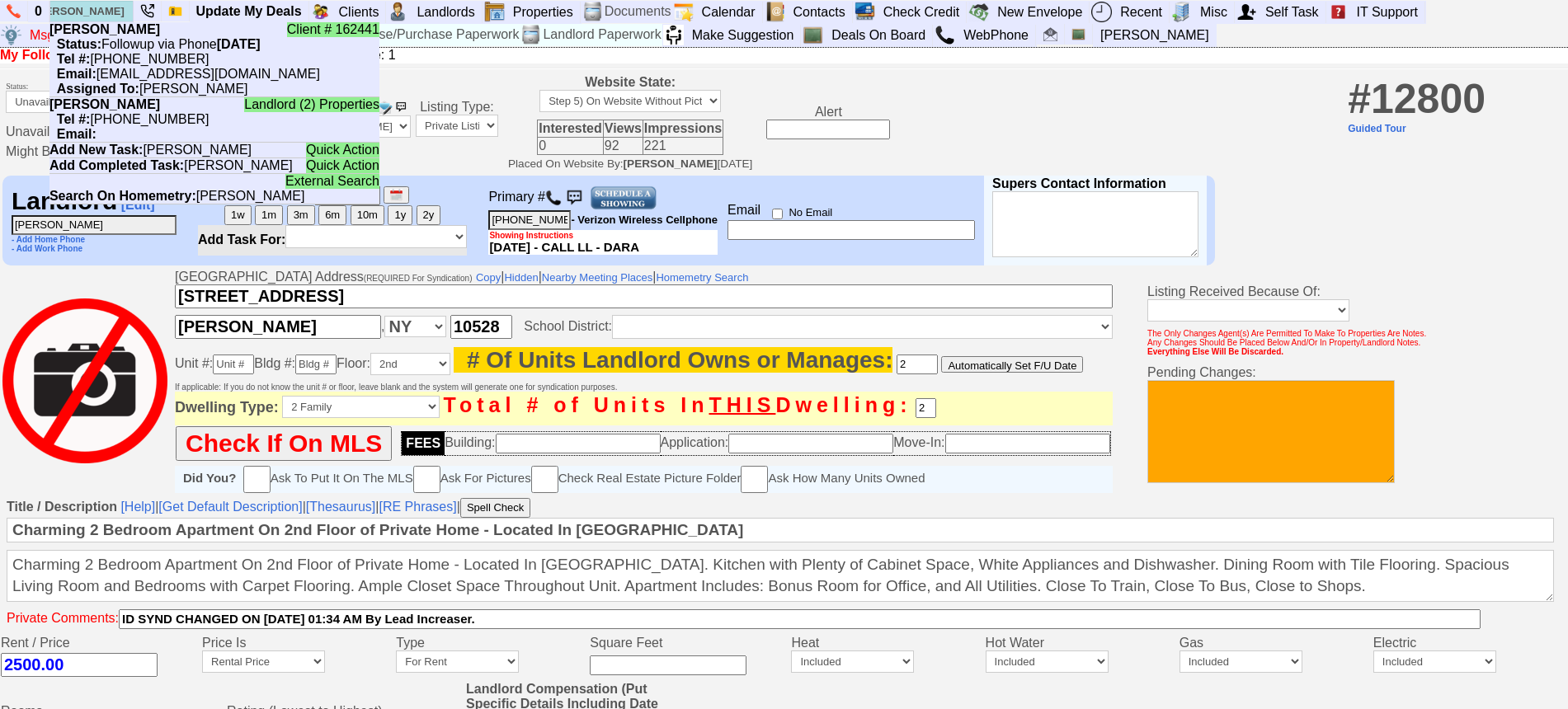
click at [127, 10] on input "[PERSON_NAME]" at bounding box center [91, 11] width 83 height 21
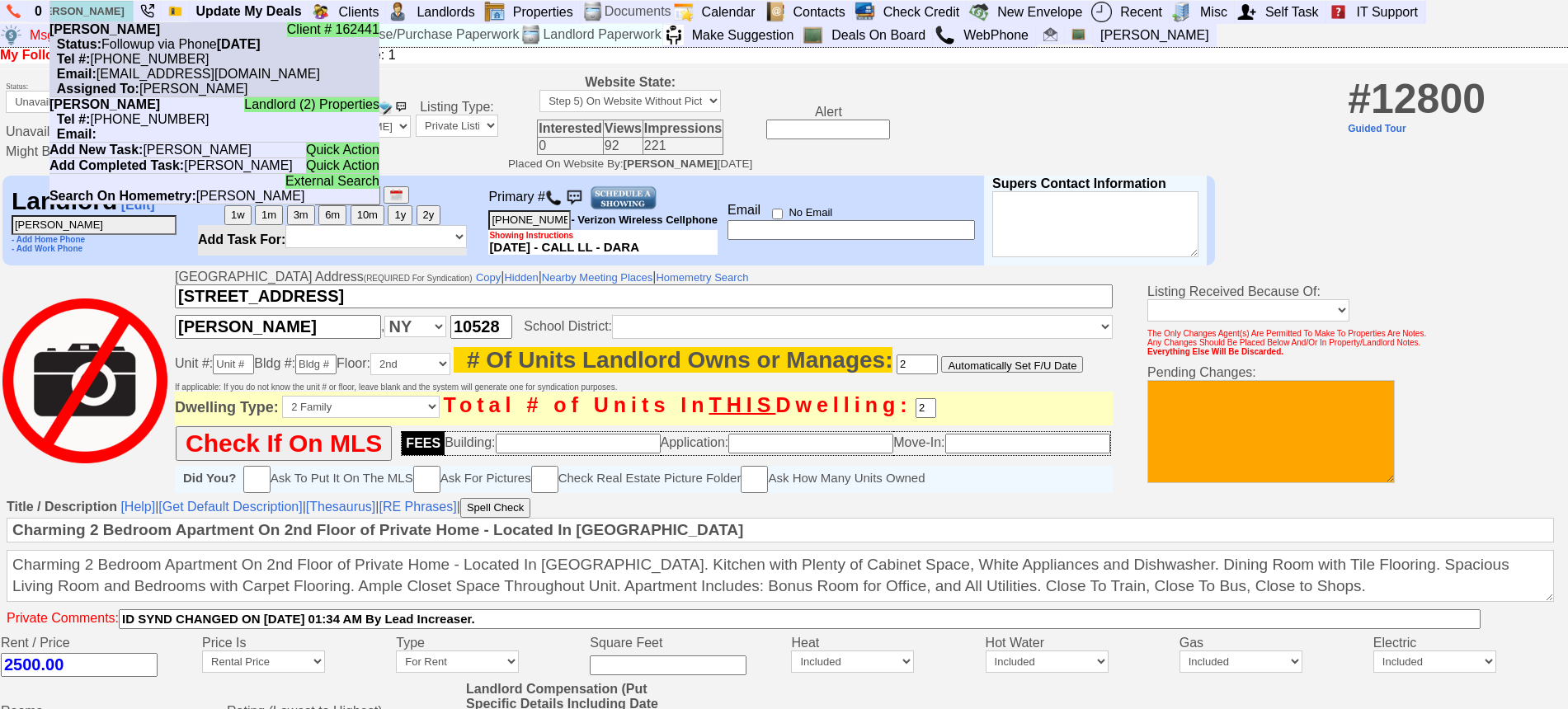
type input "[PERSON_NAME]"
click at [132, 37] on nobr "Status: Followup via Phone [DATE]" at bounding box center [155, 44] width 211 height 14
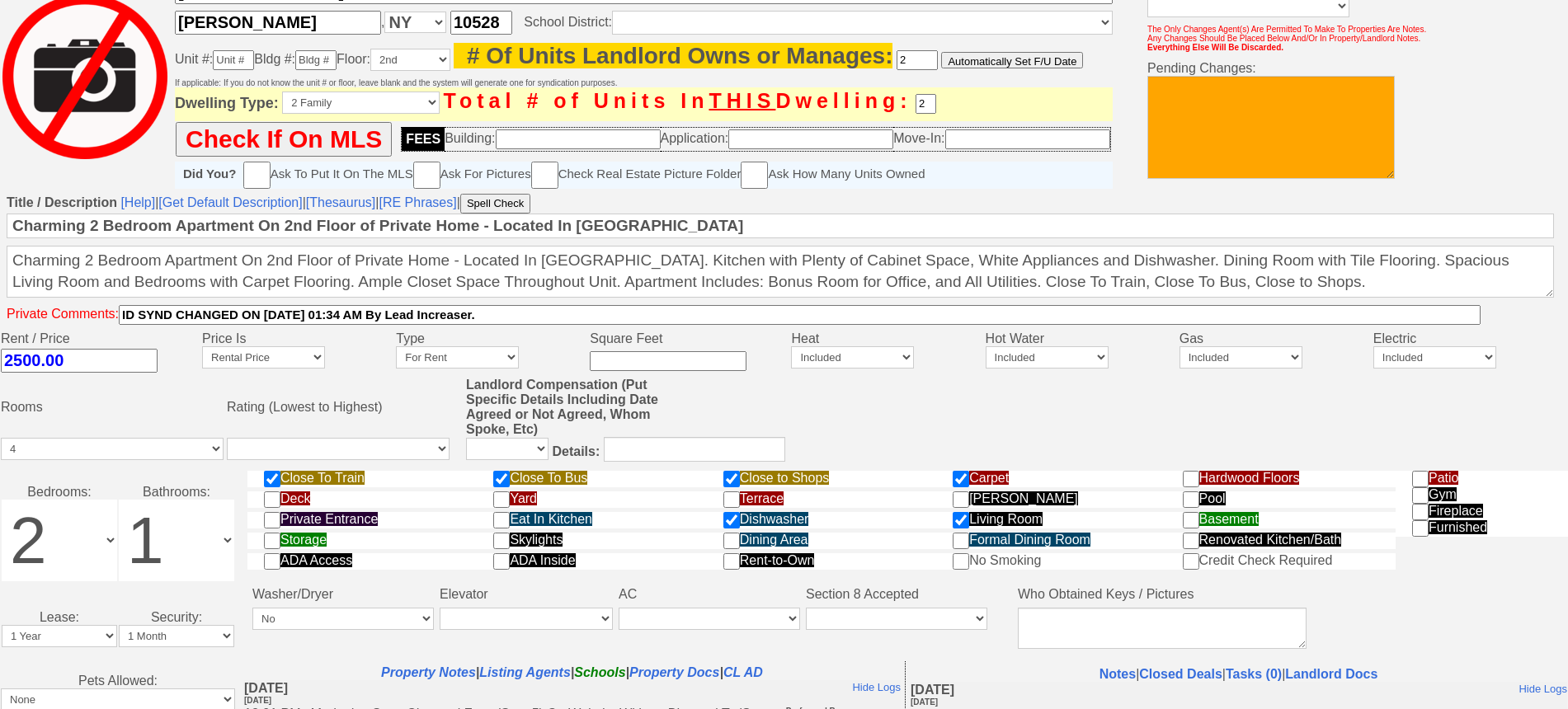
scroll to position [309, 0]
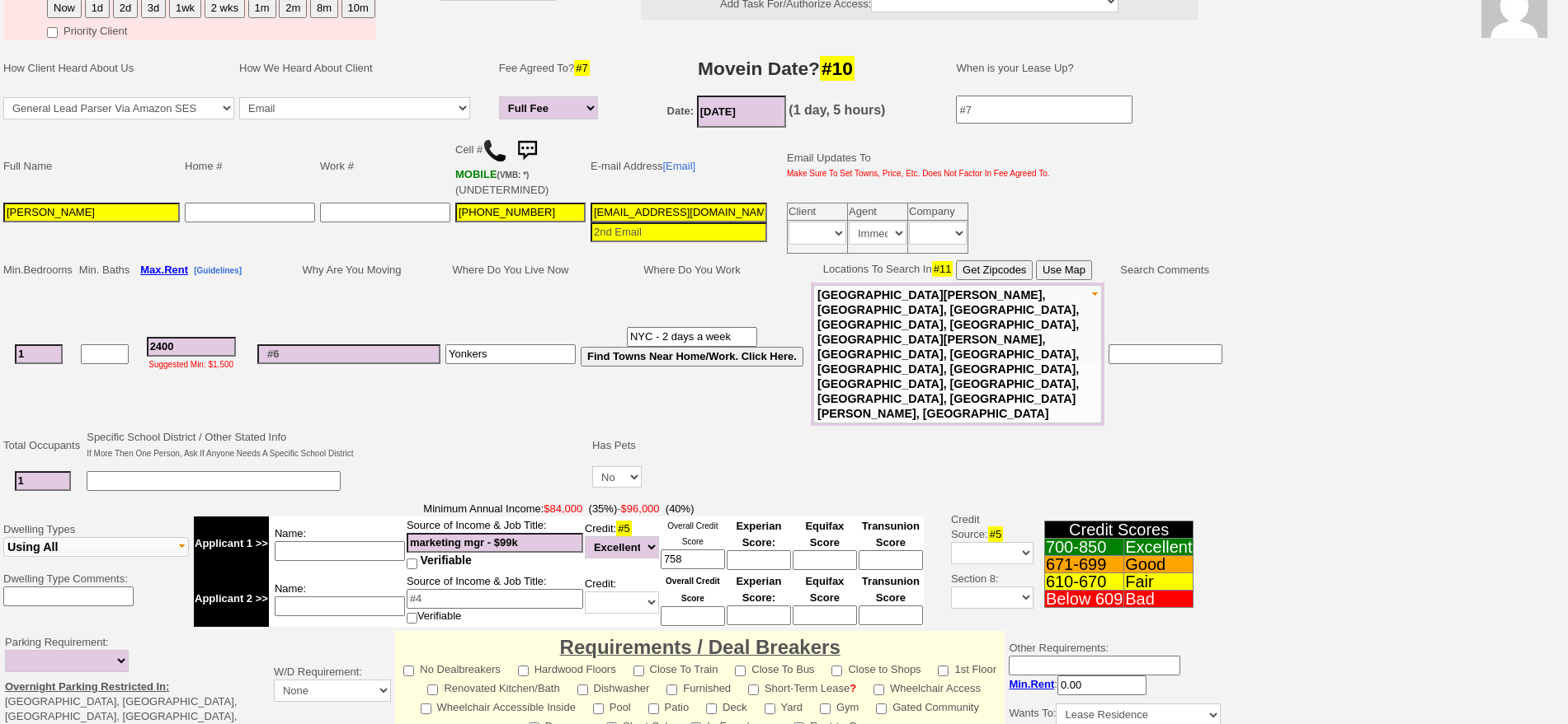
scroll to position [428, 0]
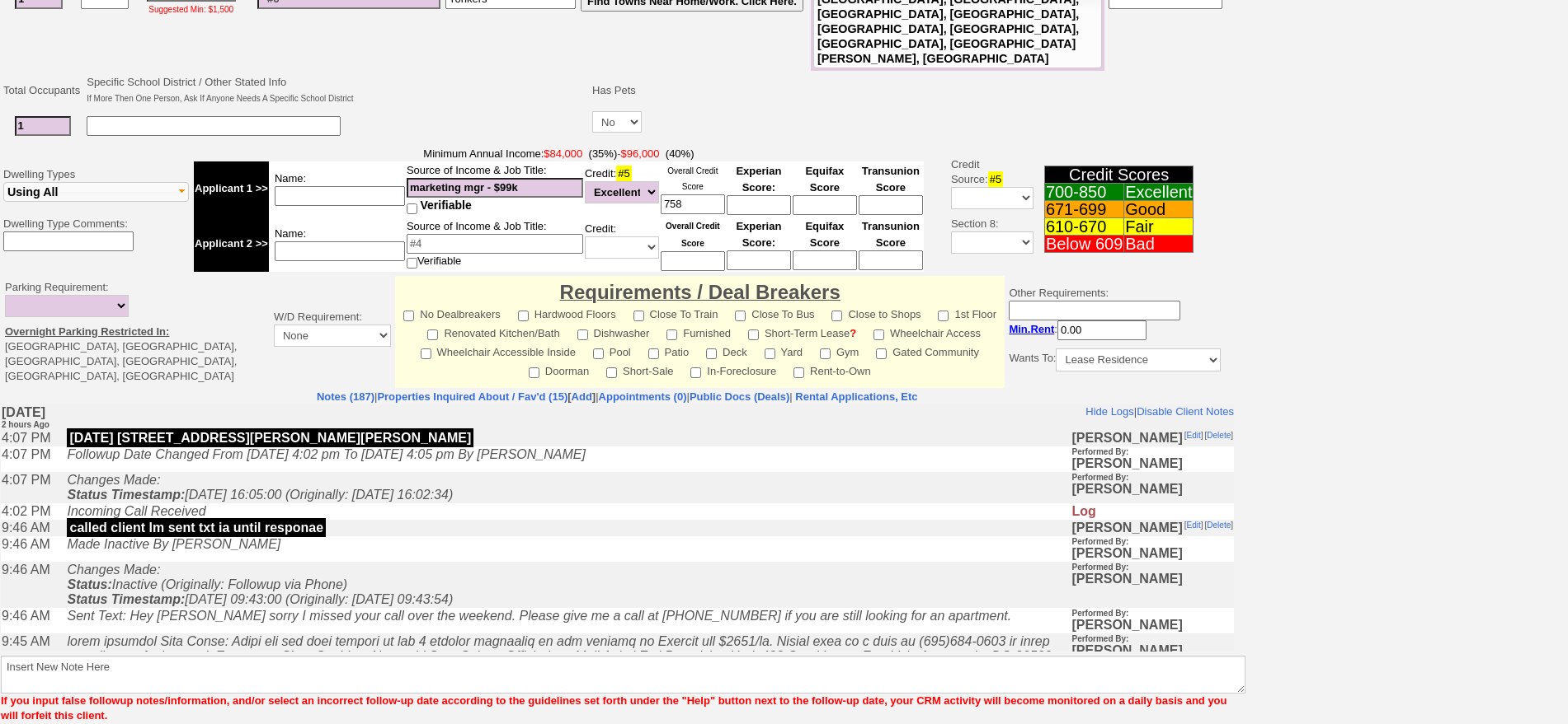
click at [465, 533] on td "called client lm sent txt ia until responae" at bounding box center [565, 528] width 1012 height 16
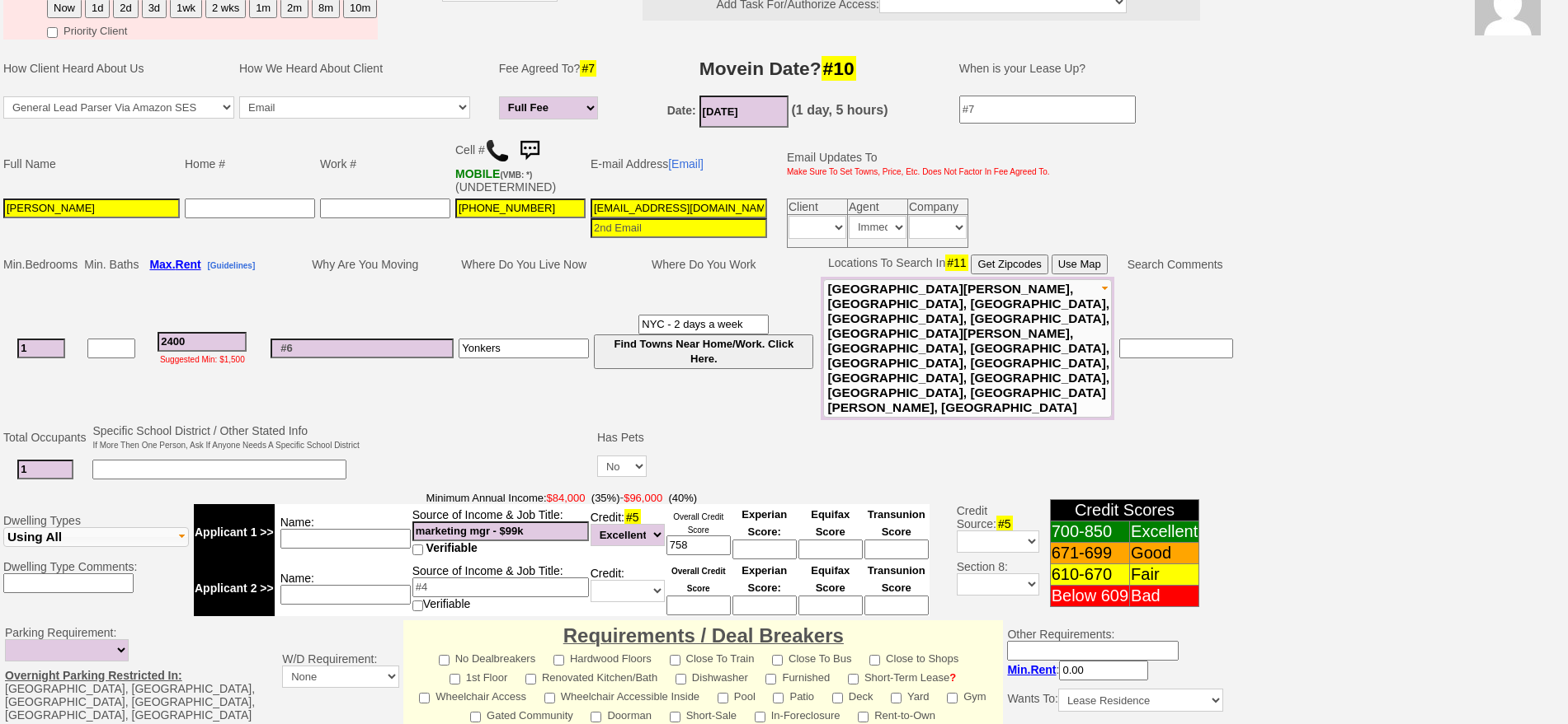
scroll to position [103, 0]
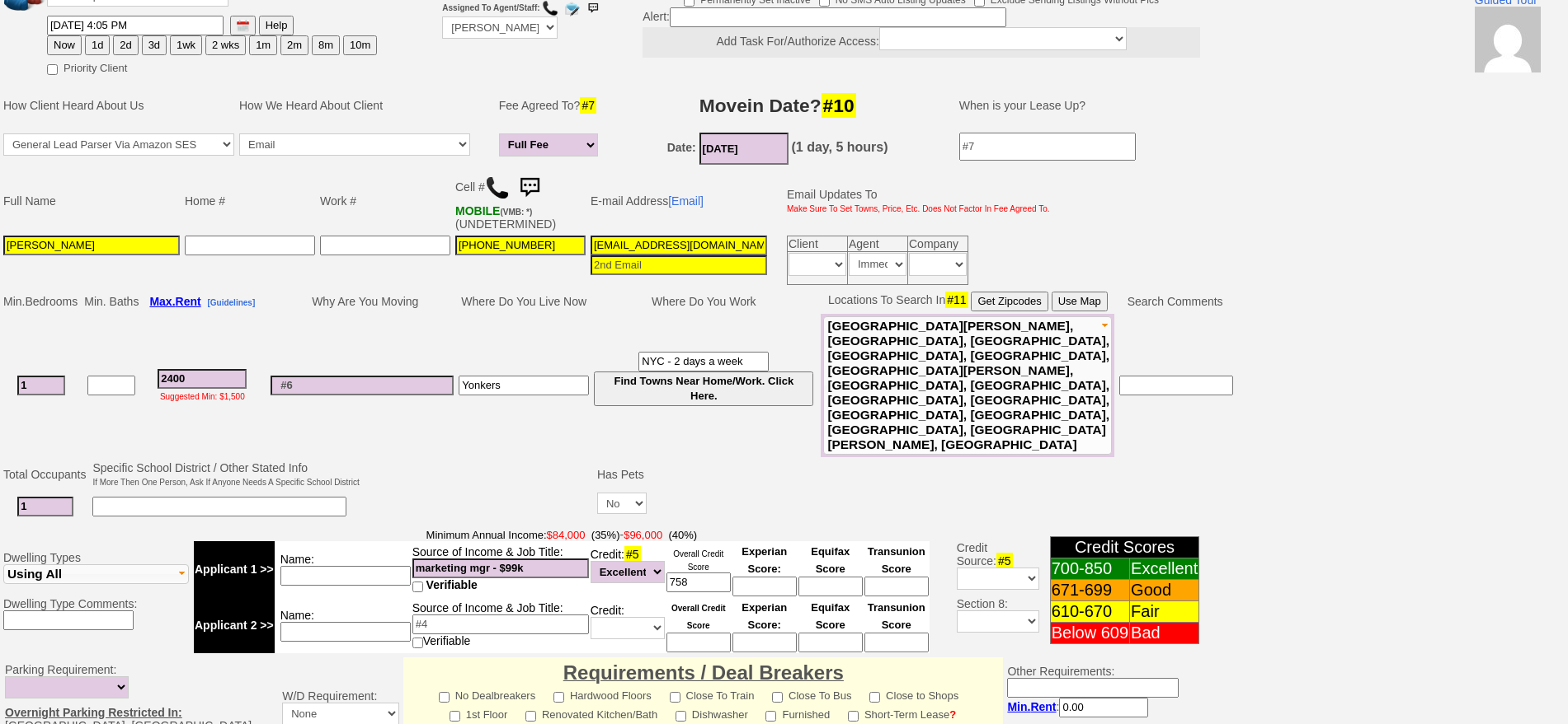
click at [540, 180] on img at bounding box center [529, 187] width 33 height 33
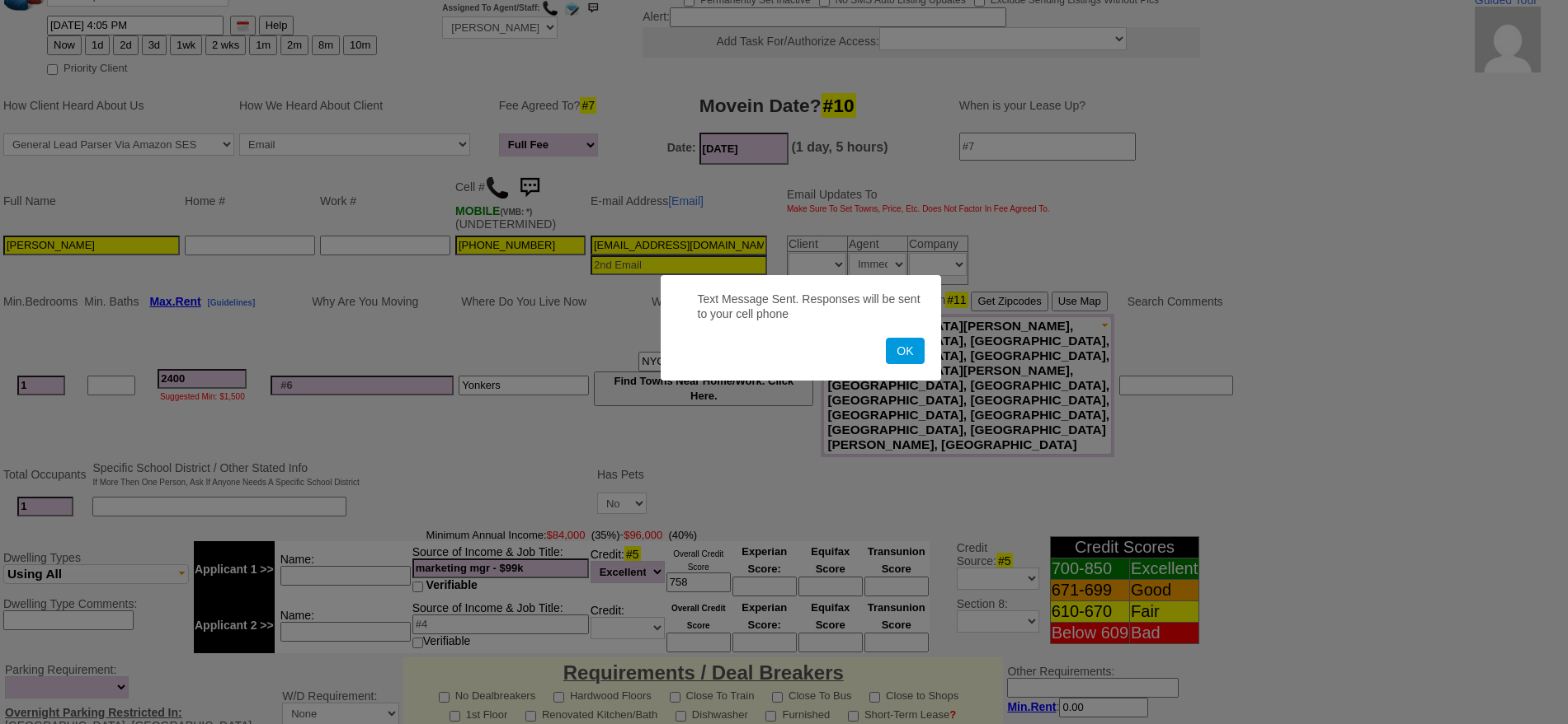
click at [885, 338] on button "OK" at bounding box center [904, 351] width 38 height 27
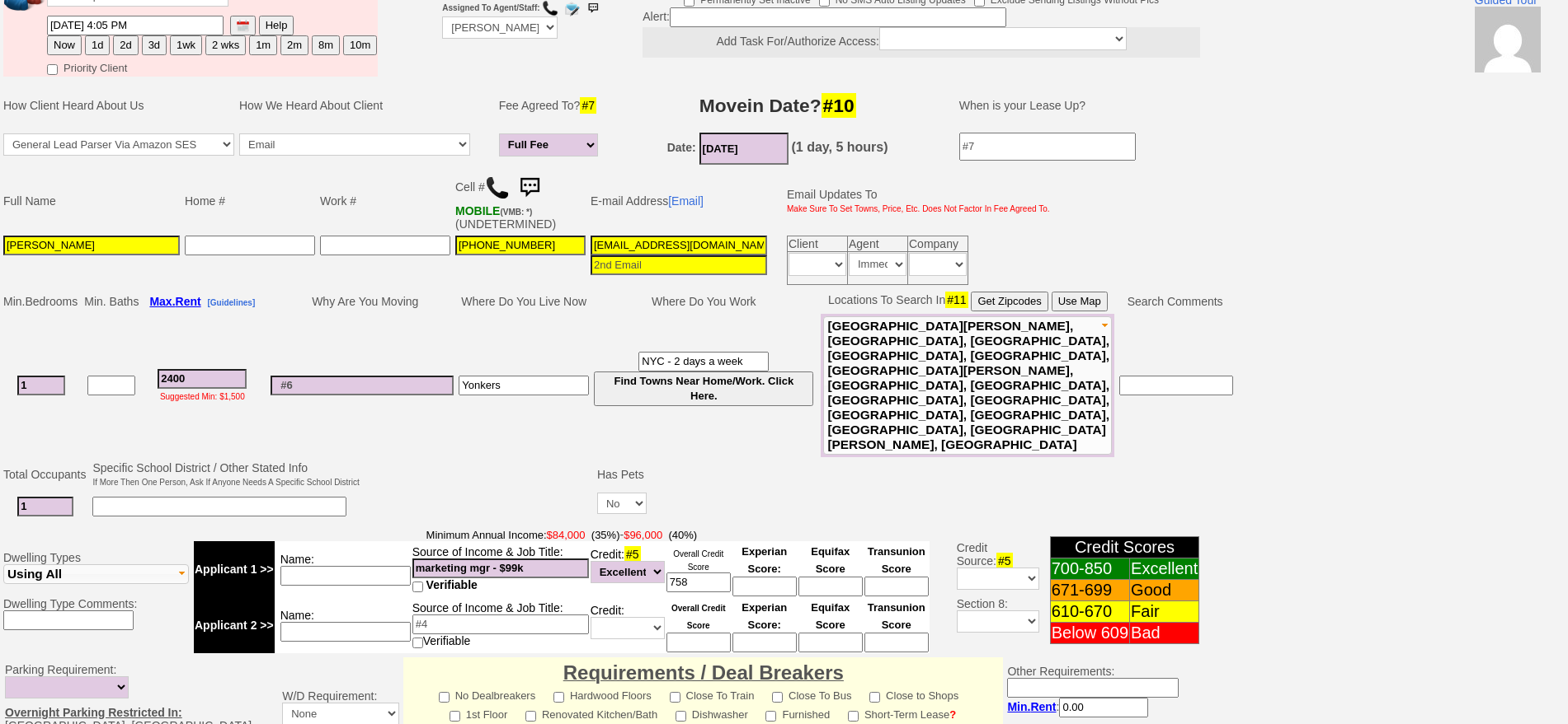
click at [540, 180] on img at bounding box center [529, 187] width 33 height 33
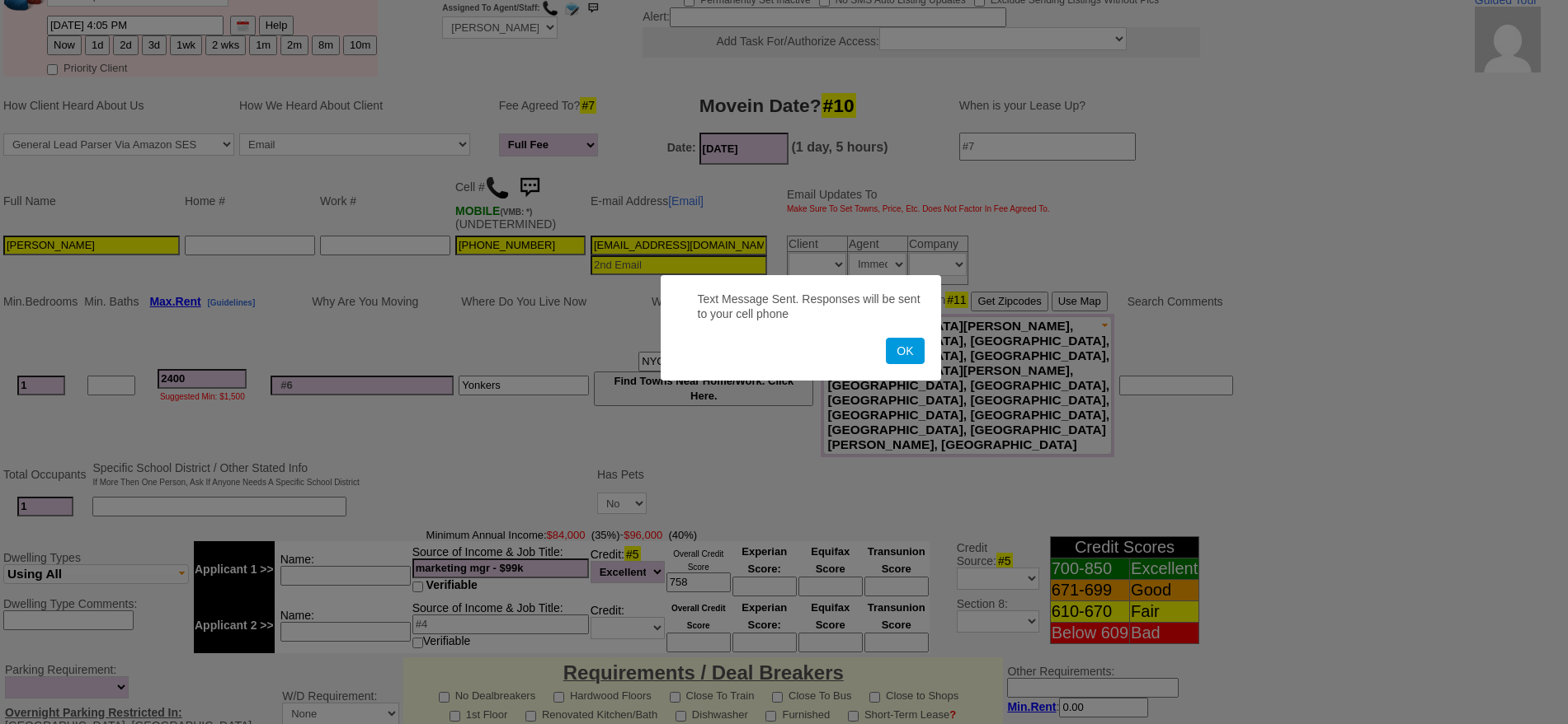
click at [885, 338] on button "OK" at bounding box center [904, 351] width 38 height 27
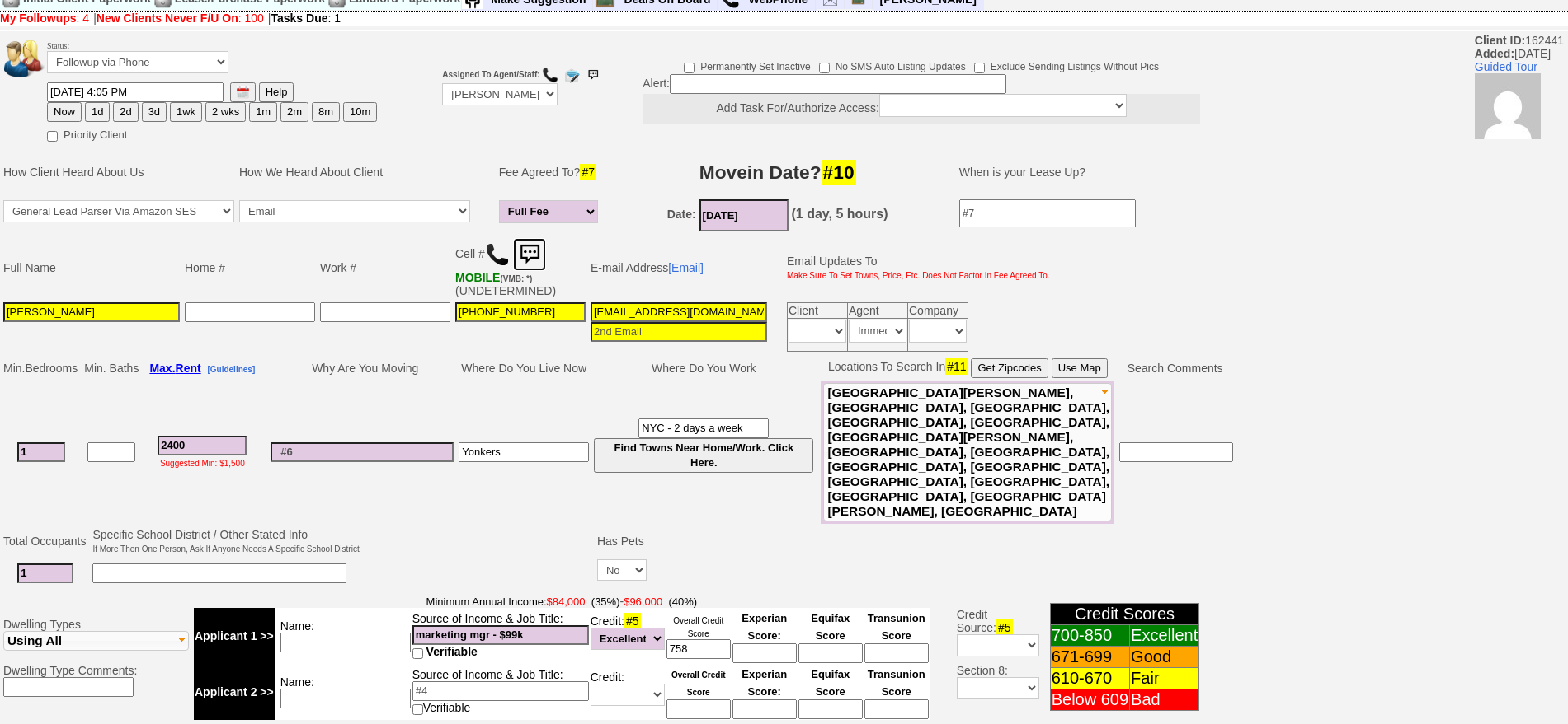
scroll to position [0, 0]
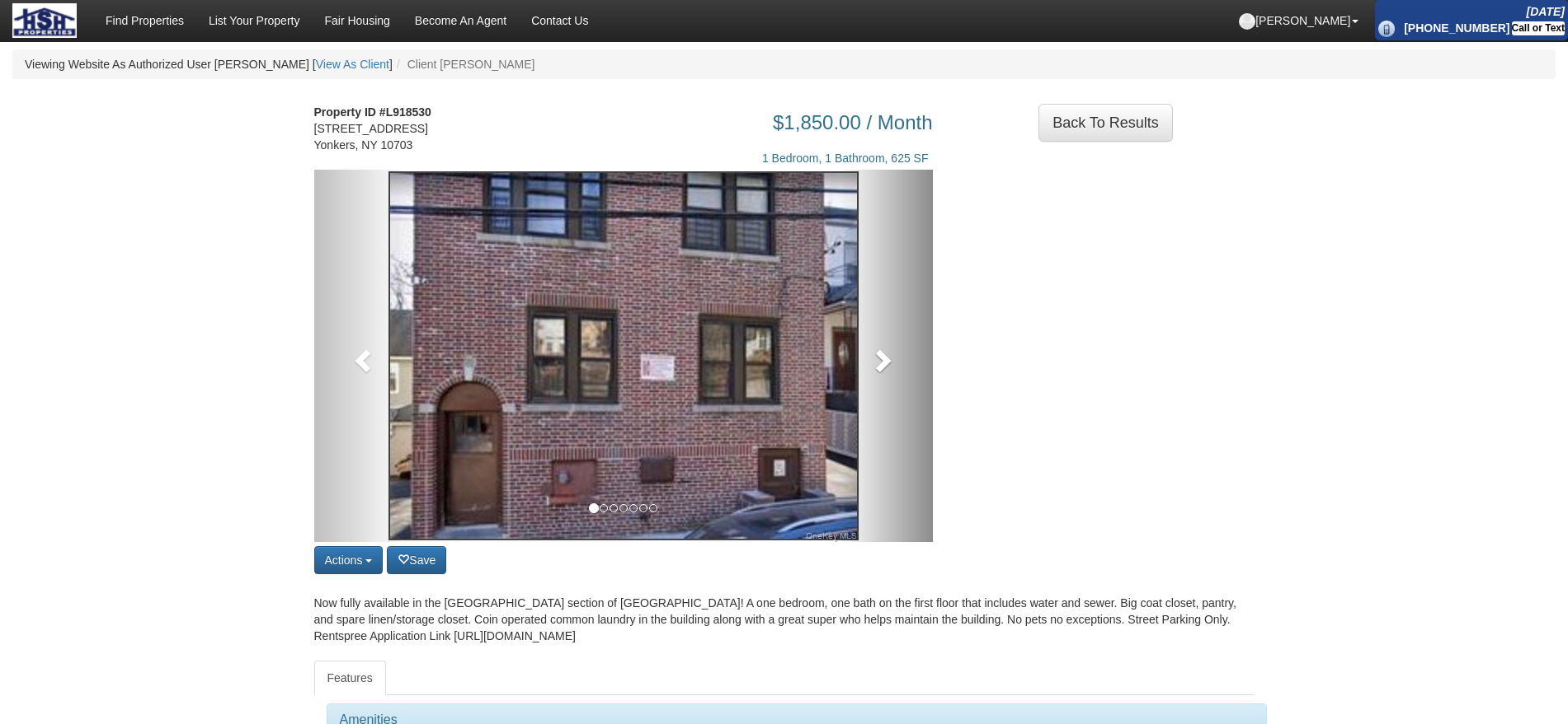
click at [929, 402] on link at bounding box center [886, 356] width 93 height 373
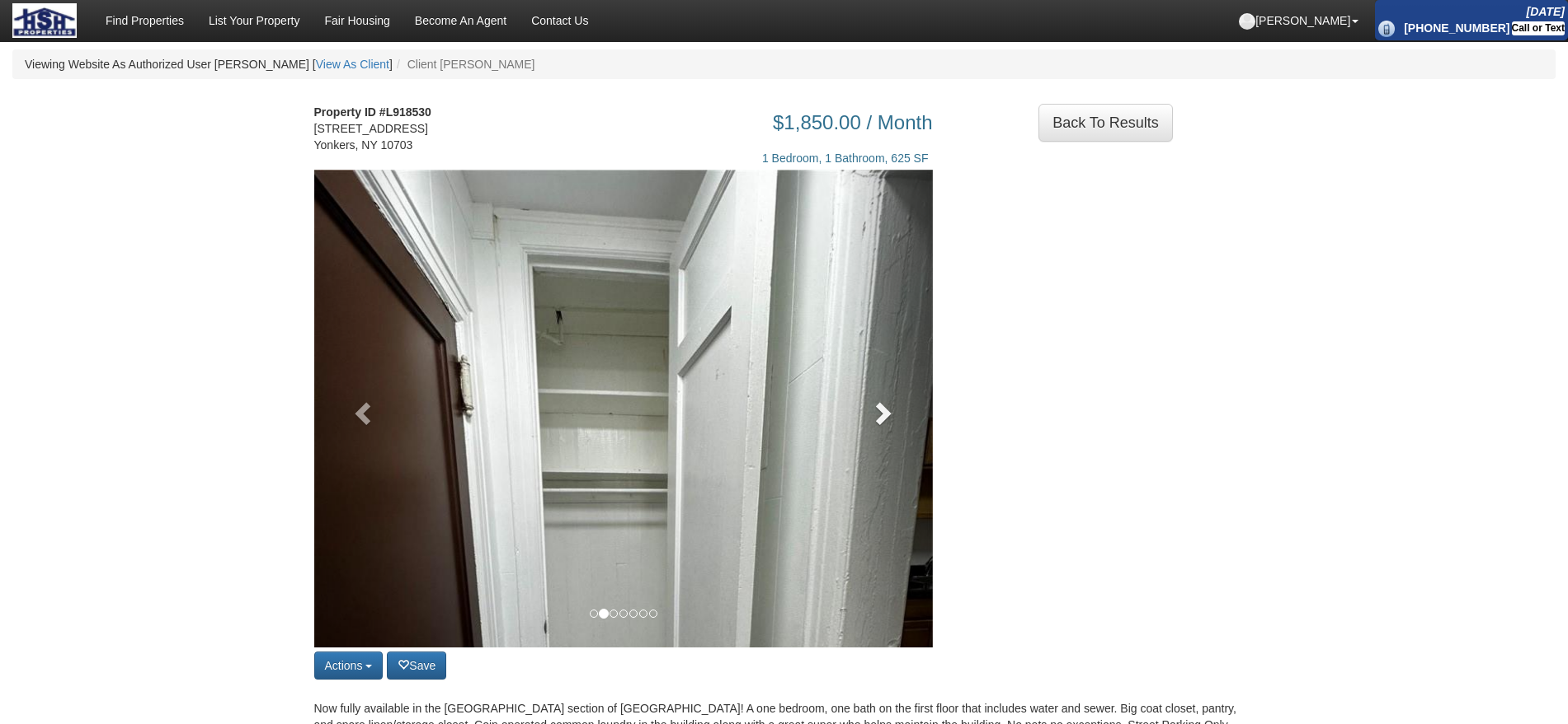
click at [887, 392] on link at bounding box center [886, 408] width 93 height 478
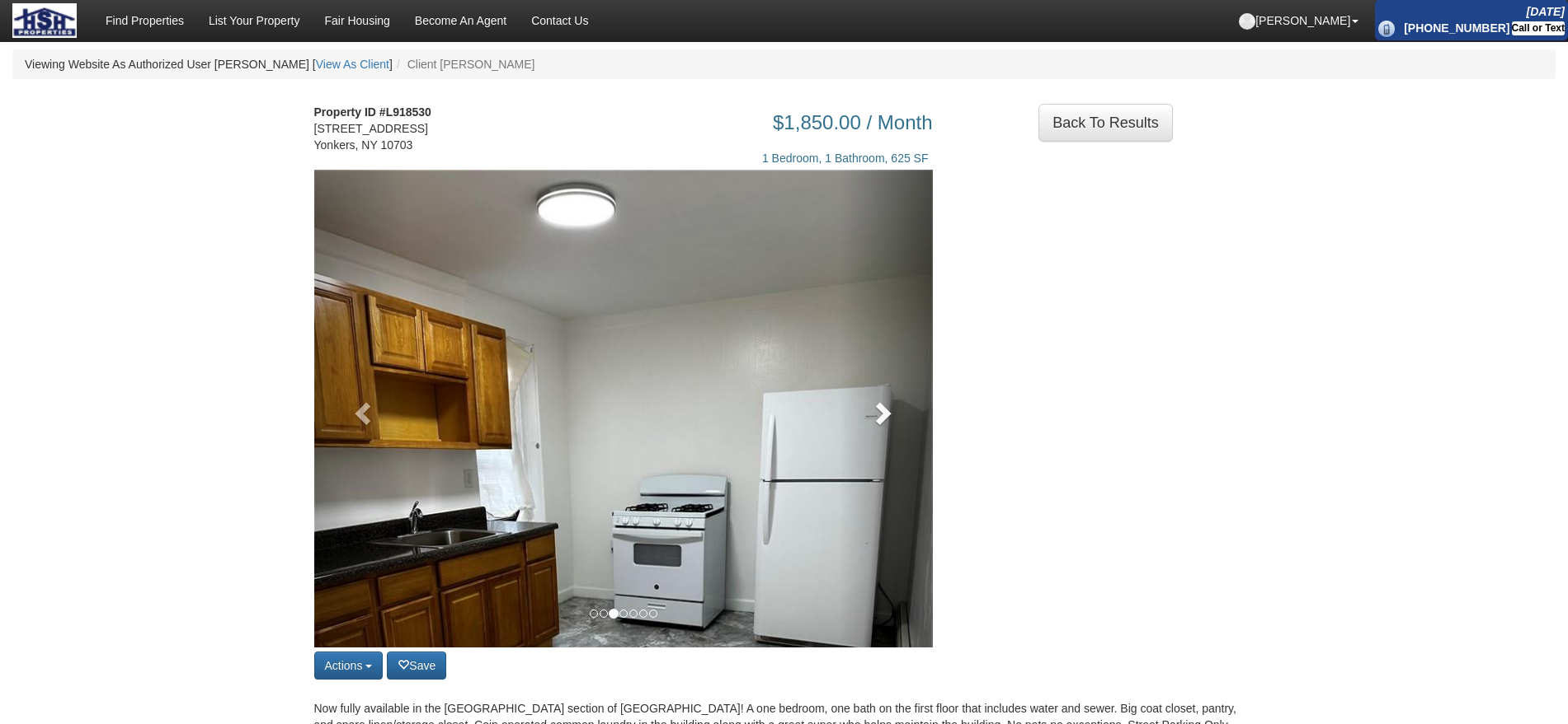
click at [887, 392] on link at bounding box center [886, 408] width 93 height 478
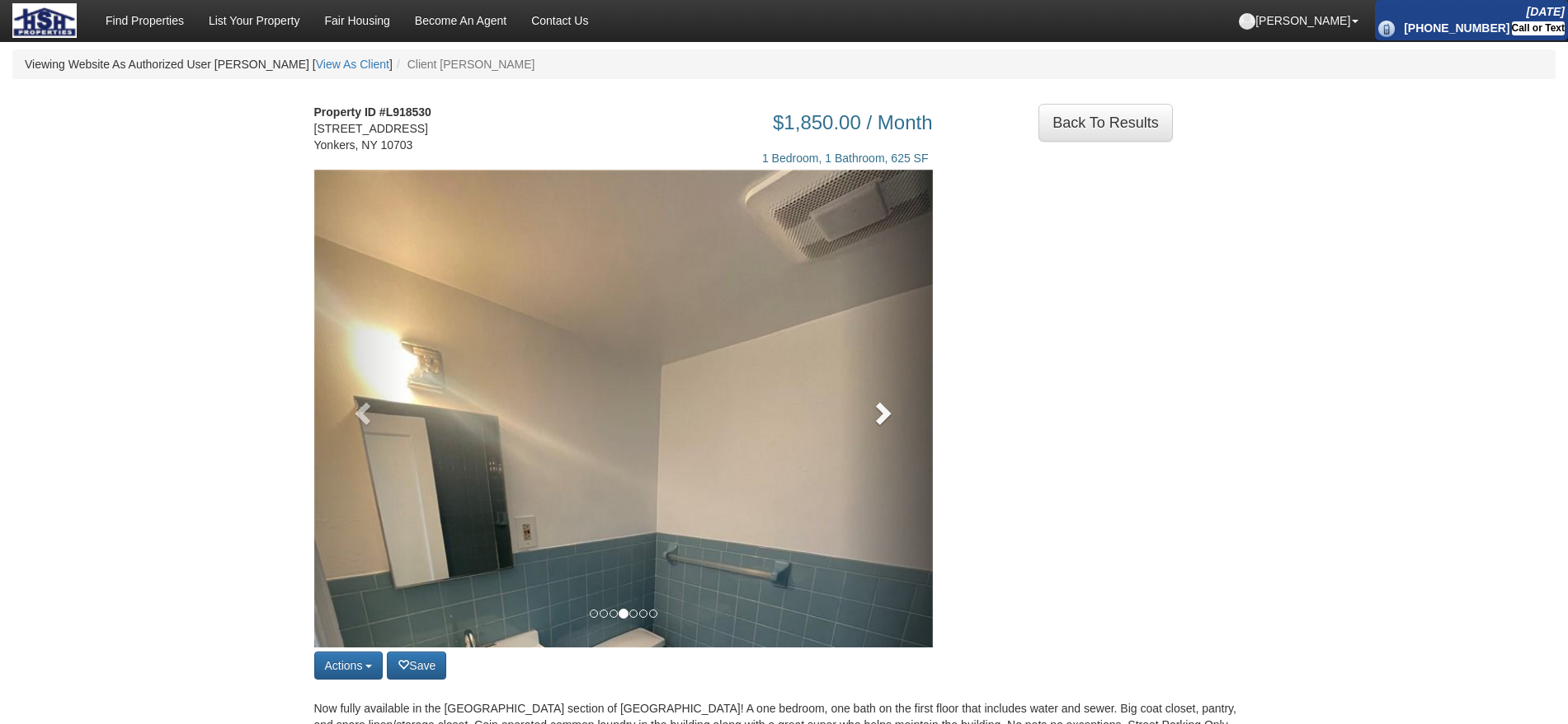
click at [887, 392] on link at bounding box center [886, 408] width 93 height 478
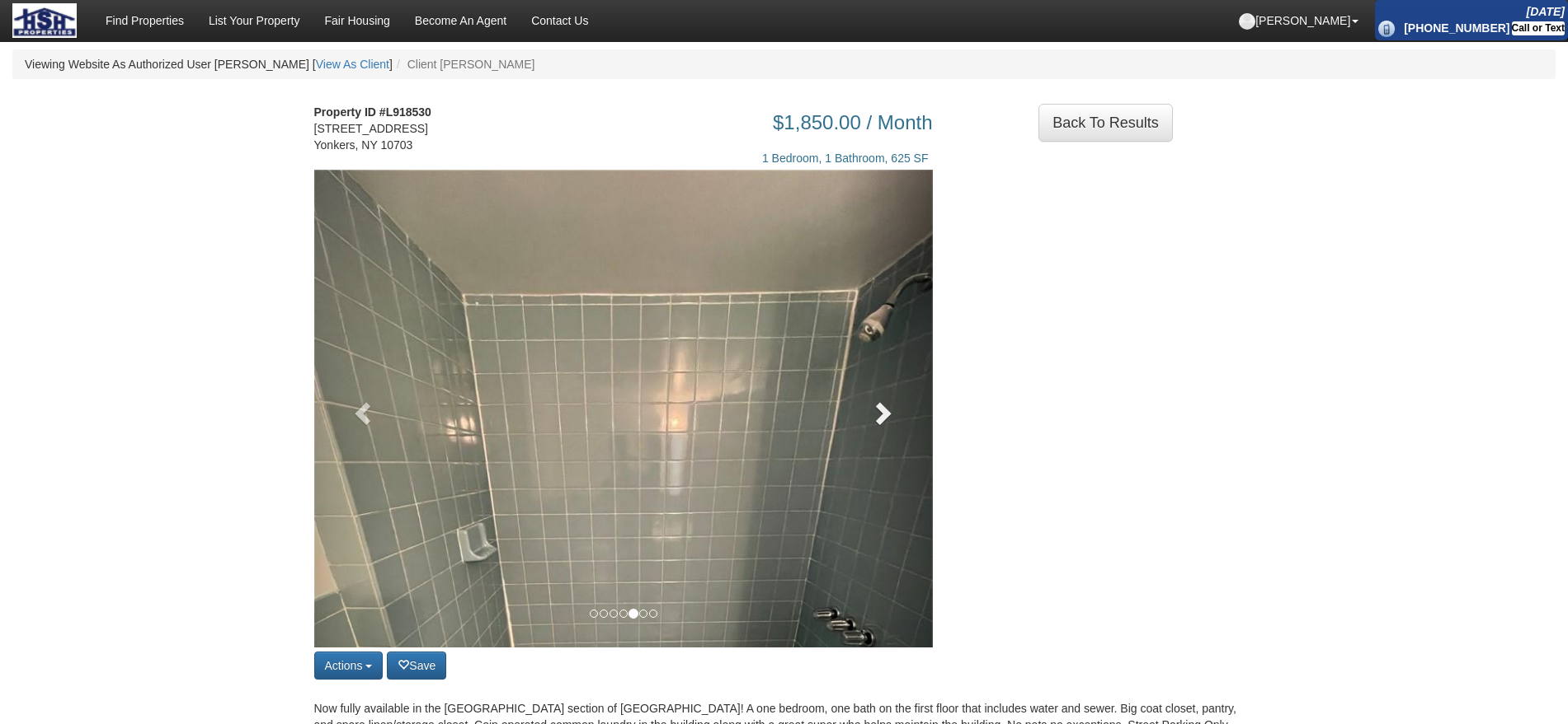
click at [887, 392] on link at bounding box center [886, 408] width 93 height 478
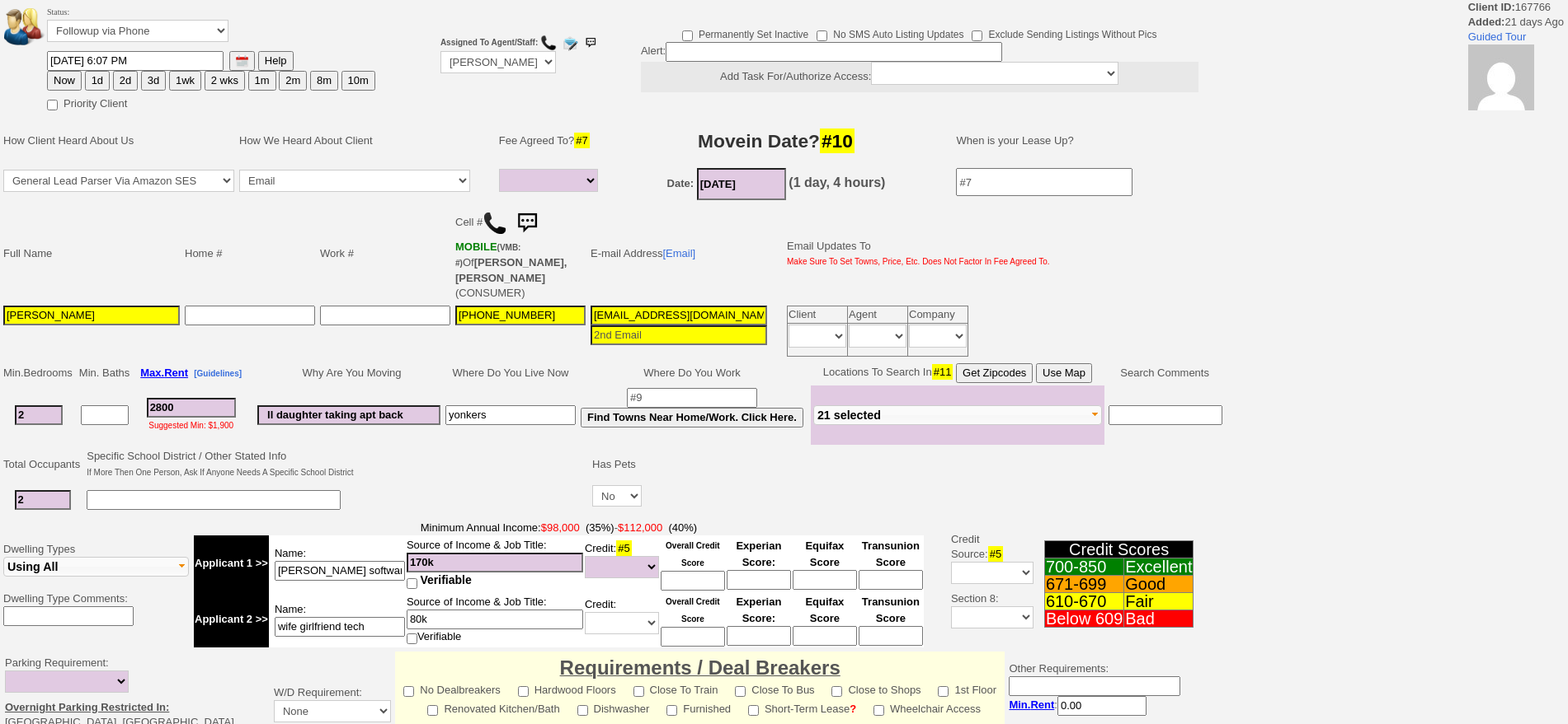
select select
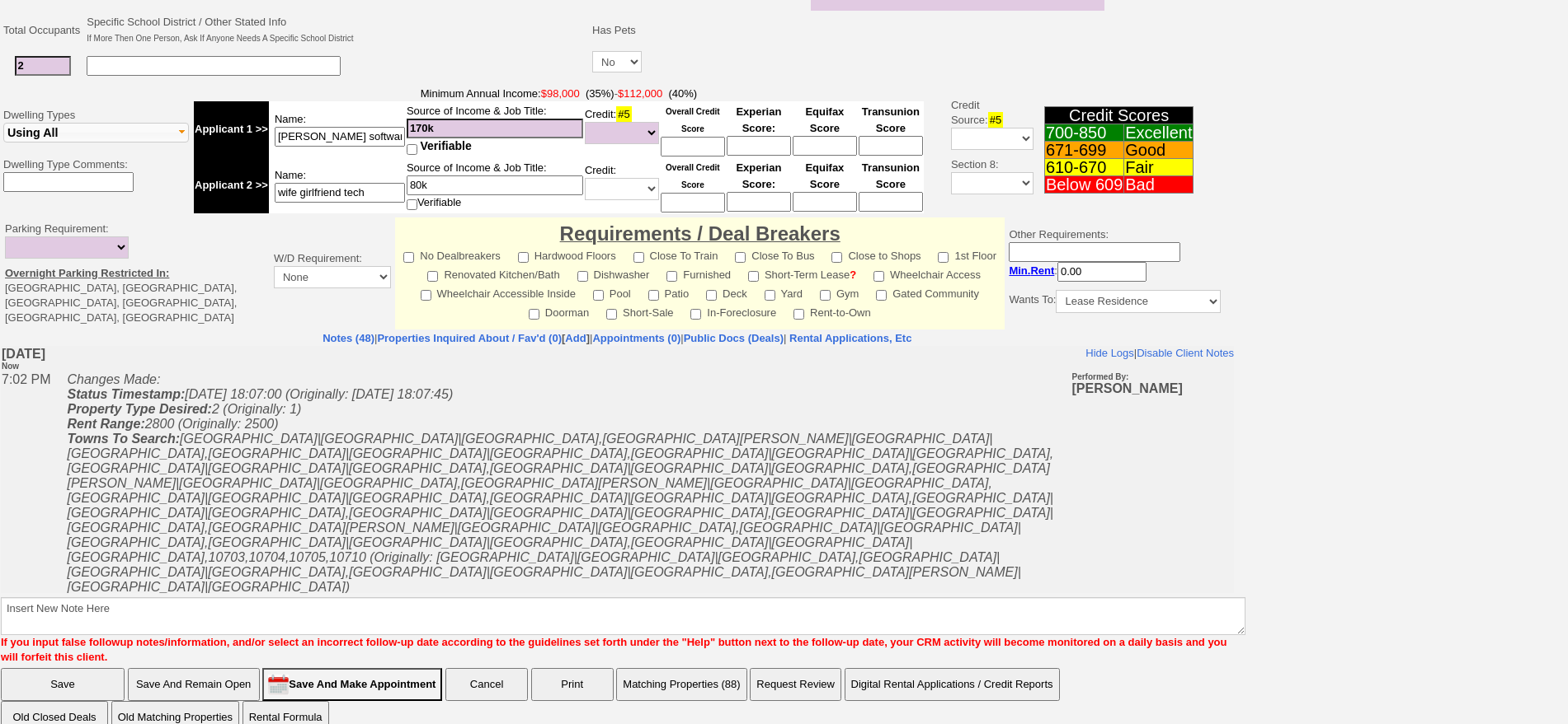
click at [681, 669] on button "Matching Properties (88)" at bounding box center [681, 685] width 130 height 33
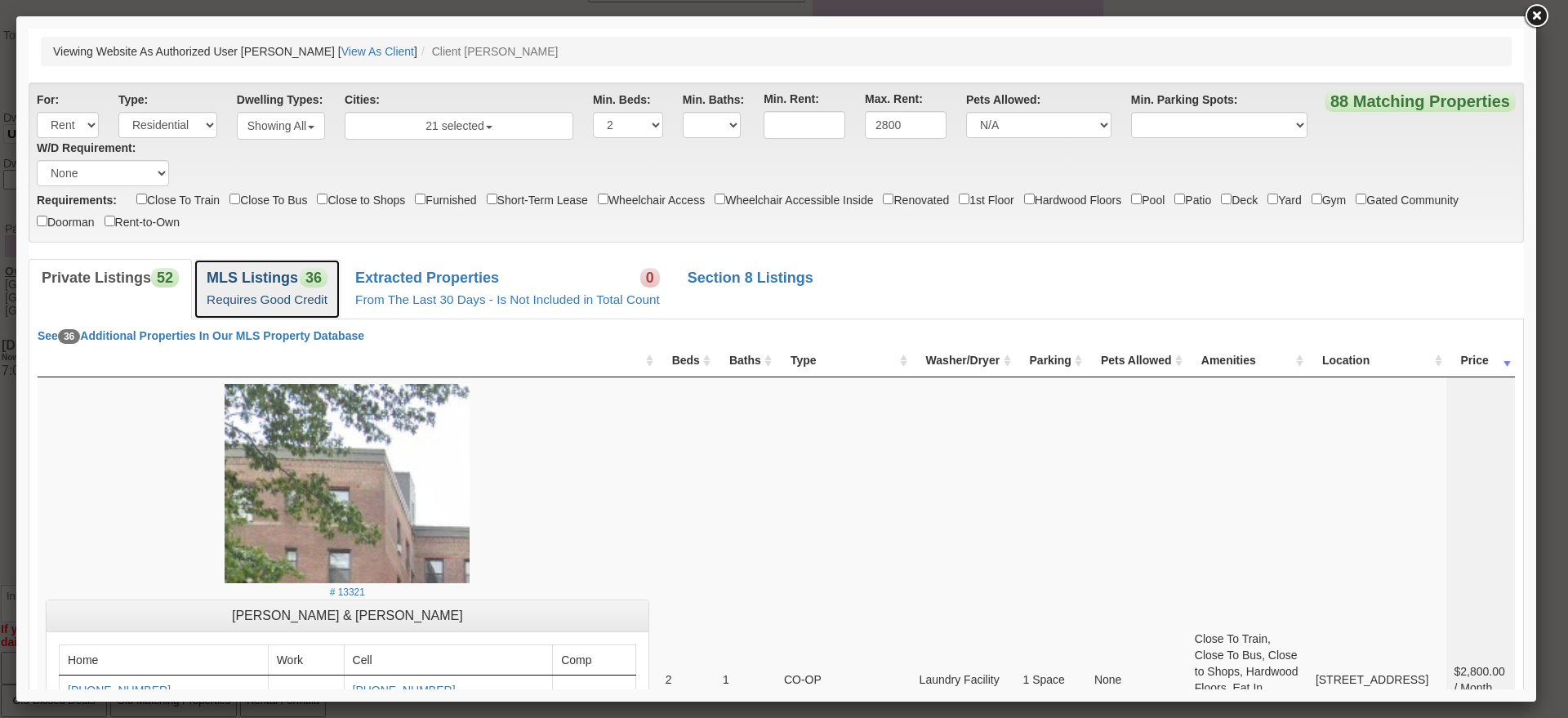
click at [252, 276] on b "MLS Listings" at bounding box center [252, 277] width 91 height 16
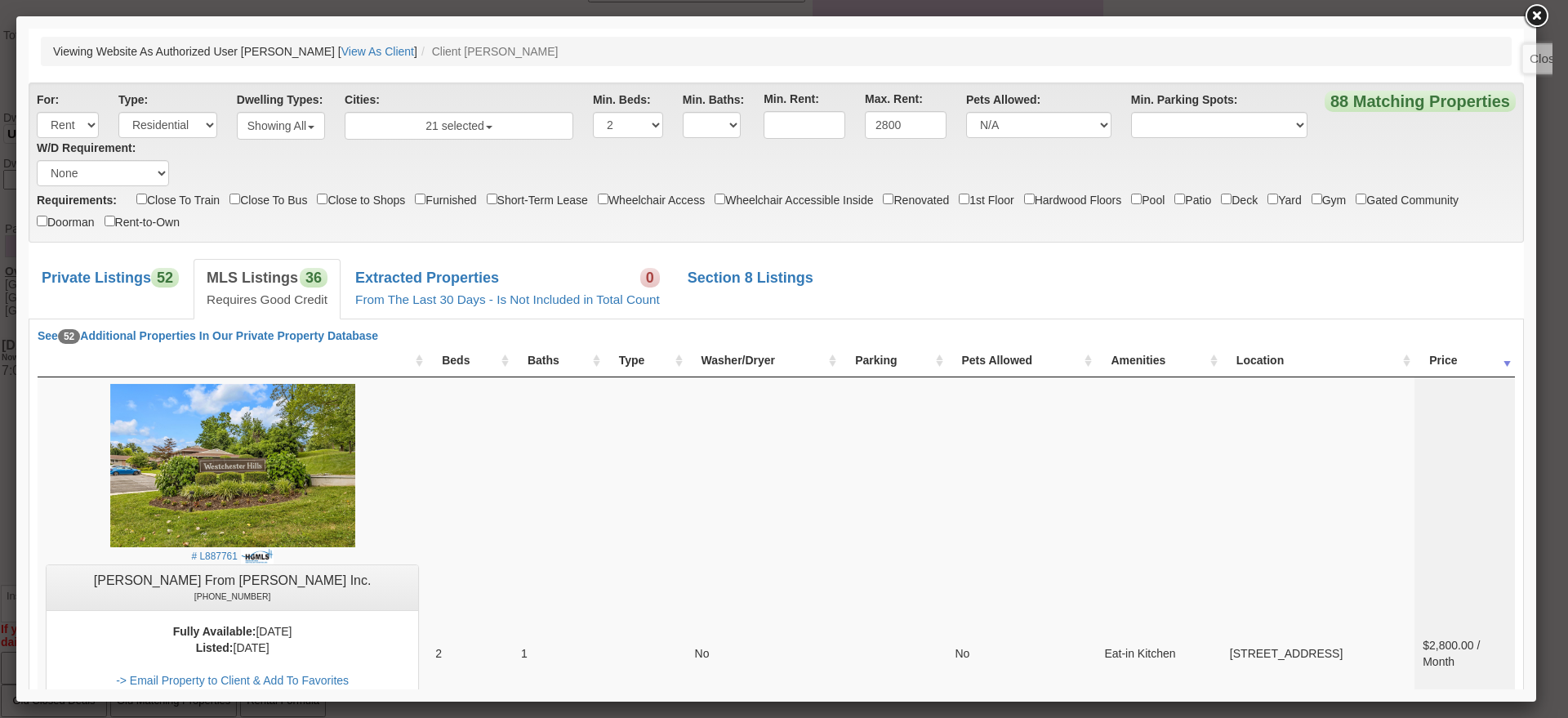
click at [1528, 24] on link at bounding box center [1536, 16] width 29 height 29
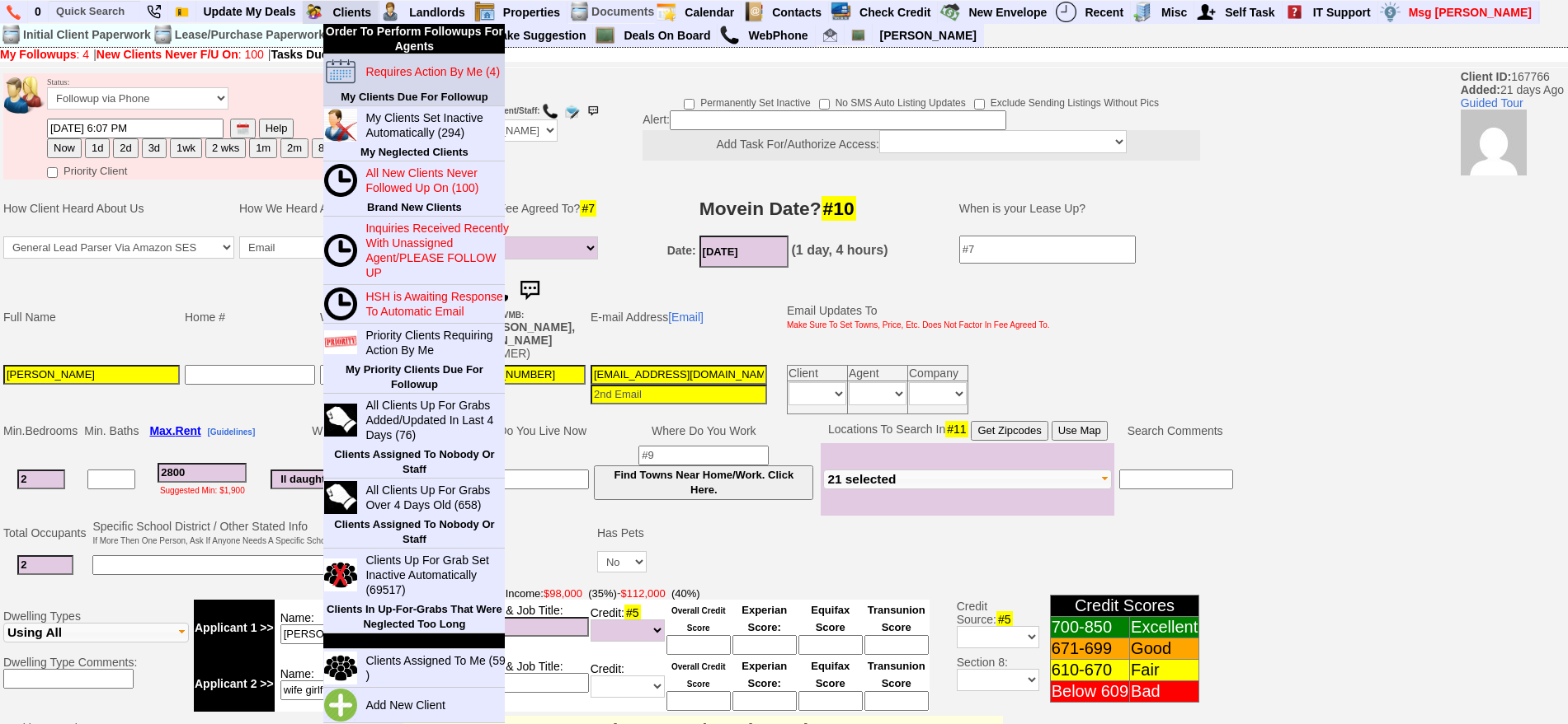
click at [398, 77] on blink "Requires Action By Me (4)" at bounding box center [432, 71] width 134 height 13
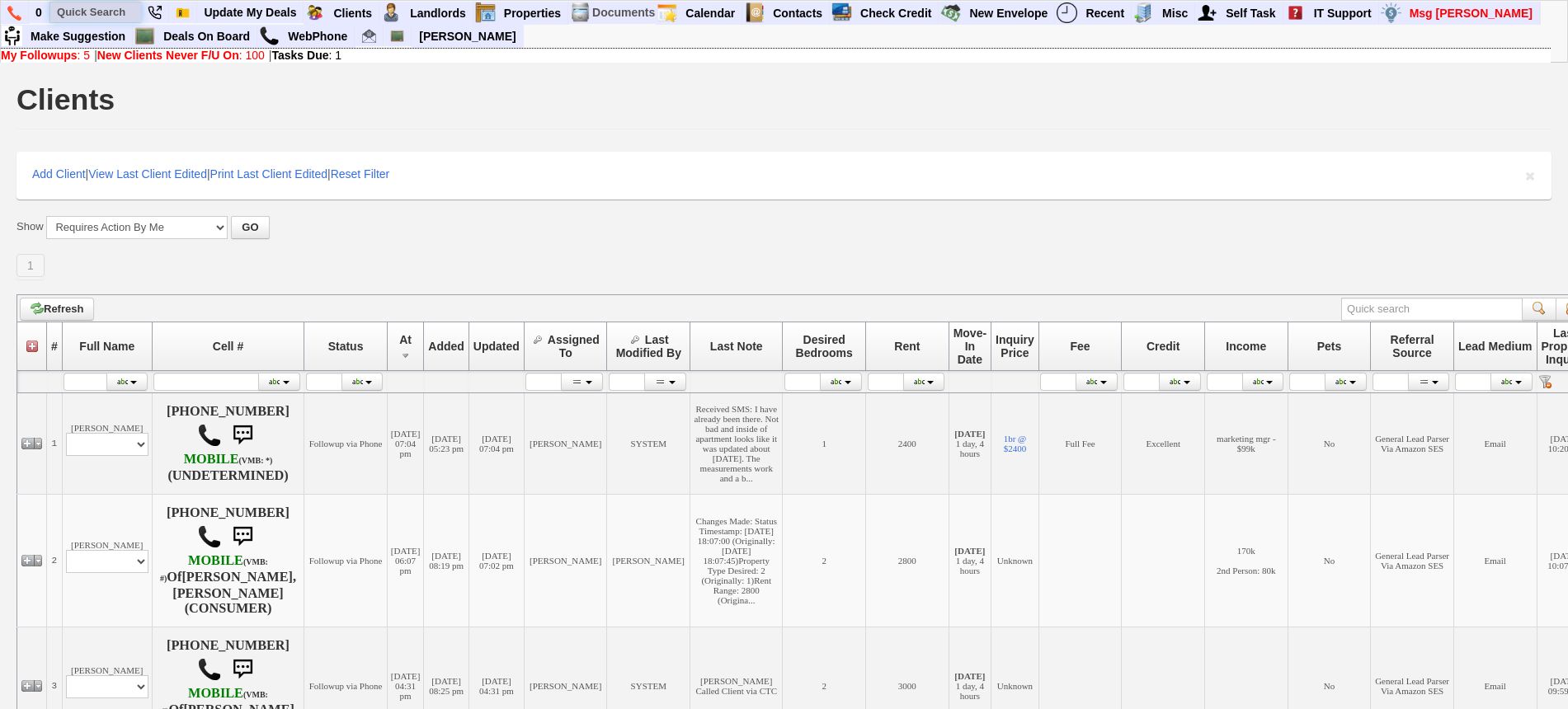
click at [100, 2] on input "text" at bounding box center [95, 12] width 90 height 21
paste input "347) 366-6391"
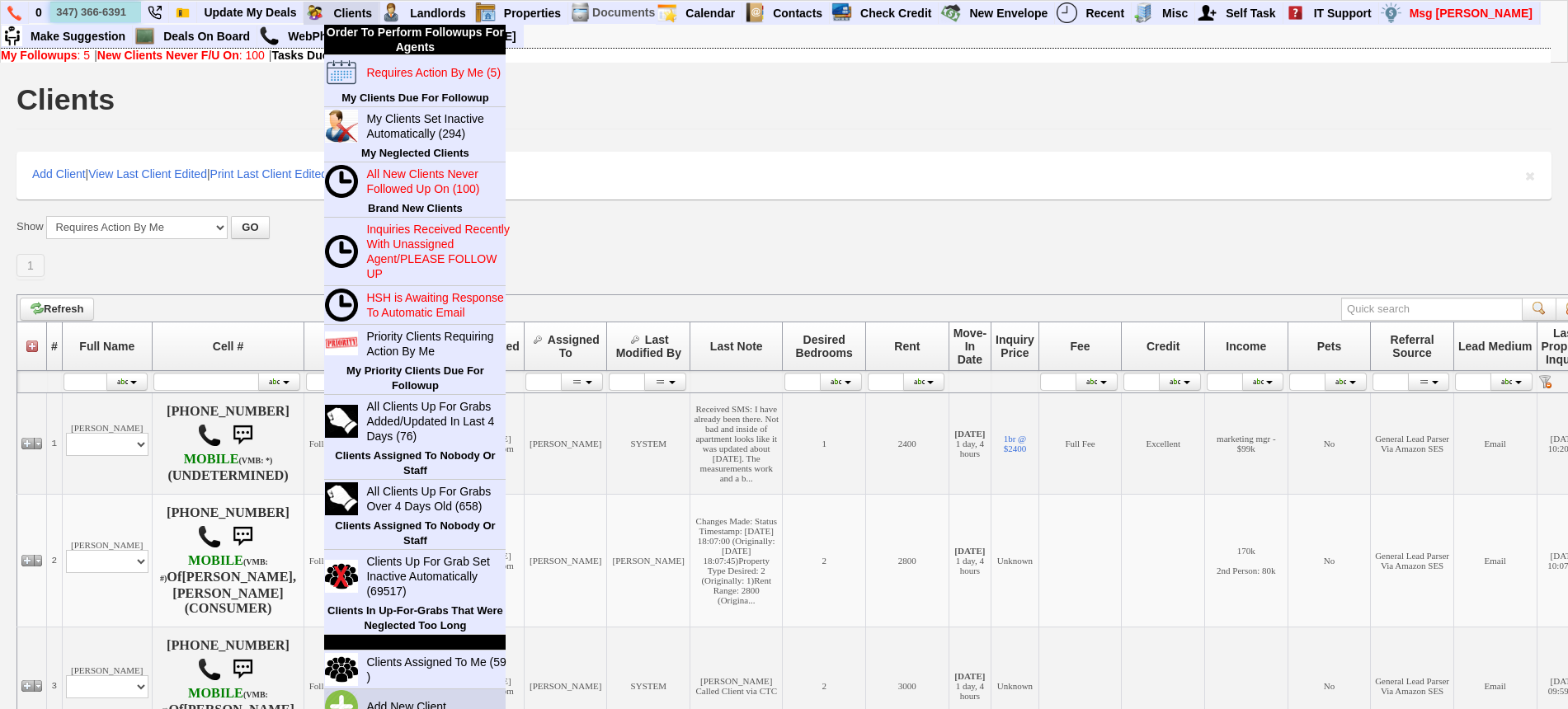
type input "347) 366-6391"
click at [409, 697] on link "Add New Client" at bounding box center [413, 706] width 107 height 22
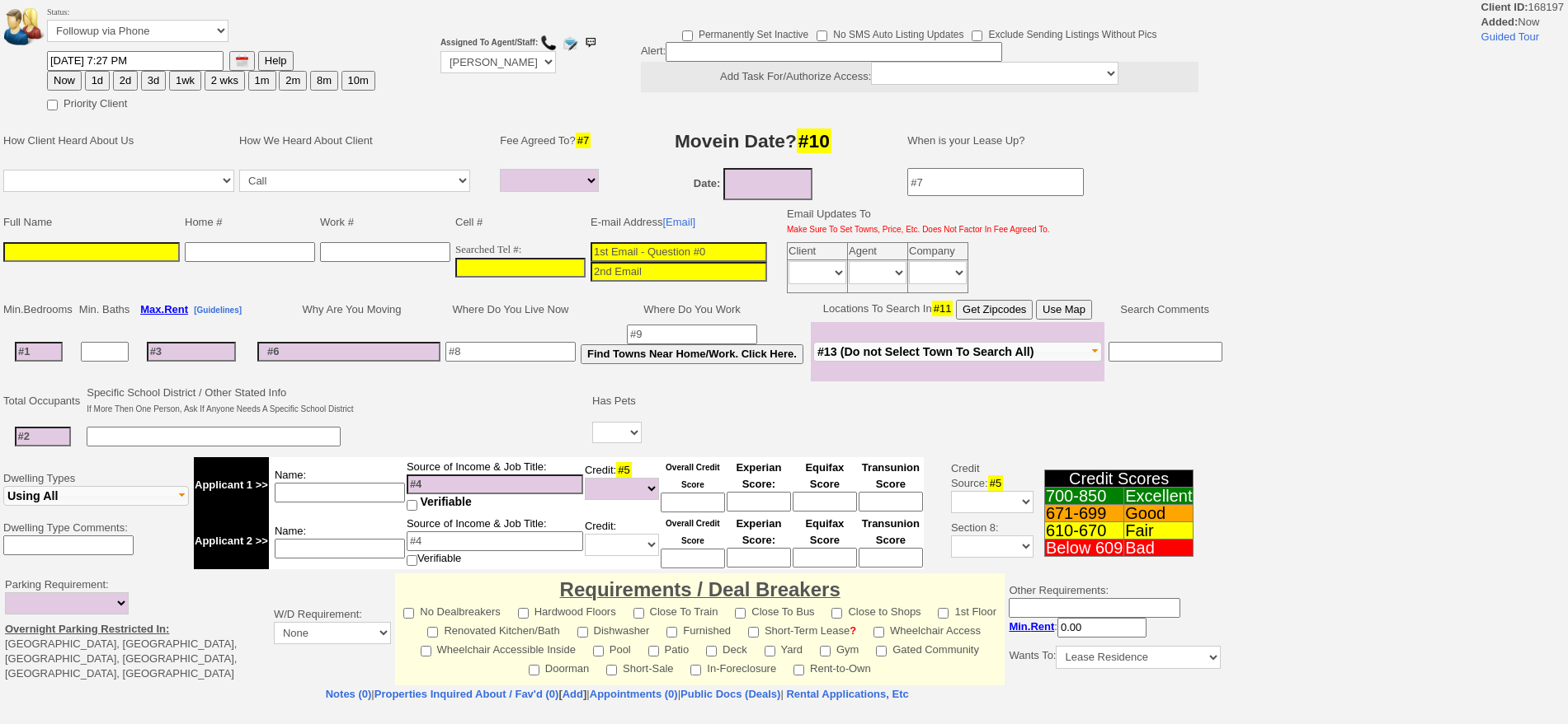
select select
click at [543, 259] on input "___-___-____" at bounding box center [520, 267] width 130 height 20
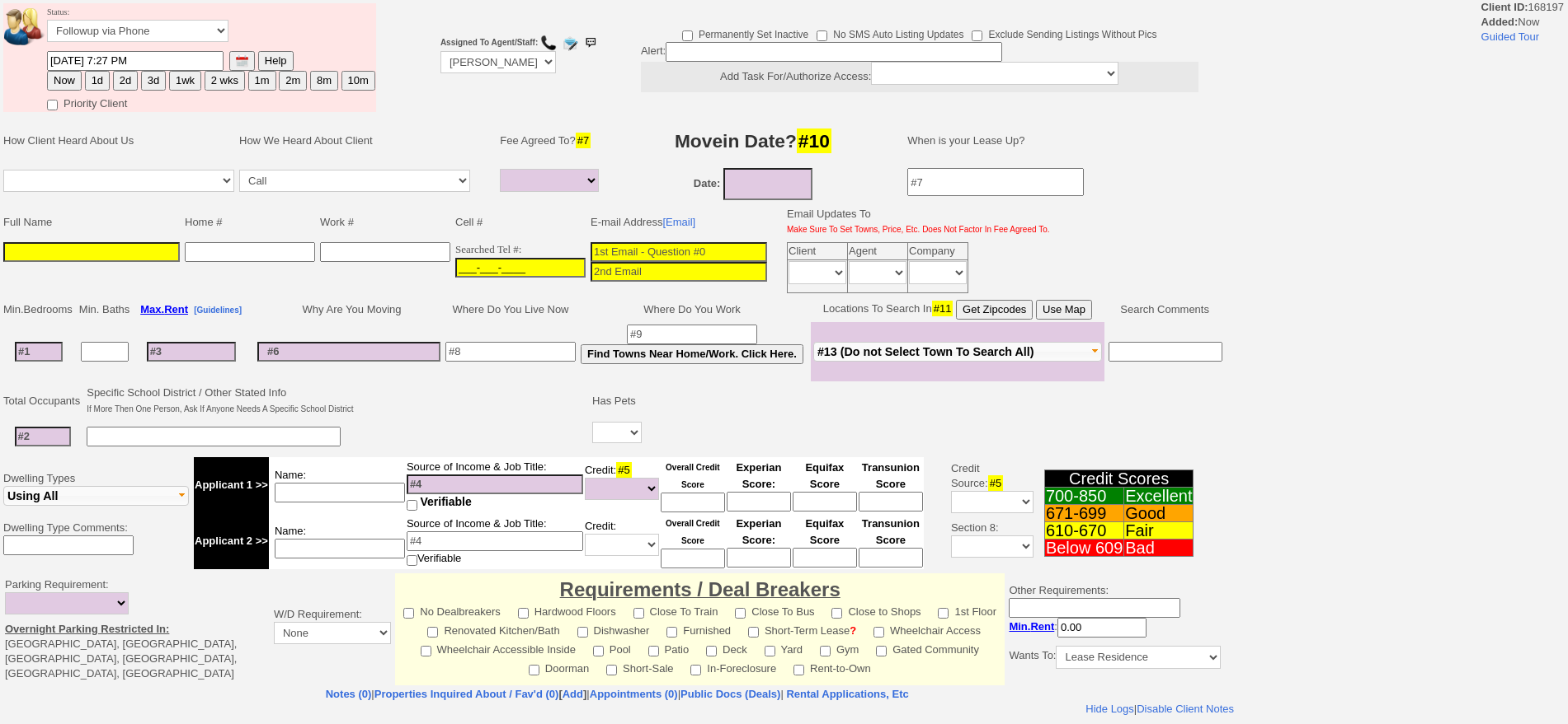
paste input "[PHONE_NUMBER]"
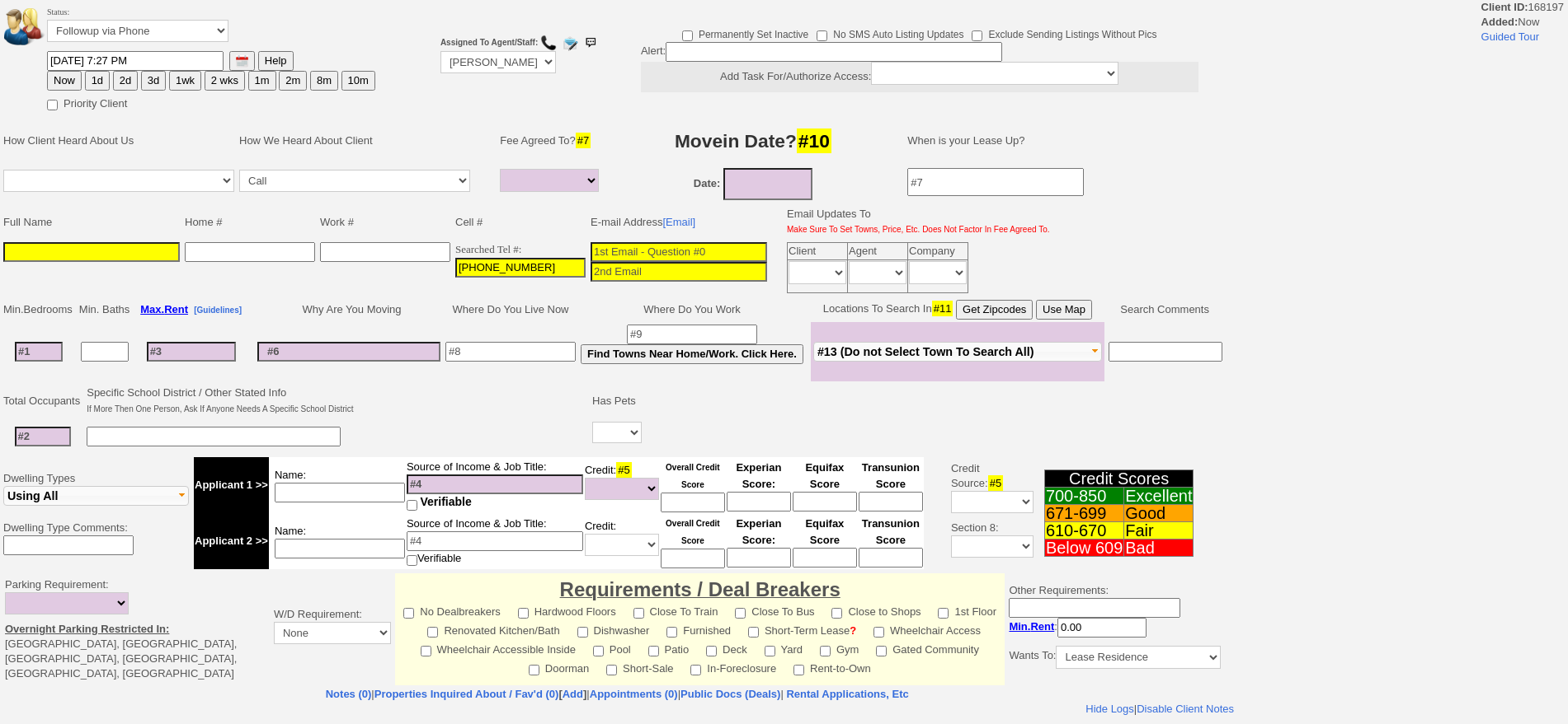
type input "[PHONE_NUMBER]"
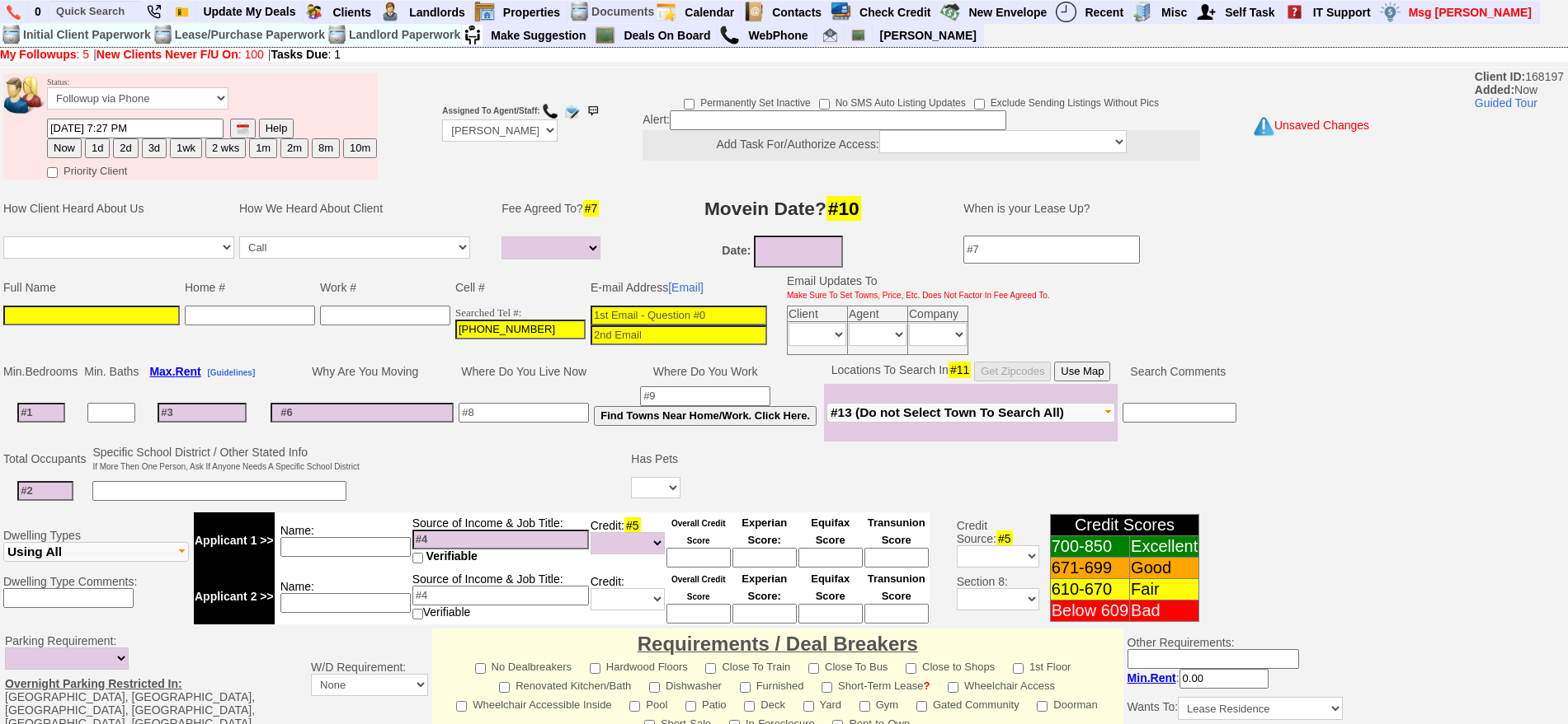
click at [156, 295] on td "Full Name" at bounding box center [91, 287] width 182 height 31
click at [155, 318] on input at bounding box center [90, 315] width 176 height 20
paste input "sunnyshadestar@gmail.com"
type input "sunnyshadestar@gmail.com"
click at [699, 317] on input at bounding box center [678, 315] width 176 height 20
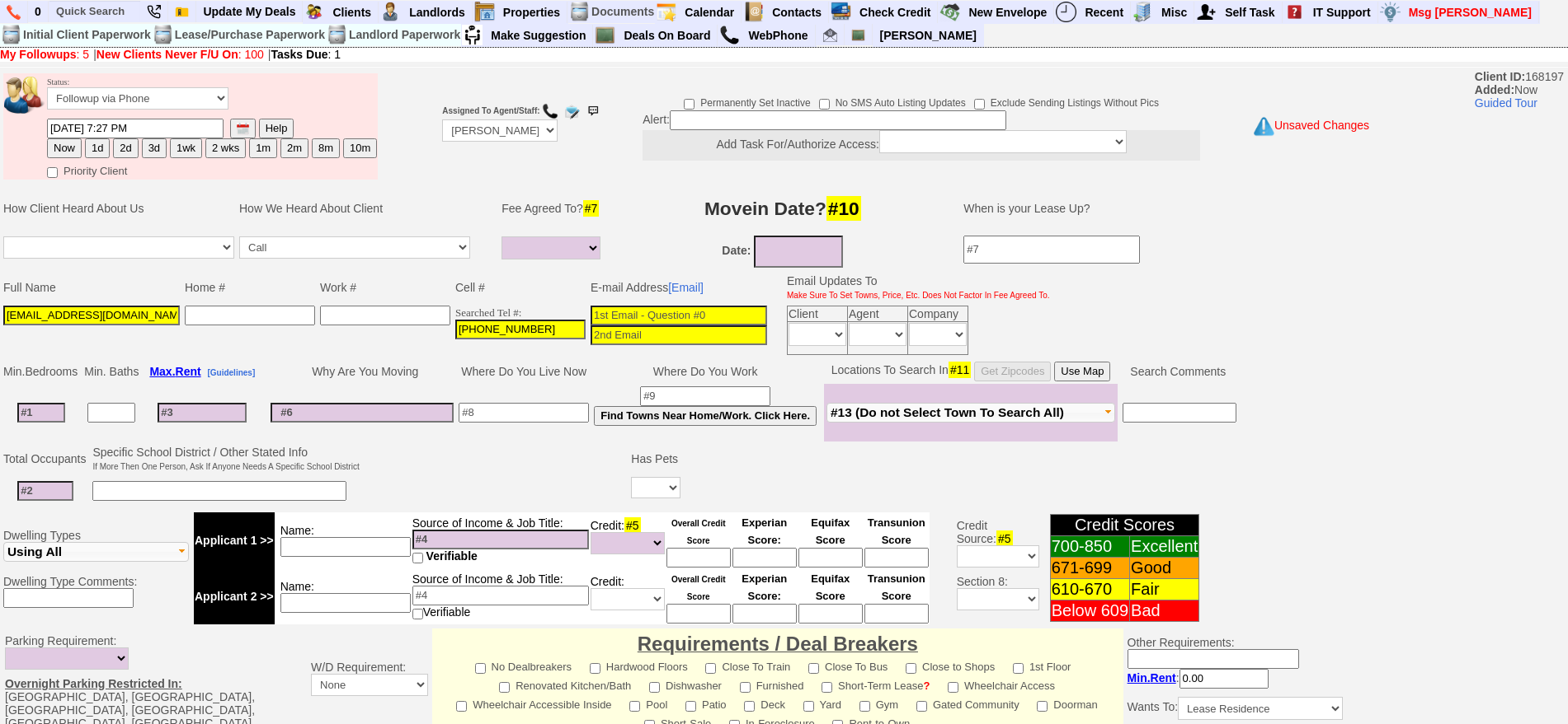
paste input "sunnyshadestar@gmail.com"
type input "sunnyshadestar@gmail.com"
drag, startPoint x: 145, startPoint y: 315, endPoint x: 0, endPoint y: 313, distance: 145.0
click at [0, 313] on td "Full Name Home # Work # Cell # E-mail Address [Email] Email Updates To Make Sur…" at bounding box center [678, 315] width 1356 height 88
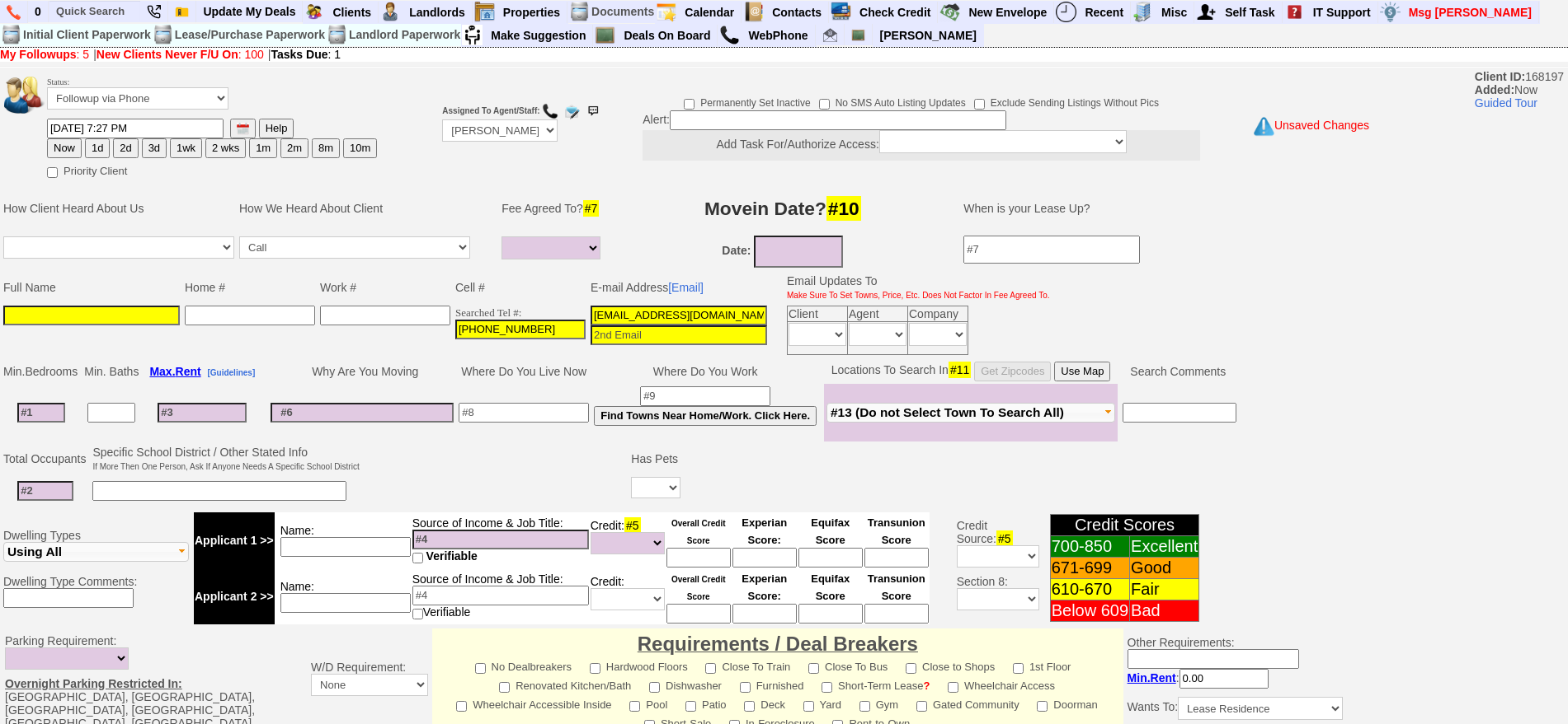
click at [132, 318] on input at bounding box center [90, 315] width 176 height 20
paste input "Petergayle Riley"
type input "Petergayle Riley"
click at [105, 147] on button "1d" at bounding box center [97, 148] width 25 height 20
type input "09/30/2025 07:27 PM"
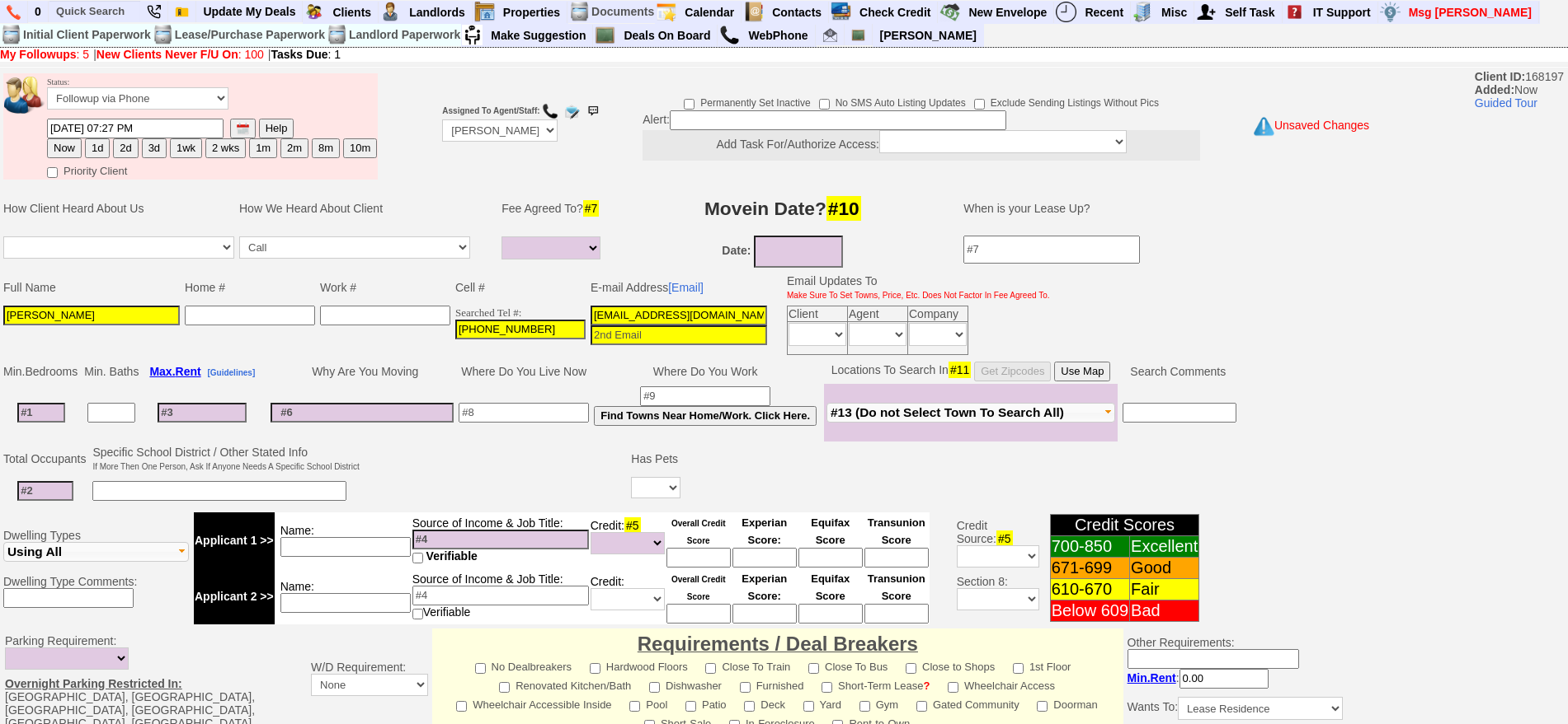
click at [1514, 190] on div "Status: Followup via Phone Followup via Email Followup When Section 8 Property …" at bounding box center [784, 602] width 1568 height 1065
click at [100, 147] on button "1d" at bounding box center [97, 148] width 25 height 20
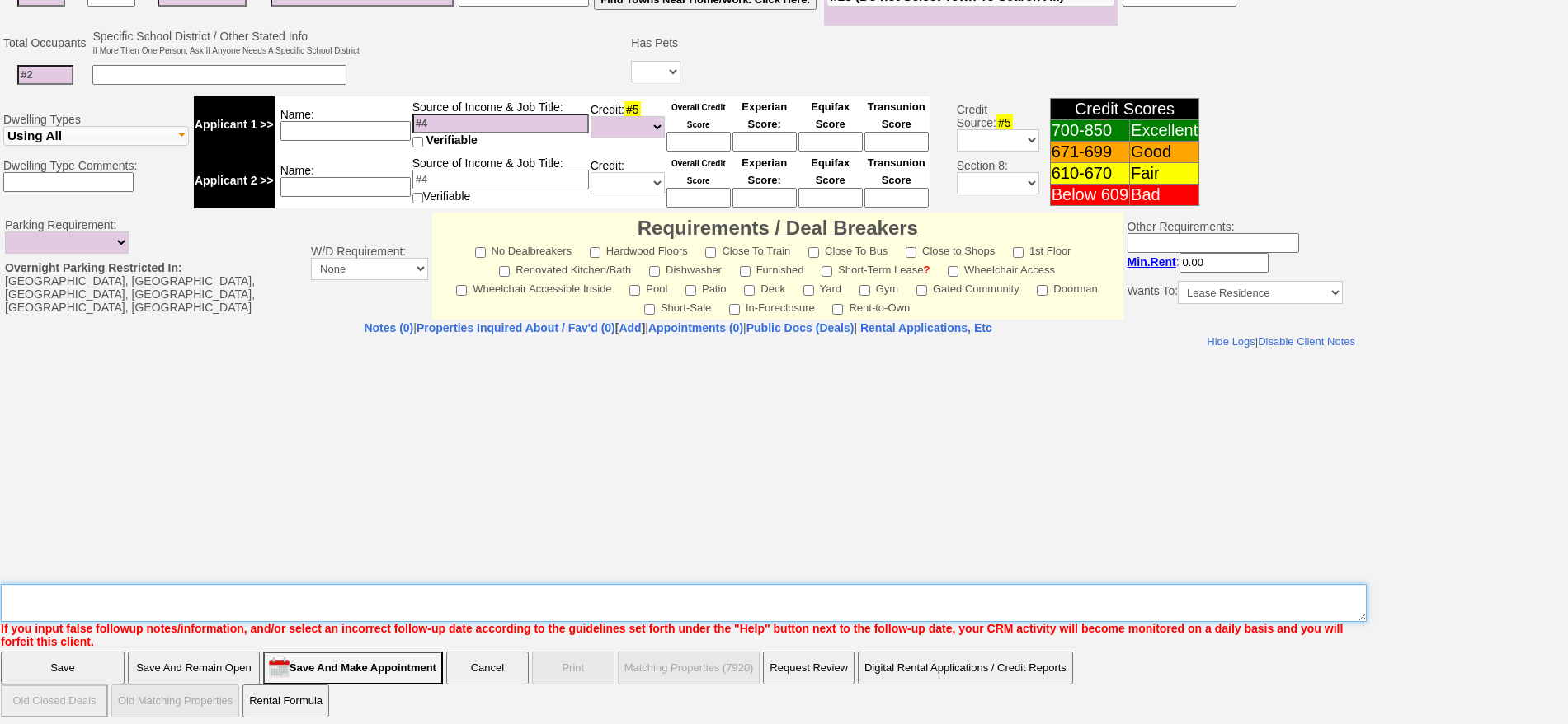
click at [718, 589] on textarea "Insert New Note Here" at bounding box center [684, 603] width 1365 height 38
type textarea "210 4g fu"
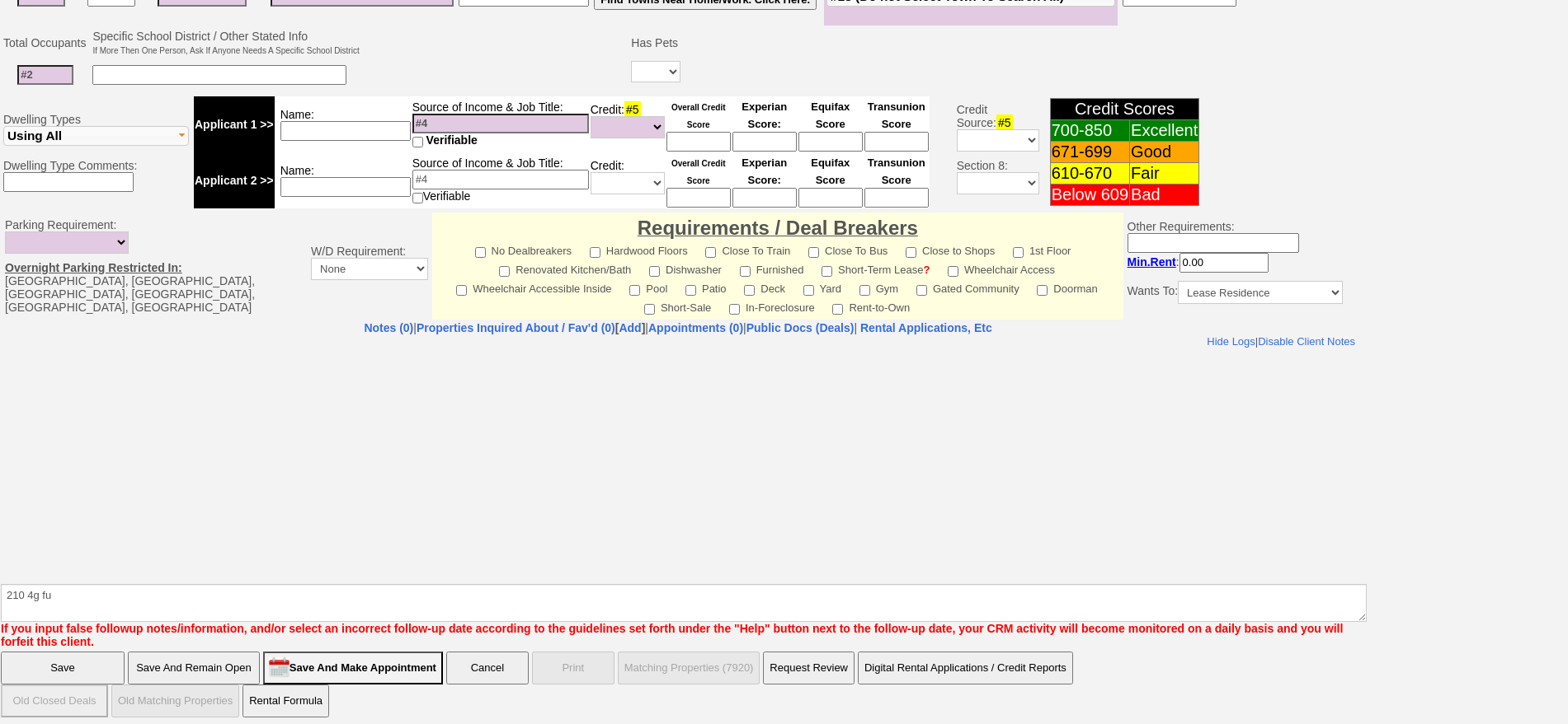
click input "Save" at bounding box center [63, 668] width 124 height 33
